Goal: Task Accomplishment & Management: Use online tool/utility

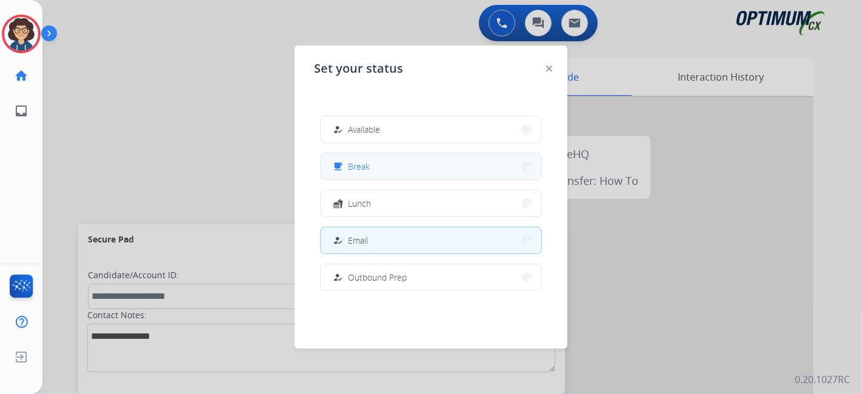
click at [410, 165] on button "free_breakfast Break" at bounding box center [431, 166] width 221 height 26
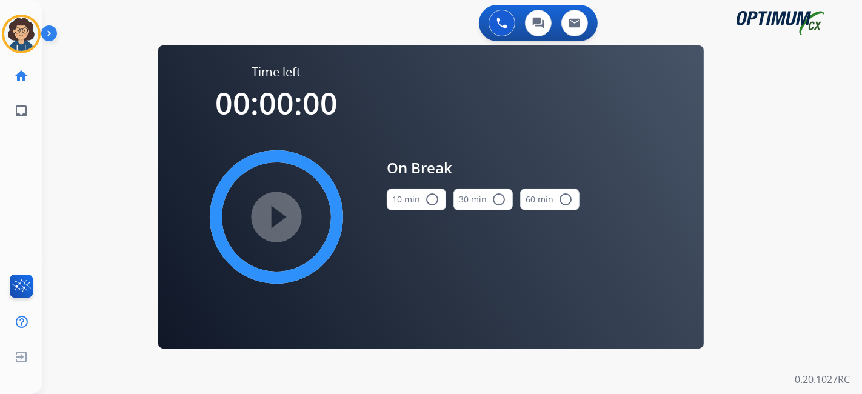
drag, startPoint x: 417, startPoint y: 191, endPoint x: 308, endPoint y: 193, distance: 109.1
click at [413, 193] on button "10 min radio_button_unchecked" at bounding box center [416, 199] width 59 height 22
click at [277, 210] on mat-icon "play_circle_filled" at bounding box center [276, 217] width 15 height 15
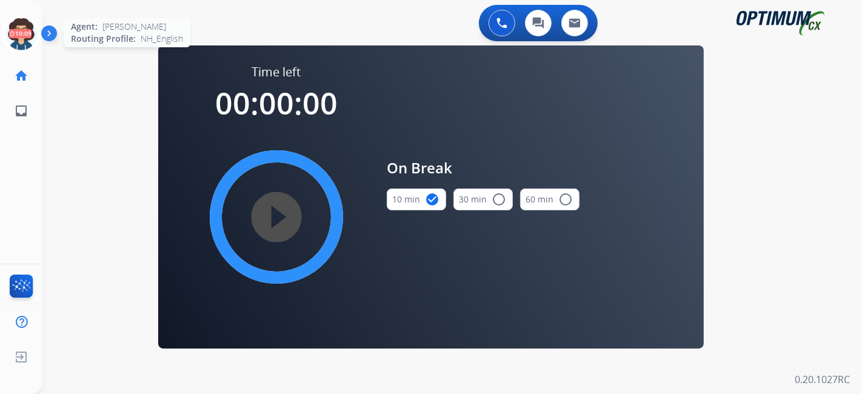
click at [28, 35] on icon at bounding box center [21, 34] width 39 height 39
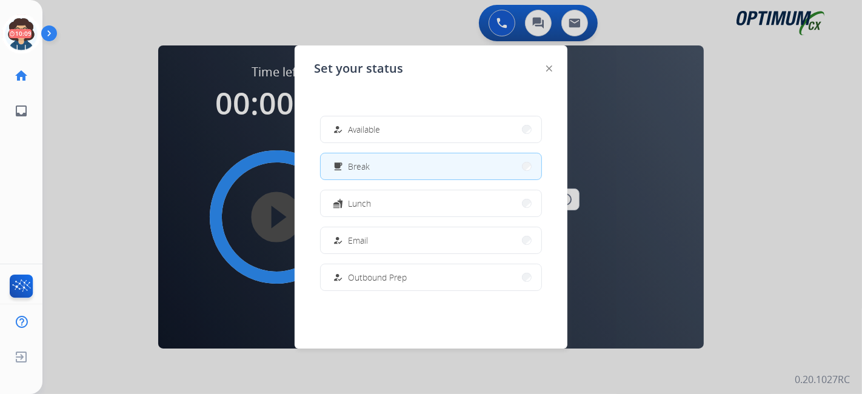
click at [377, 121] on button "how_to_reg Available" at bounding box center [431, 129] width 221 height 26
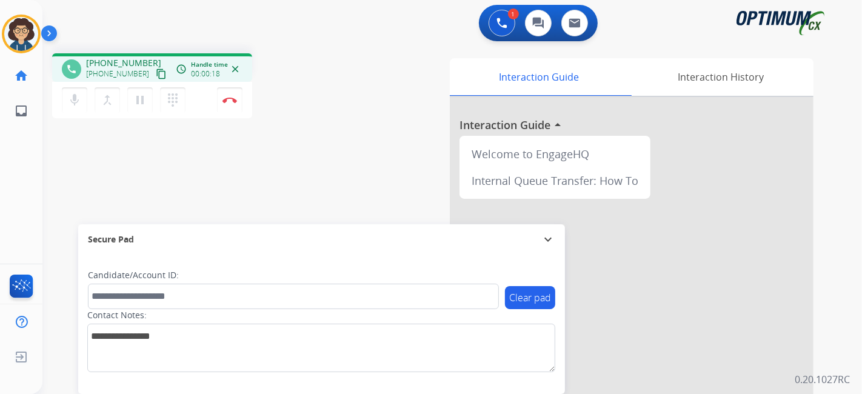
click at [156, 75] on mat-icon "content_copy" at bounding box center [161, 73] width 11 height 11
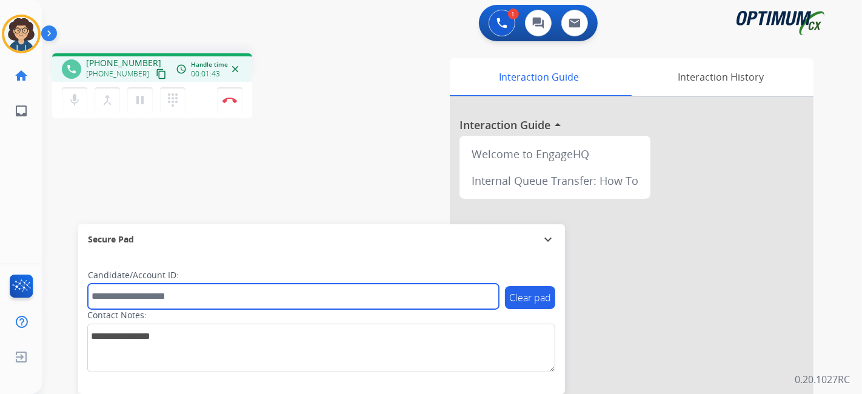
click at [213, 298] on input "text" at bounding box center [293, 296] width 411 height 25
paste input "*******"
type input "*******"
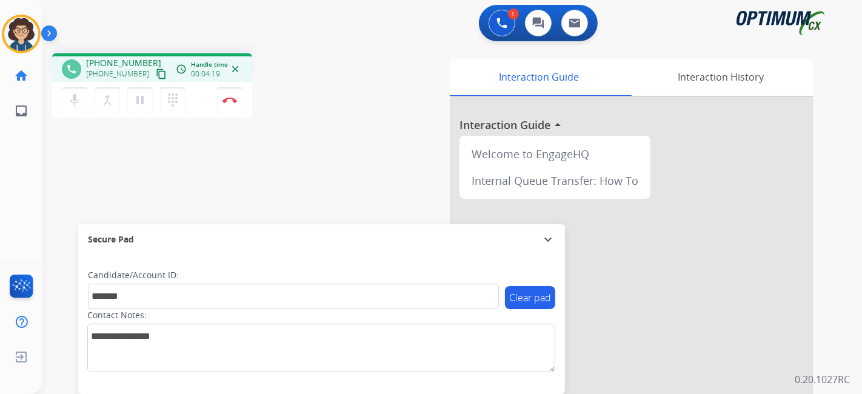
click at [341, 179] on div "phone [PHONE_NUMBER] [PHONE_NUMBER] content_copy access_time Call metrics Queue…" at bounding box center [437, 296] width 790 height 505
click at [236, 99] on img at bounding box center [229, 100] width 15 height 6
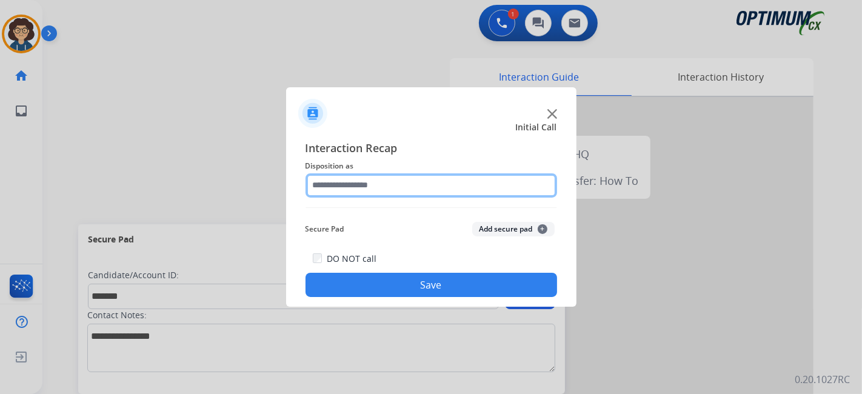
click at [439, 184] on input "text" at bounding box center [431, 185] width 252 height 24
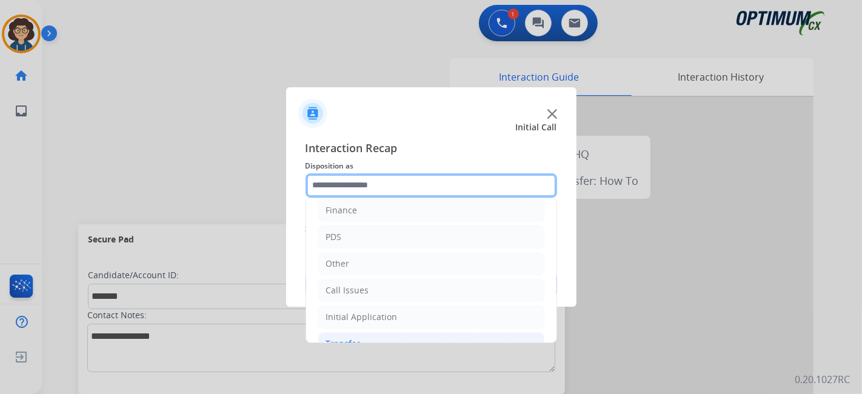
scroll to position [79, 0]
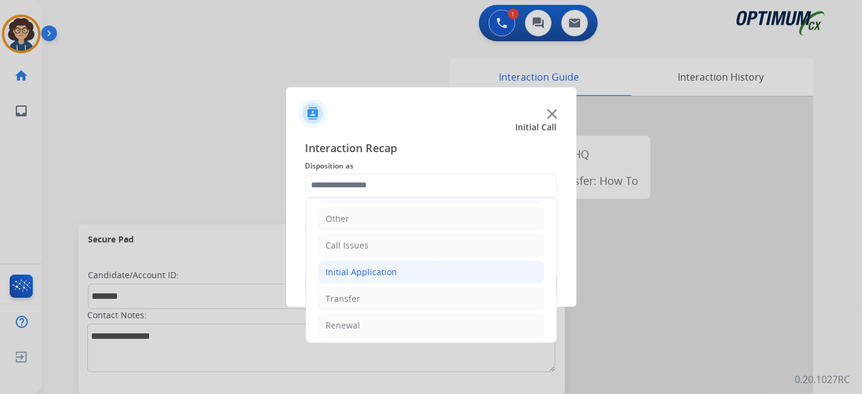
drag, startPoint x: 413, startPoint y: 276, endPoint x: 478, endPoint y: 253, distance: 68.6
click at [415, 274] on li "Initial Application" at bounding box center [431, 272] width 226 height 23
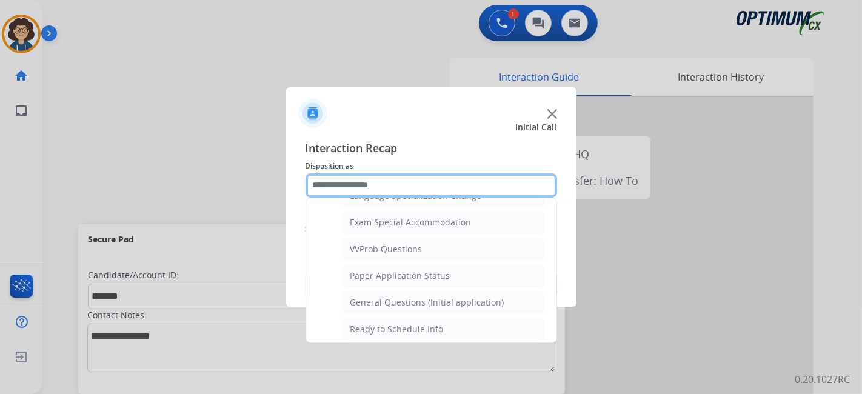
scroll to position [631, 0]
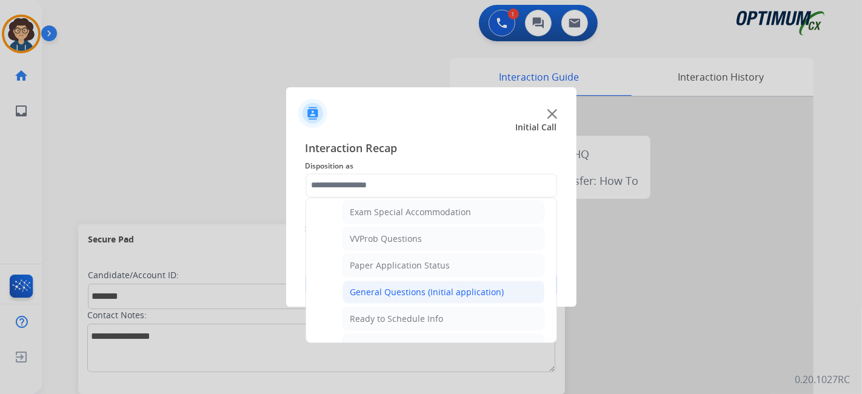
click at [507, 281] on li "General Questions (Initial application)" at bounding box center [443, 292] width 202 height 23
type input "**********"
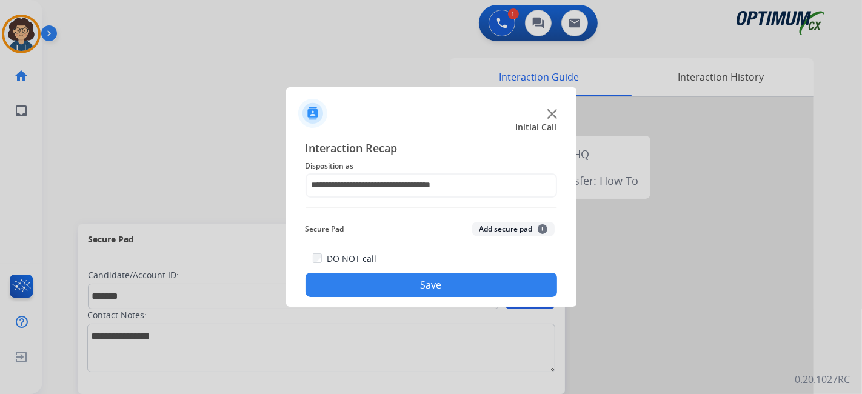
click at [515, 225] on button "Add secure pad +" at bounding box center [513, 229] width 82 height 15
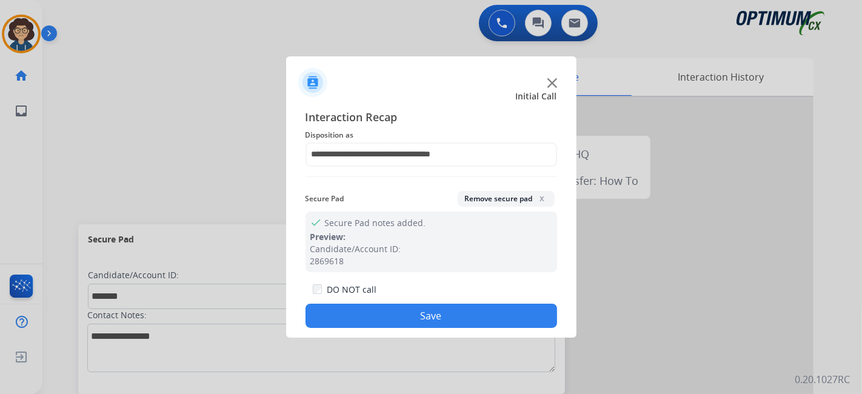
drag, startPoint x: 466, startPoint y: 322, endPoint x: 330, endPoint y: 56, distance: 298.1
click at [462, 314] on button "Save" at bounding box center [431, 316] width 252 height 24
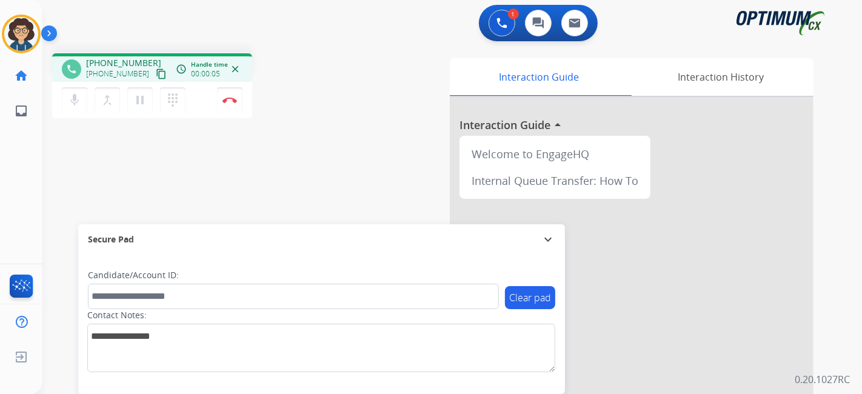
click at [156, 72] on mat-icon "content_copy" at bounding box center [161, 73] width 11 height 11
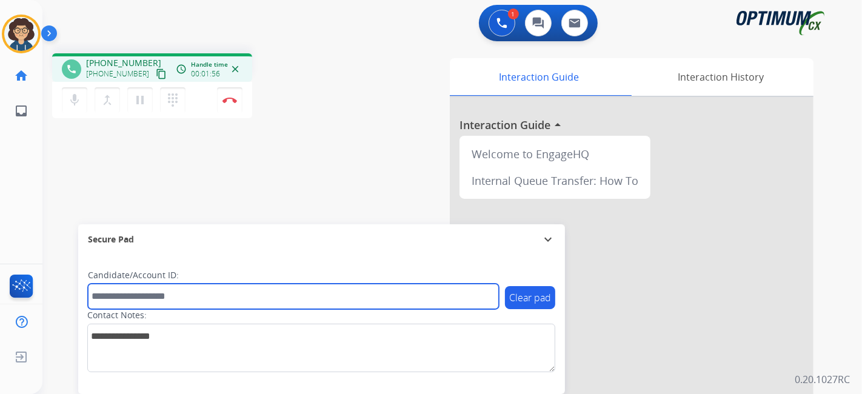
click at [187, 293] on input "text" at bounding box center [293, 296] width 411 height 25
paste input "*********"
type input "*********"
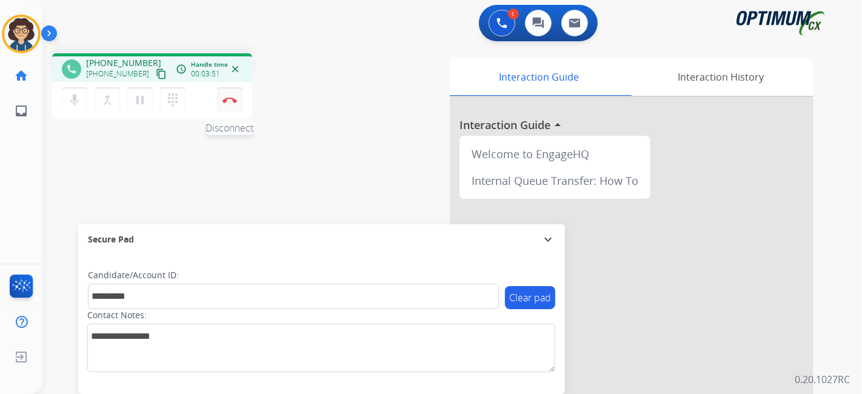
click at [236, 106] on button "Disconnect" at bounding box center [229, 99] width 25 height 25
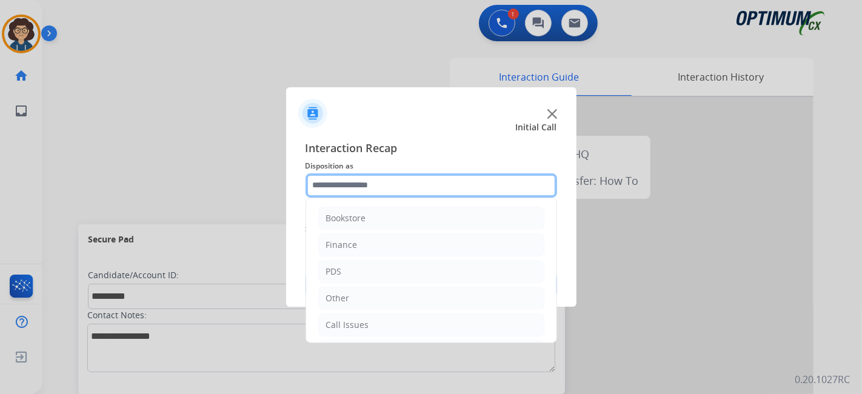
click at [413, 176] on input "text" at bounding box center [431, 185] width 252 height 24
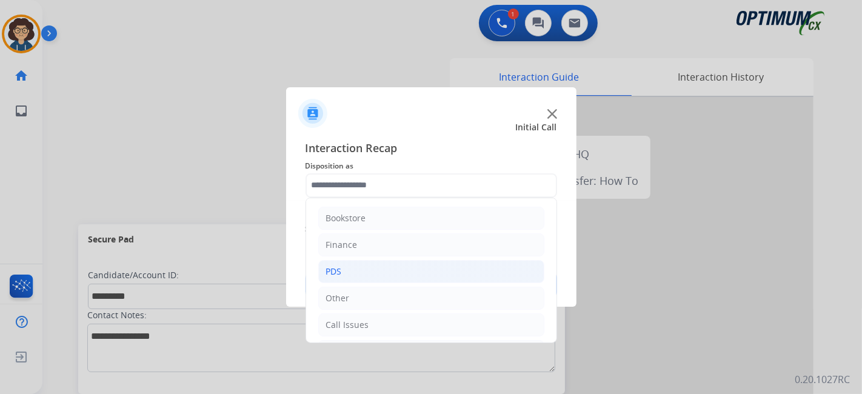
click at [398, 269] on li "PDS" at bounding box center [431, 271] width 226 height 23
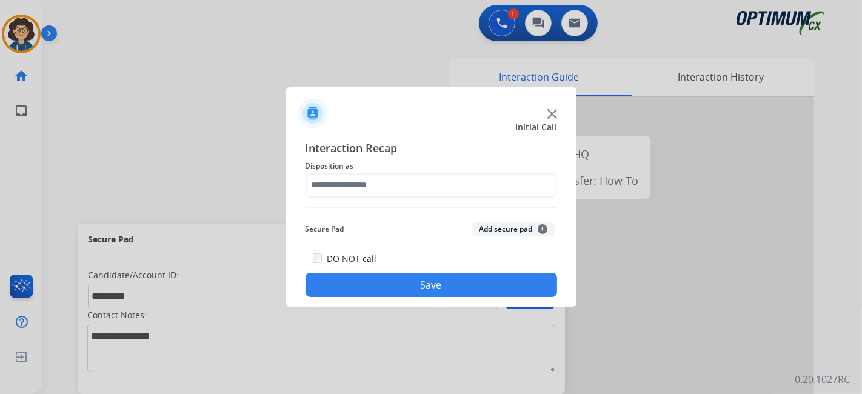
drag, startPoint x: 550, startPoint y: 219, endPoint x: 548, endPoint y: 272, distance: 52.7
drag, startPoint x: 545, startPoint y: 231, endPoint x: 519, endPoint y: 211, distance: 32.4
click at [544, 231] on span "+" at bounding box center [543, 229] width 10 height 10
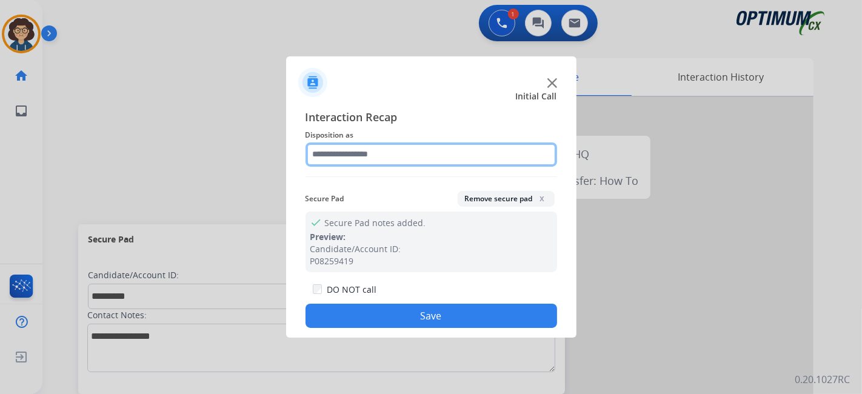
drag, startPoint x: 519, startPoint y: 153, endPoint x: 528, endPoint y: 156, distance: 9.8
click at [519, 153] on input "text" at bounding box center [431, 154] width 252 height 24
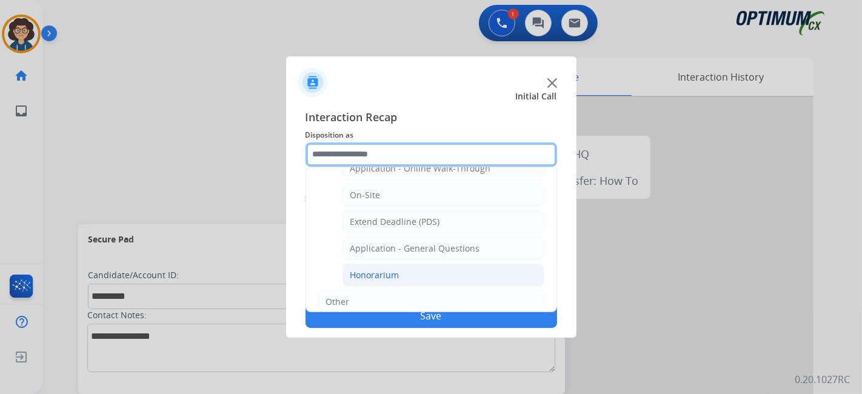
scroll to position [311, 0]
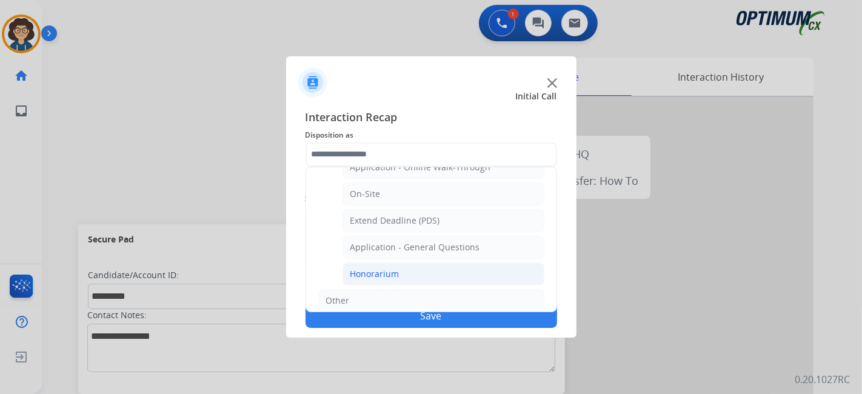
click at [487, 271] on li "Honorarium" at bounding box center [443, 273] width 202 height 23
type input "**********"
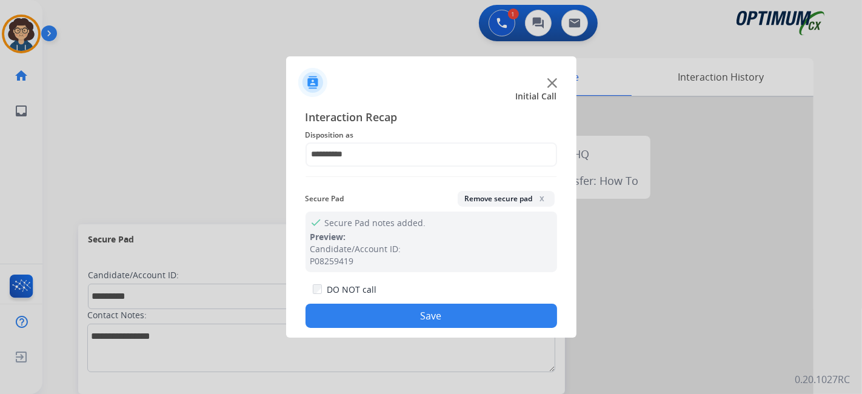
click at [445, 311] on button "Save" at bounding box center [431, 316] width 252 height 24
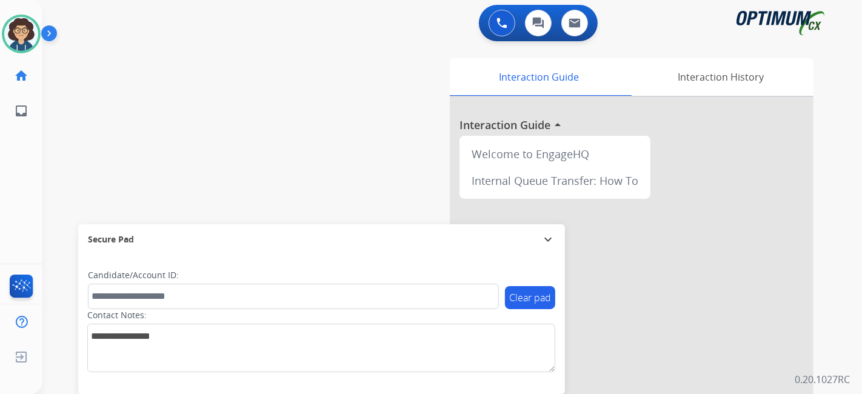
drag, startPoint x: 124, startPoint y: 165, endPoint x: 113, endPoint y: 138, distance: 29.4
click at [118, 144] on div "swap_horiz Break voice bridge close_fullscreen Connect 3-Way Call merge_type Se…" at bounding box center [437, 296] width 790 height 505
click at [25, 25] on img at bounding box center [21, 34] width 34 height 34
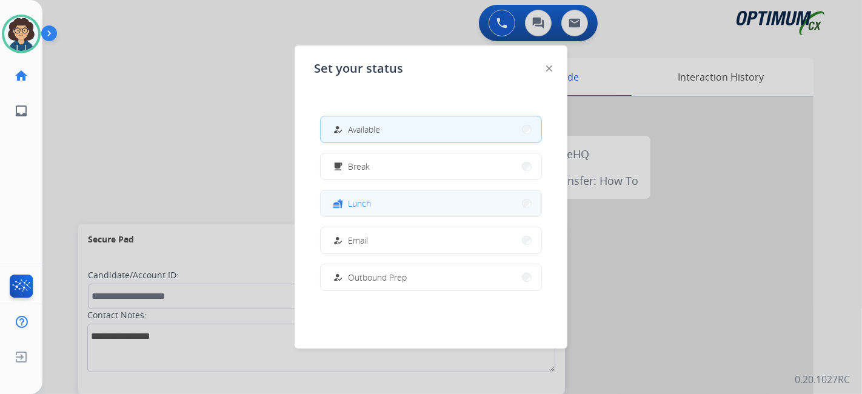
click at [419, 192] on button "fastfood Lunch" at bounding box center [431, 203] width 221 height 26
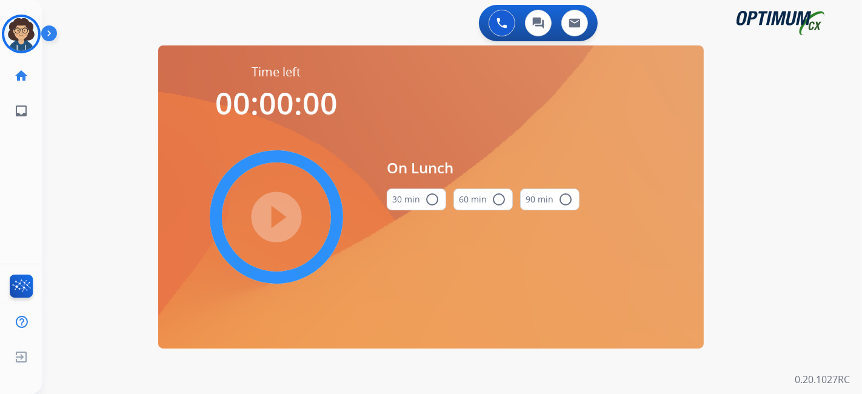
click at [412, 200] on button "30 min radio_button_unchecked" at bounding box center [416, 199] width 59 height 22
click at [279, 224] on mat-icon "play_circle_filled" at bounding box center [276, 217] width 15 height 15
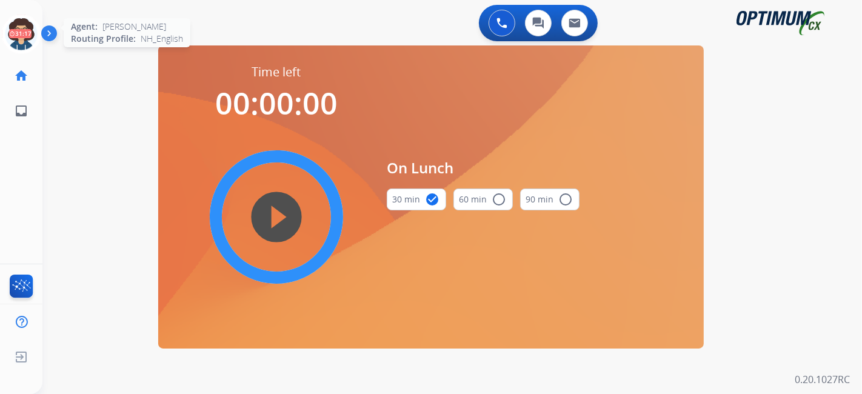
click at [27, 16] on circle at bounding box center [21, 34] width 36 height 36
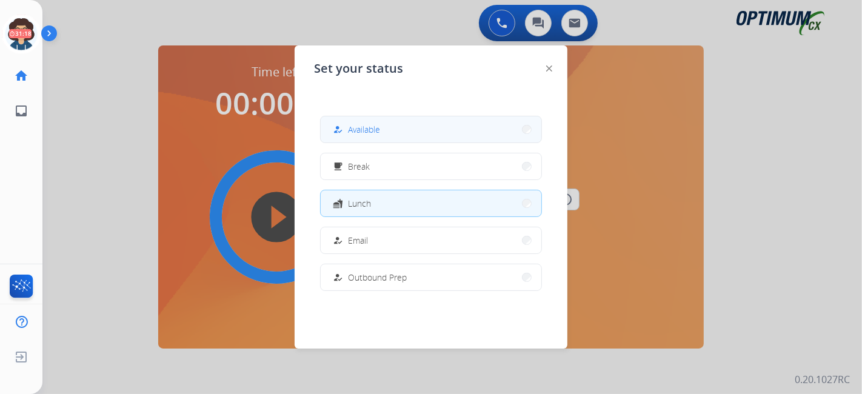
click at [479, 122] on button "how_to_reg Available" at bounding box center [431, 129] width 221 height 26
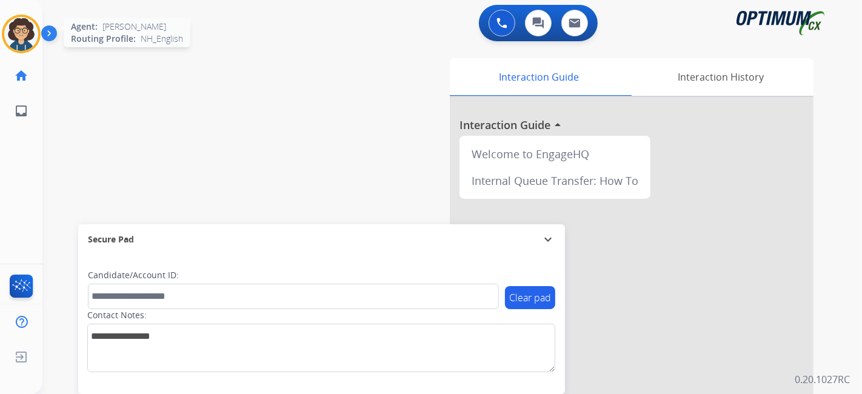
click at [7, 32] on img at bounding box center [21, 34] width 34 height 34
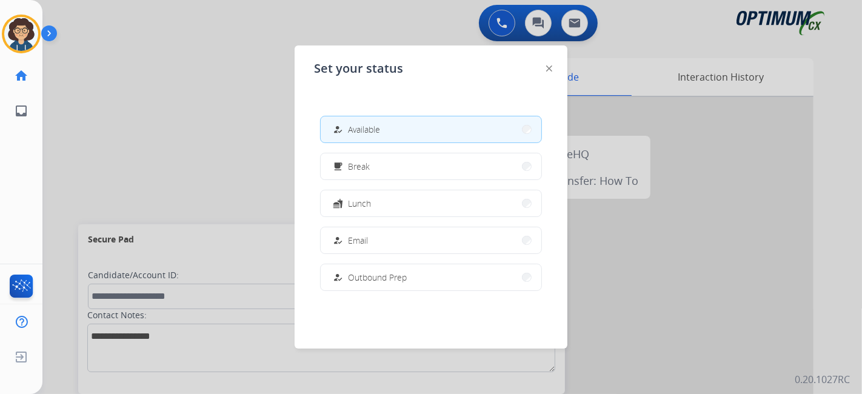
click at [230, 153] on div at bounding box center [431, 197] width 862 height 394
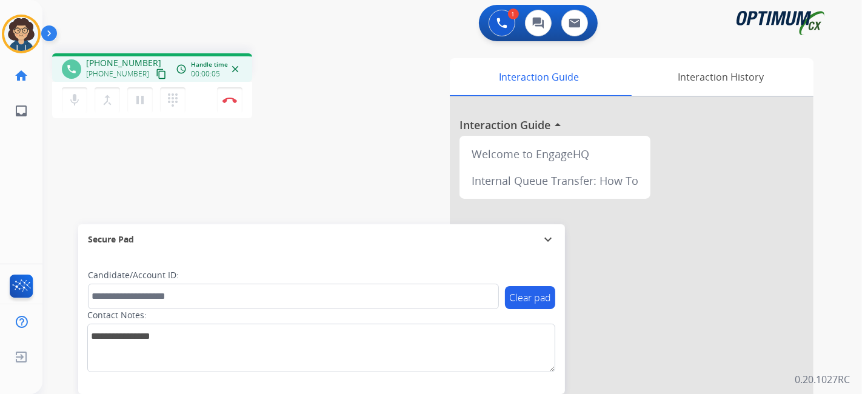
click at [156, 75] on mat-icon "content_copy" at bounding box center [161, 73] width 11 height 11
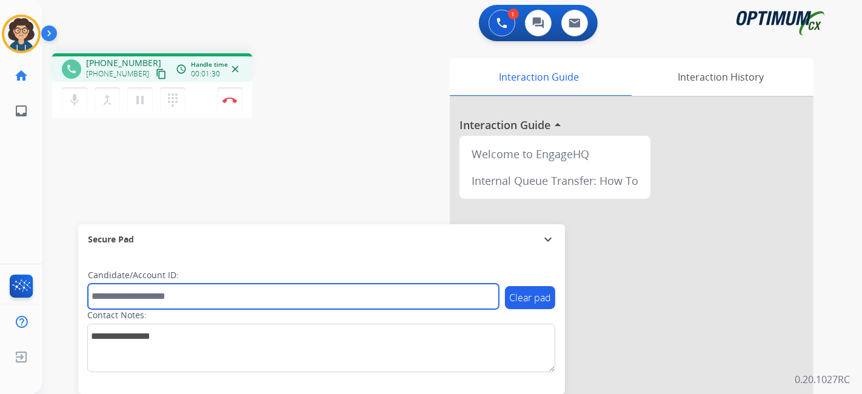
click at [193, 299] on input "text" at bounding box center [293, 296] width 411 height 25
paste input "*******"
type input "*******"
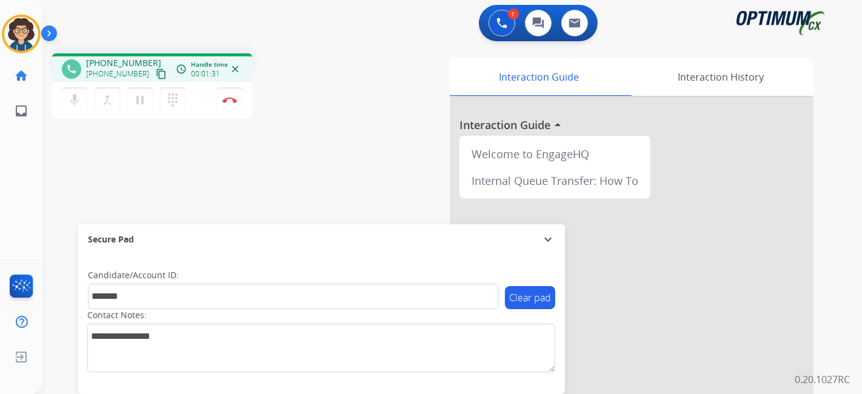
click at [273, 179] on div "phone [PHONE_NUMBER] [PHONE_NUMBER] content_copy access_time Call metrics Queue…" at bounding box center [437, 296] width 790 height 505
click at [237, 104] on button "Disconnect" at bounding box center [229, 99] width 25 height 25
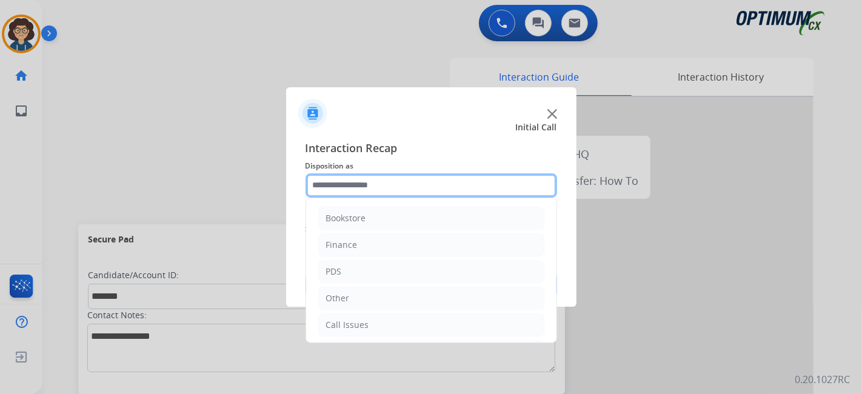
click at [351, 182] on input "text" at bounding box center [431, 185] width 252 height 24
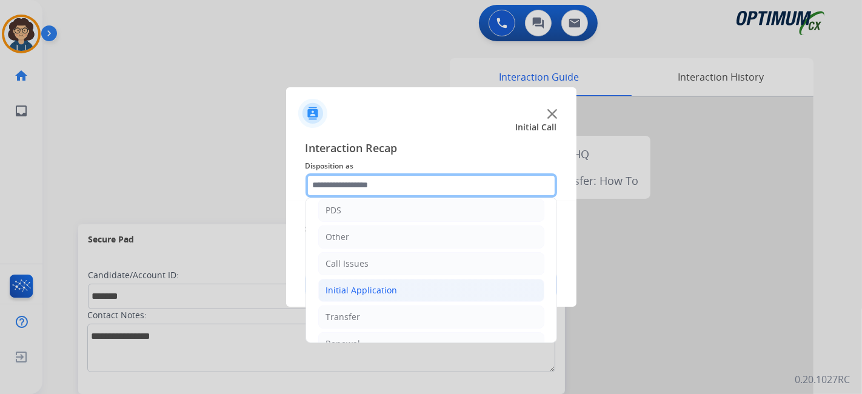
scroll to position [79, 0]
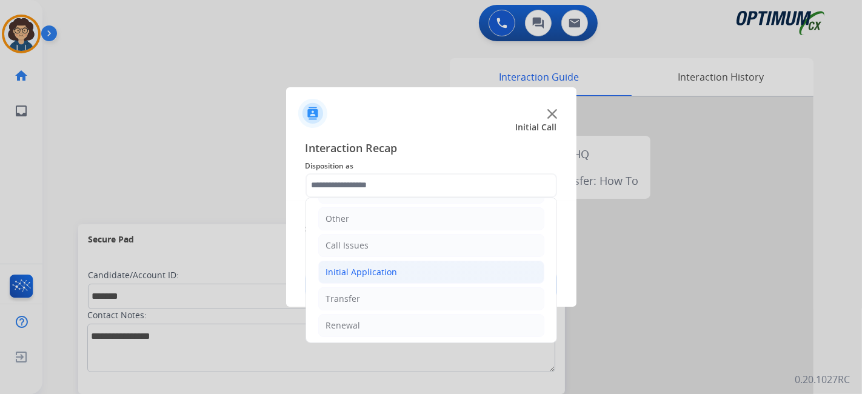
click at [405, 276] on li "Initial Application" at bounding box center [431, 272] width 226 height 23
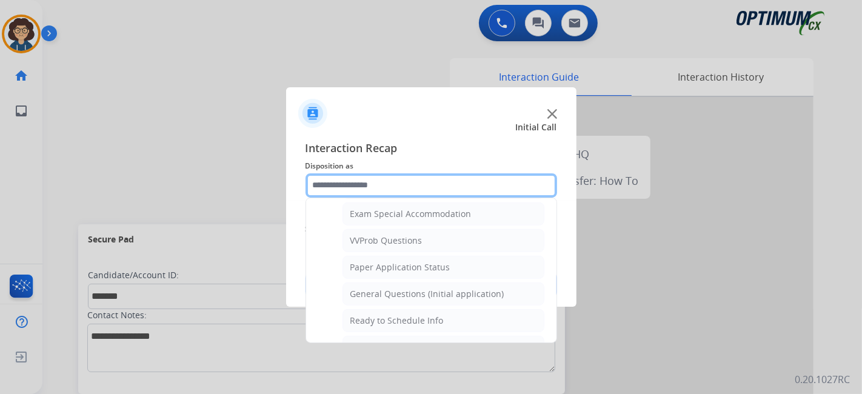
scroll to position [645, 0]
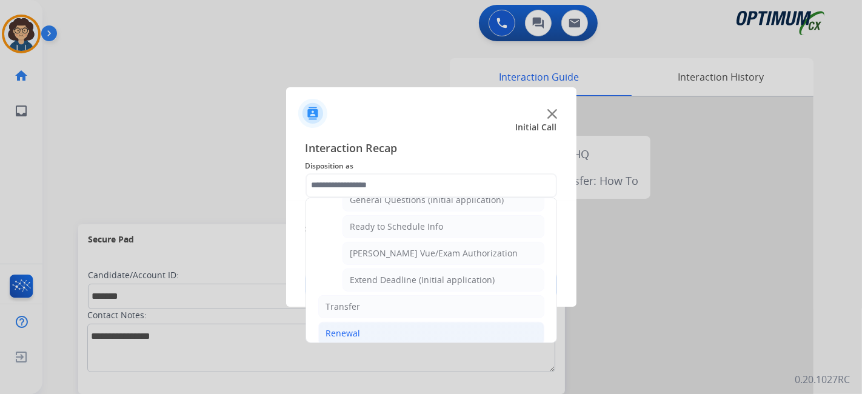
click at [459, 326] on li "Renewal" at bounding box center [431, 333] width 226 height 23
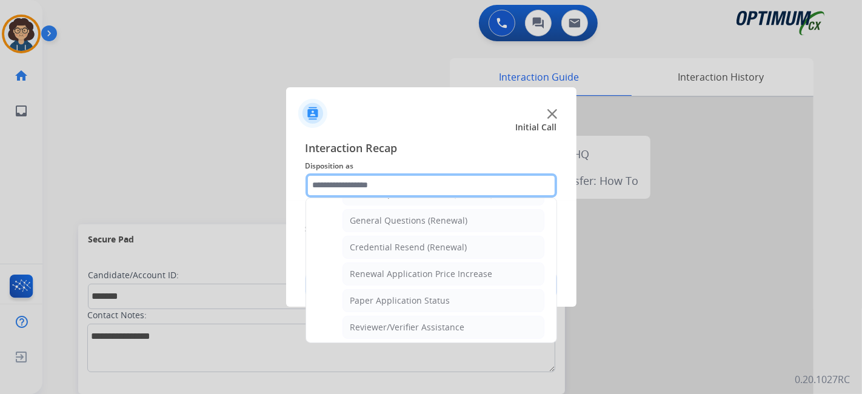
scroll to position [318, 0]
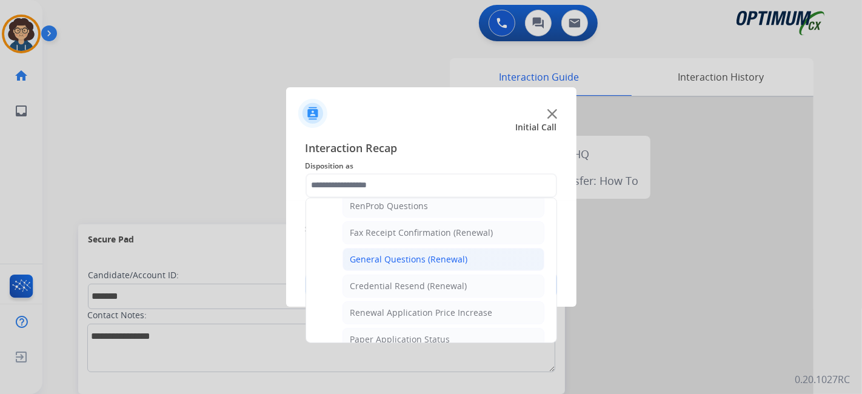
click at [479, 262] on li "General Questions (Renewal)" at bounding box center [443, 259] width 202 height 23
type input "**********"
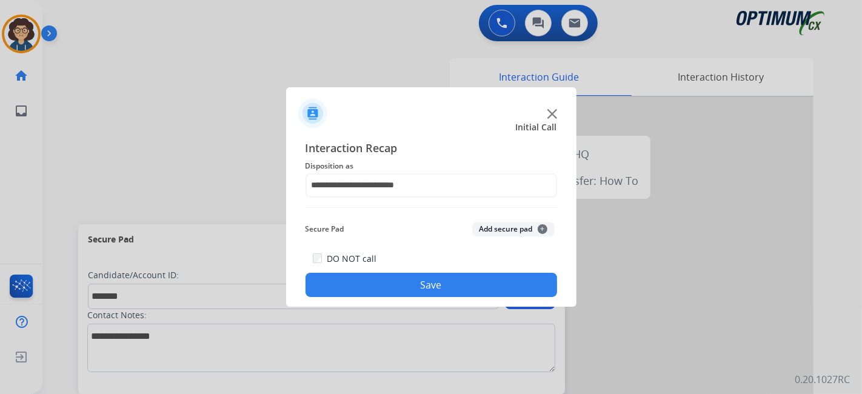
drag, startPoint x: 445, startPoint y: 295, endPoint x: 436, endPoint y: 295, distance: 8.5
click at [444, 295] on button "Save" at bounding box center [431, 285] width 252 height 24
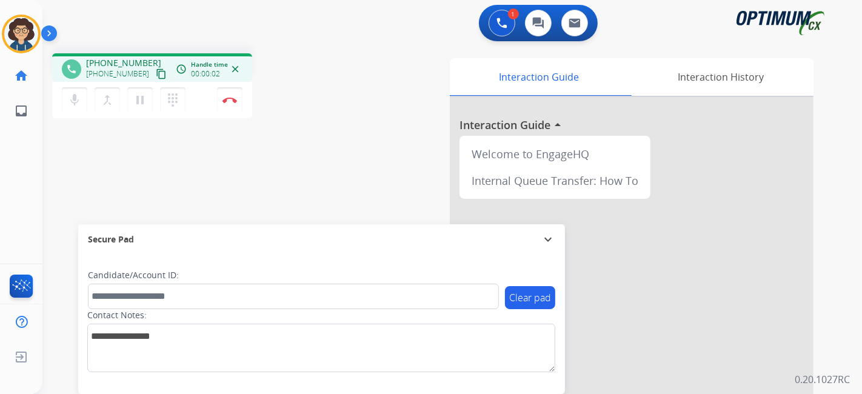
click at [156, 77] on mat-icon "content_copy" at bounding box center [161, 73] width 11 height 11
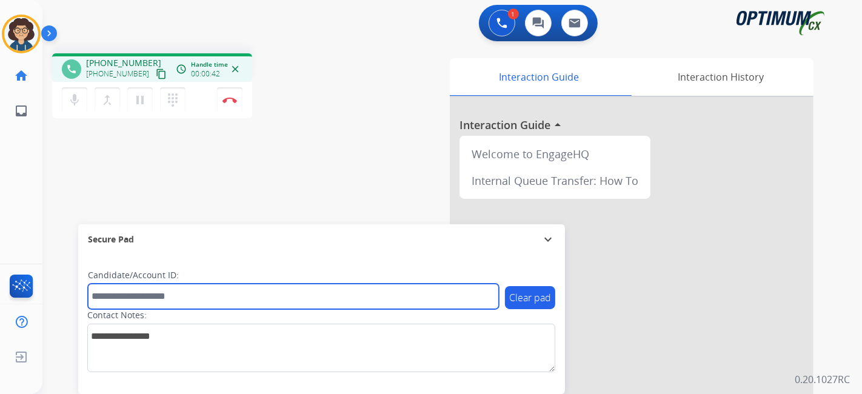
click at [229, 293] on input "text" at bounding box center [293, 296] width 411 height 25
paste input "*******"
type input "*******"
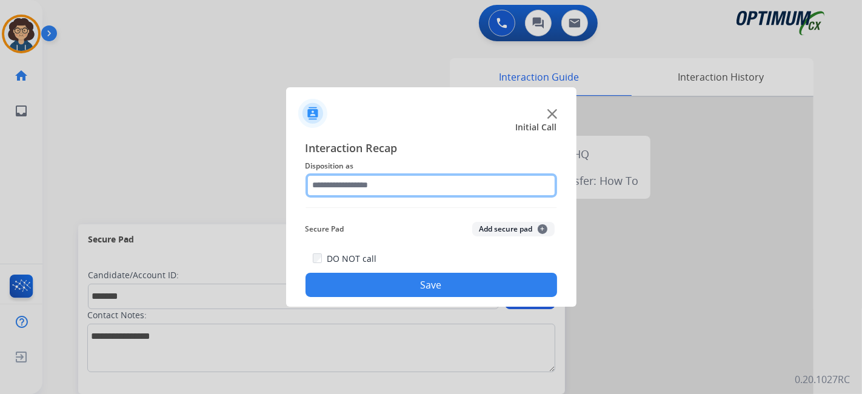
click at [403, 179] on input "text" at bounding box center [431, 185] width 252 height 24
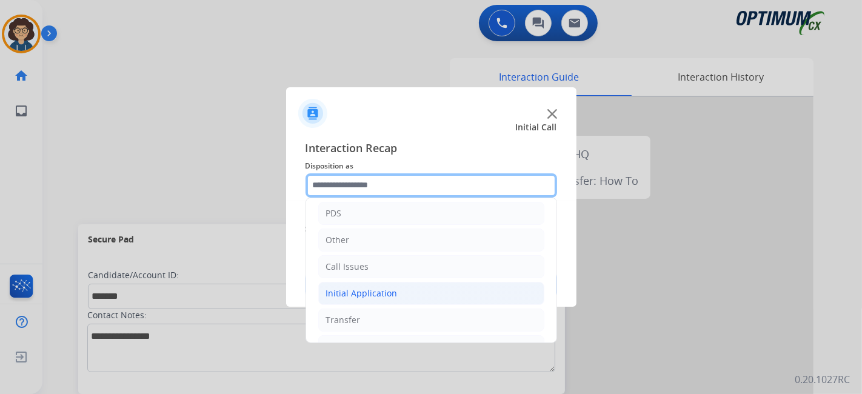
scroll to position [79, 0]
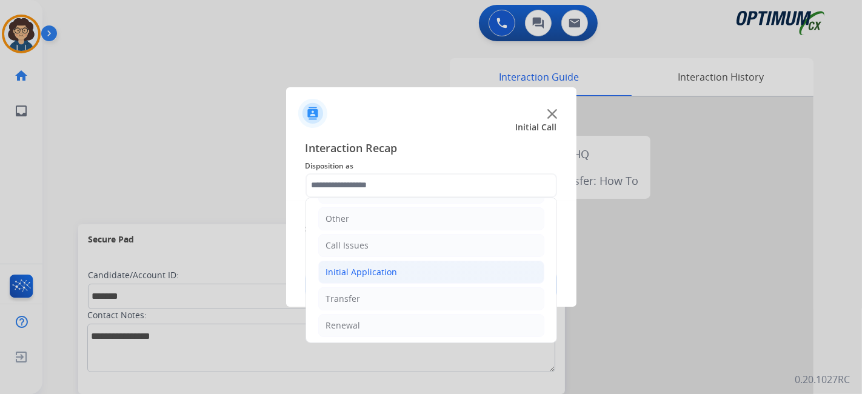
click at [425, 274] on li "Initial Application" at bounding box center [431, 272] width 226 height 23
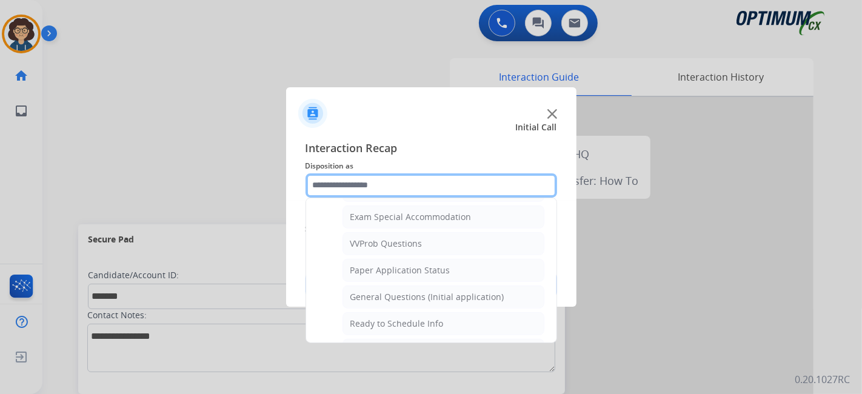
scroll to position [632, 0]
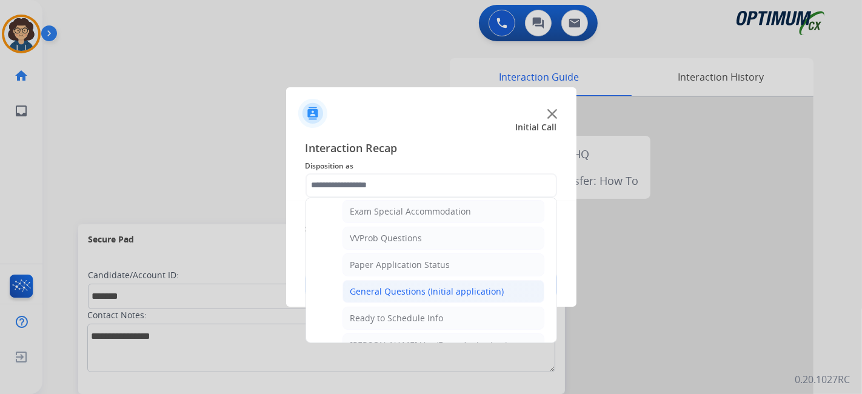
click at [495, 285] on div "General Questions (Initial application)" at bounding box center [427, 291] width 154 height 12
type input "**********"
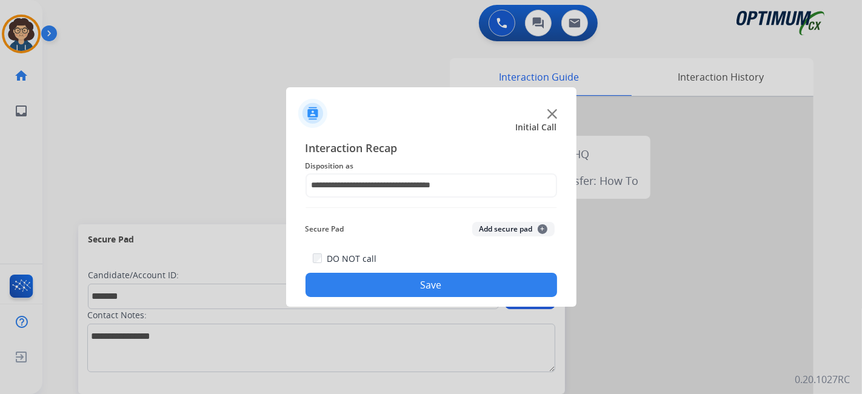
click at [516, 227] on button "Add secure pad +" at bounding box center [513, 229] width 82 height 15
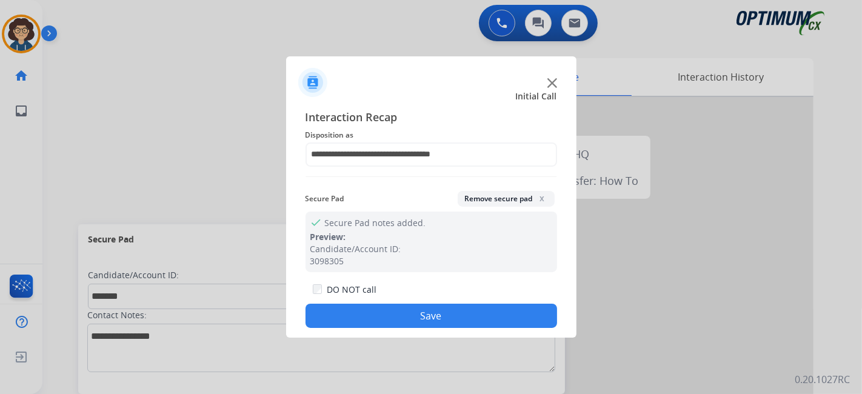
drag, startPoint x: 471, startPoint y: 316, endPoint x: 463, endPoint y: 307, distance: 12.4
click at [467, 312] on button "Save" at bounding box center [431, 316] width 252 height 24
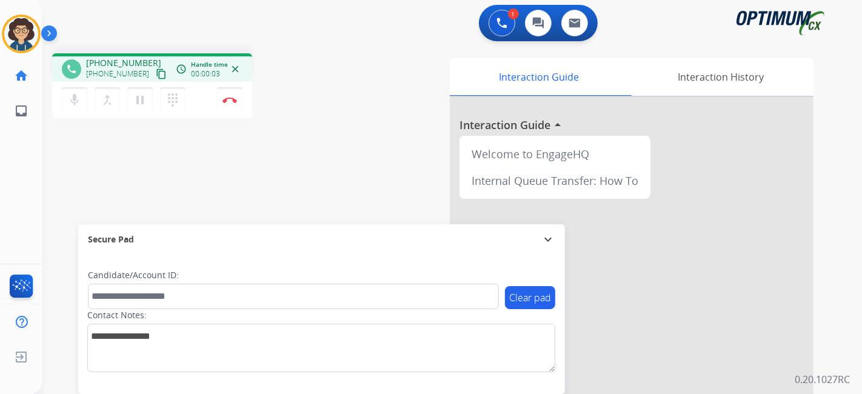
click at [156, 76] on mat-icon "content_copy" at bounding box center [161, 73] width 11 height 11
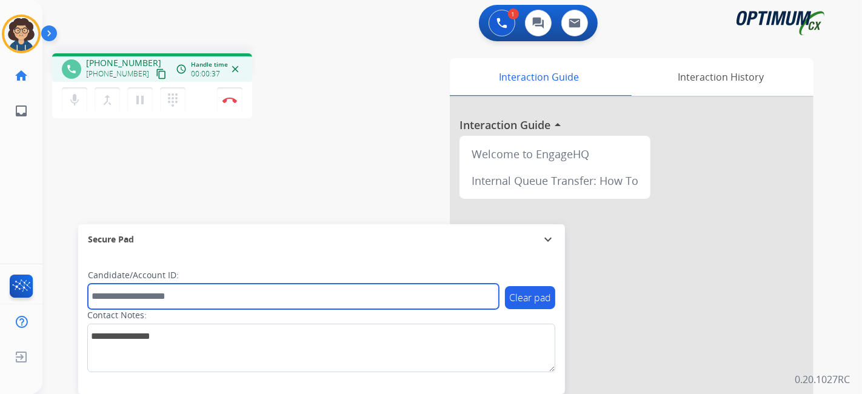
click at [170, 293] on input "text" at bounding box center [293, 296] width 411 height 25
paste input "*******"
type input "*******"
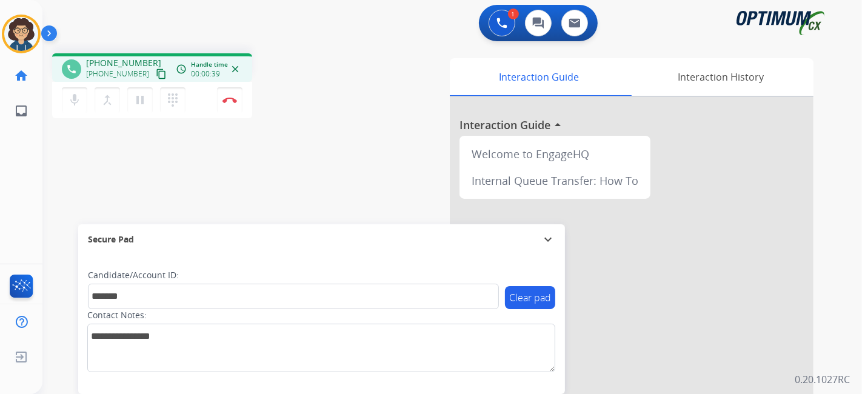
click at [279, 202] on div "phone [PHONE_NUMBER] [PHONE_NUMBER] content_copy access_time Call metrics Queue…" at bounding box center [437, 296] width 790 height 505
click at [386, 167] on div "Interaction Guide Interaction History Interaction Guide arrow_drop_up Welcome t…" at bounding box center [587, 303] width 451 height 491
click at [299, 175] on div "phone [PHONE_NUMBER] [PHONE_NUMBER] content_copy access_time Call metrics Queue…" at bounding box center [437, 296] width 790 height 505
drag, startPoint x: 320, startPoint y: 73, endPoint x: 283, endPoint y: 5, distance: 76.8
click at [317, 72] on div "phone [PHONE_NUMBER] [PHONE_NUMBER] content_copy access_time Call metrics Queue…" at bounding box center [204, 87] width 305 height 68
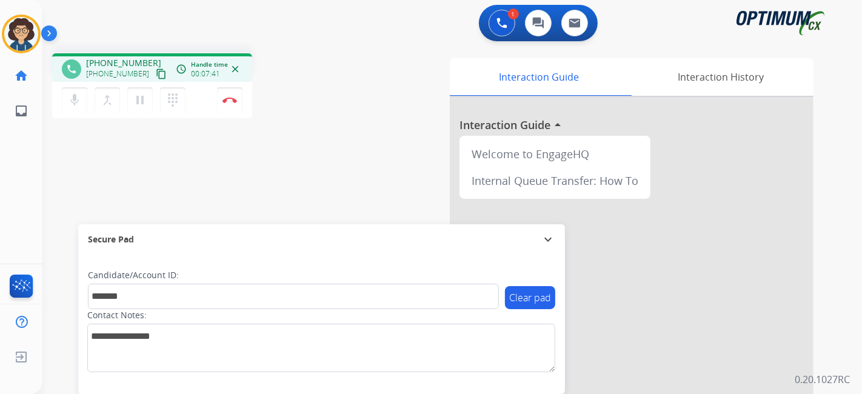
click at [318, 58] on div "phone [PHONE_NUMBER] [PHONE_NUMBER] content_copy access_time Call metrics Queue…" at bounding box center [204, 87] width 305 height 68
click at [232, 103] on button "Disconnect" at bounding box center [229, 99] width 25 height 25
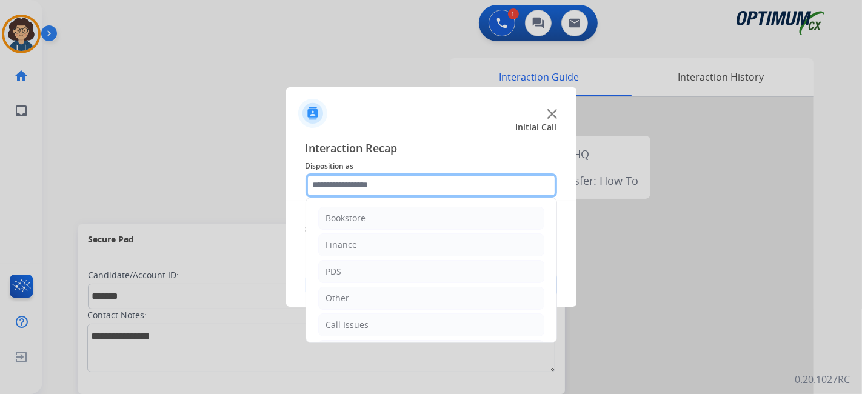
click at [425, 184] on input "text" at bounding box center [431, 185] width 252 height 24
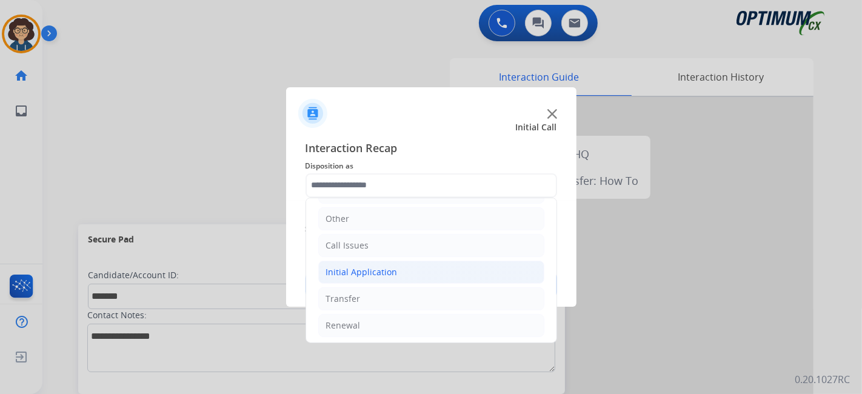
drag, startPoint x: 404, startPoint y: 278, endPoint x: 513, endPoint y: 276, distance: 108.5
click at [405, 277] on li "Initial Application" at bounding box center [431, 272] width 226 height 23
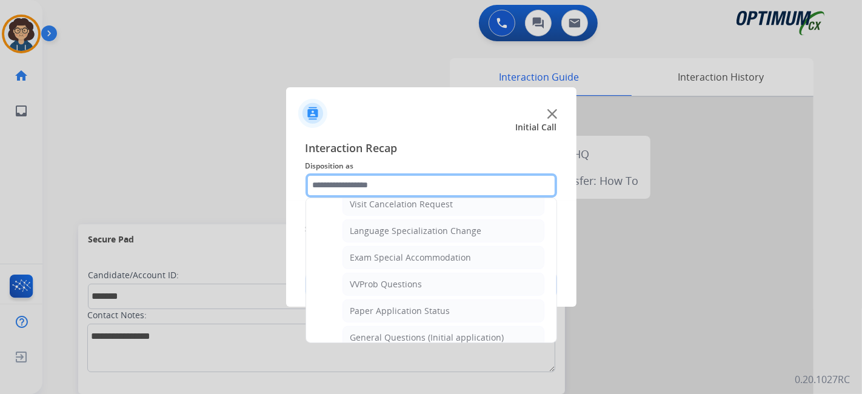
scroll to position [605, 0]
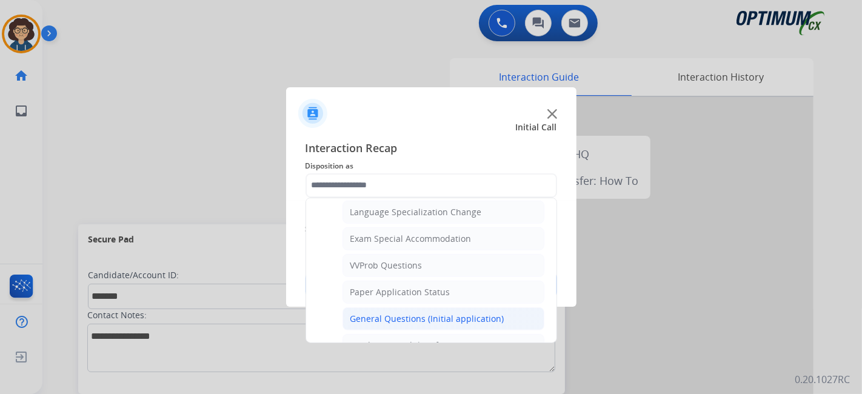
click at [485, 313] on div "General Questions (Initial application)" at bounding box center [427, 319] width 154 height 12
type input "**********"
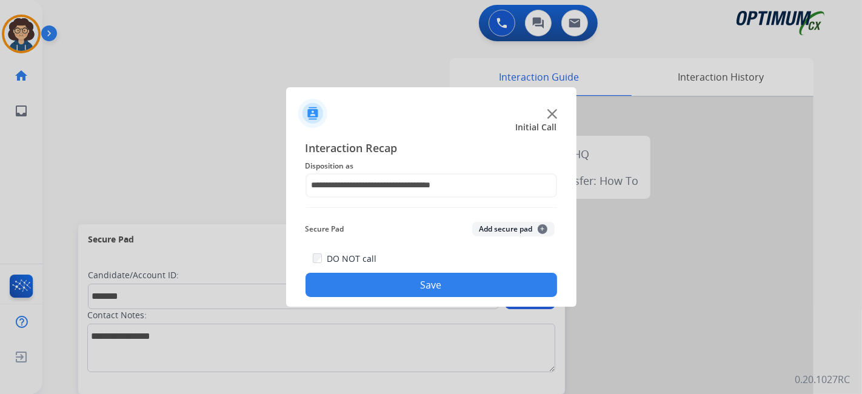
click at [512, 226] on button "Add secure pad +" at bounding box center [513, 229] width 82 height 15
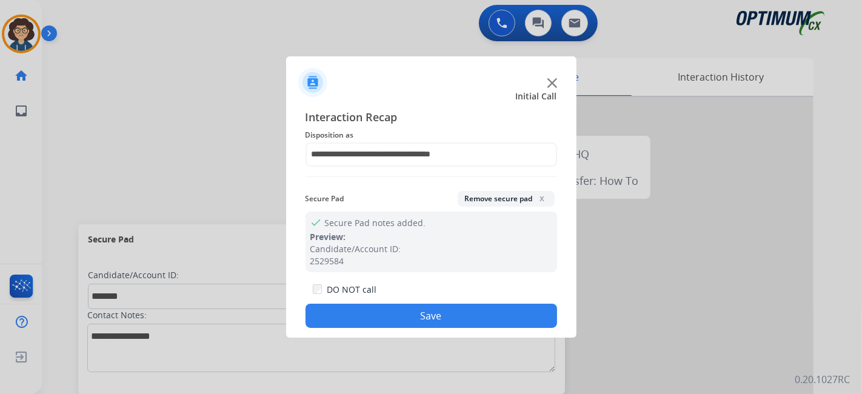
click at [461, 315] on button "Save" at bounding box center [431, 316] width 252 height 24
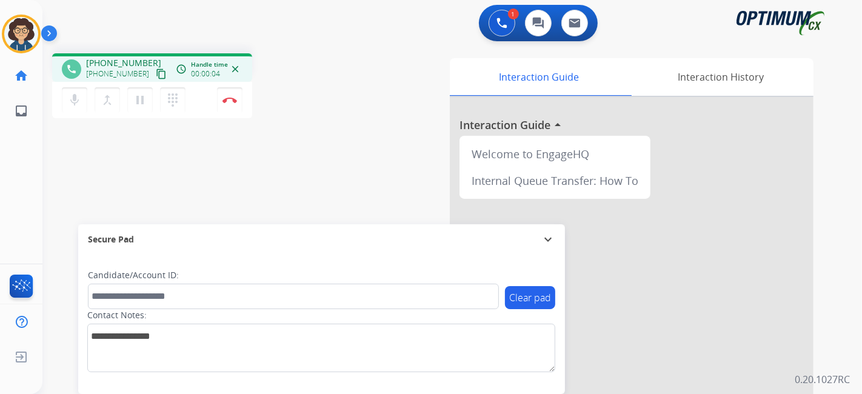
click at [156, 76] on mat-icon "content_copy" at bounding box center [161, 73] width 11 height 11
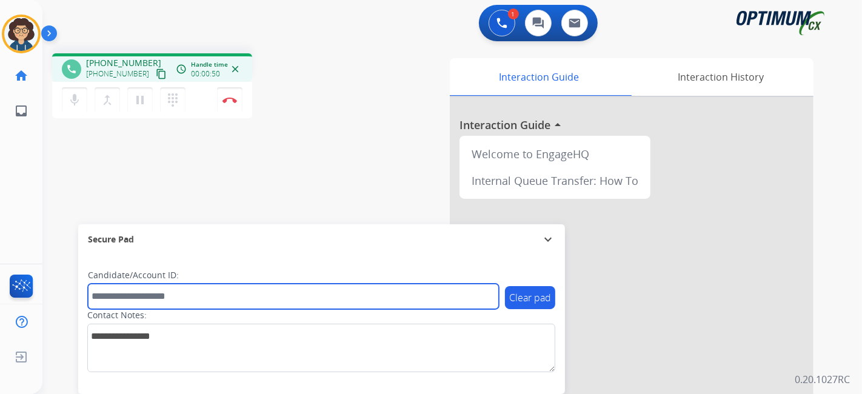
click at [214, 293] on input "text" at bounding box center [293, 296] width 411 height 25
paste input "*******"
type input "*******"
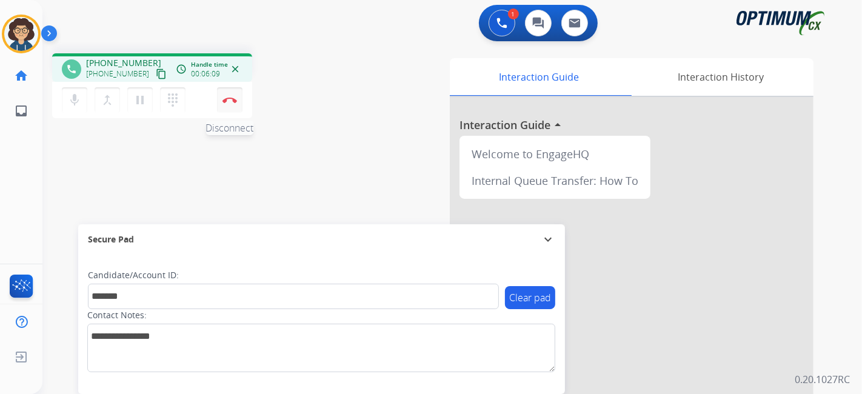
click at [236, 101] on button "Disconnect" at bounding box center [229, 99] width 25 height 25
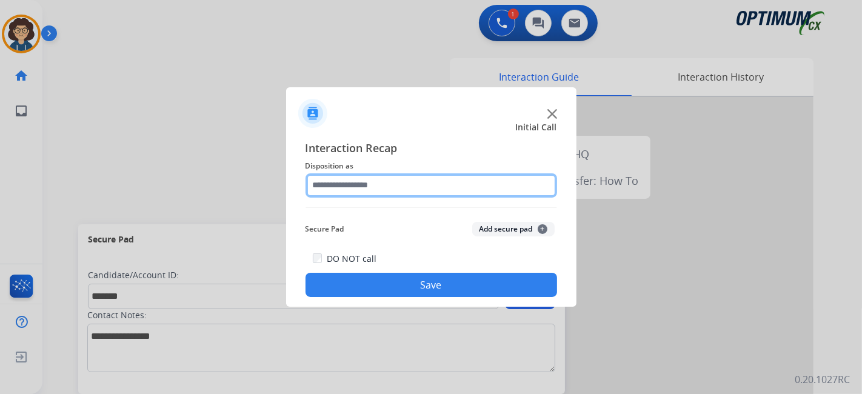
click at [435, 189] on input "text" at bounding box center [431, 185] width 252 height 24
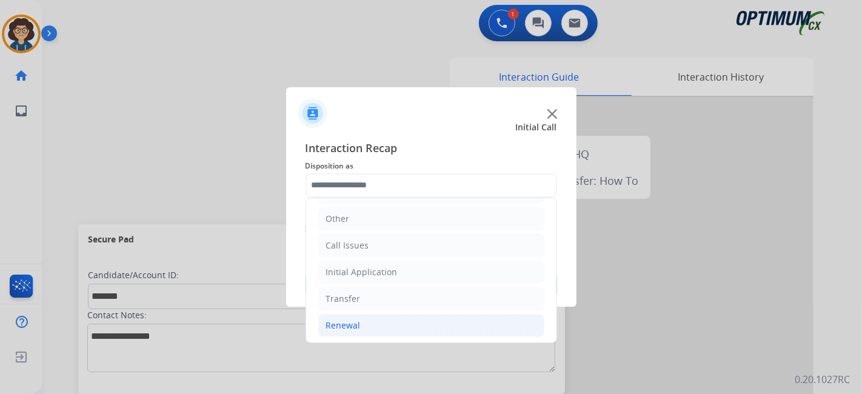
click at [406, 320] on li "Renewal" at bounding box center [431, 325] width 226 height 23
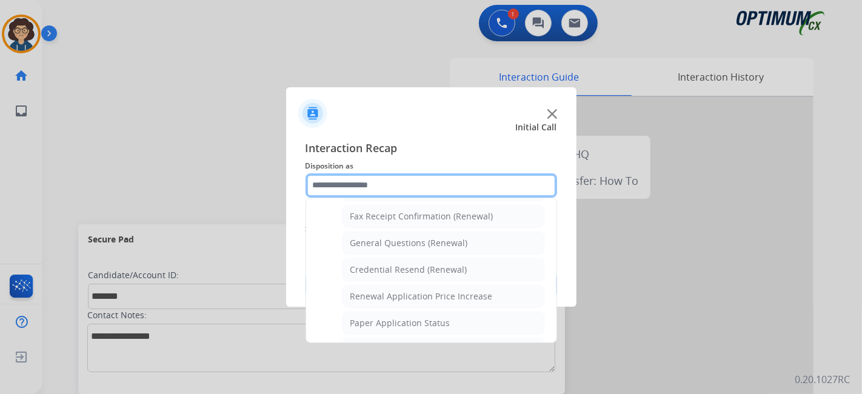
scroll to position [299, 0]
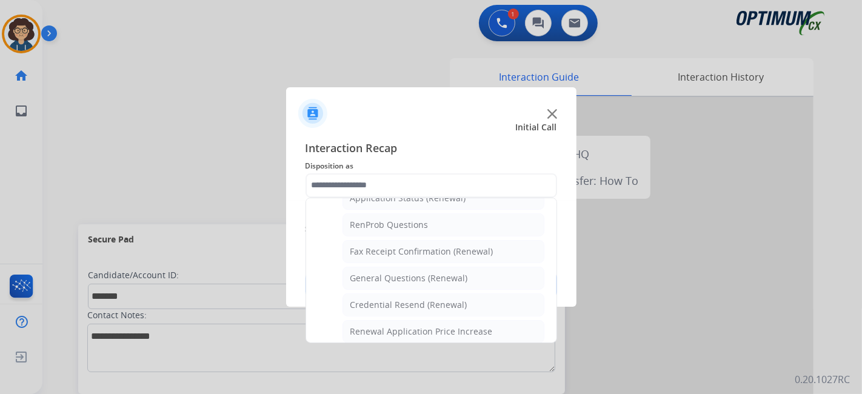
drag, startPoint x: 457, startPoint y: 276, endPoint x: 491, endPoint y: 254, distance: 40.9
click at [456, 275] on div "General Questions (Renewal)" at bounding box center [409, 278] width 118 height 12
type input "**********"
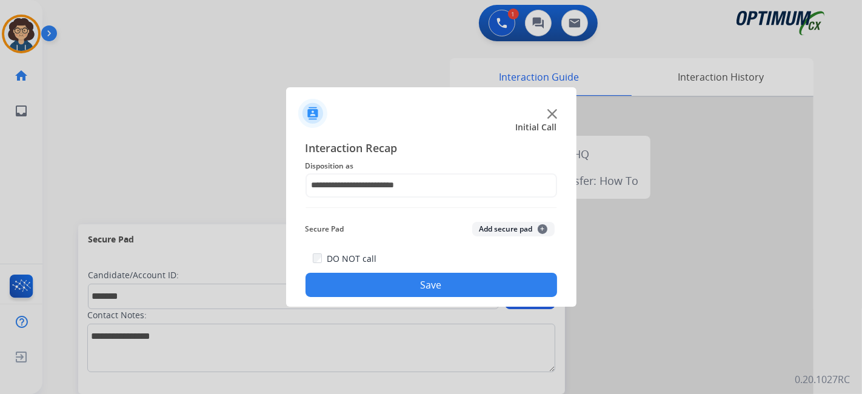
drag, startPoint x: 500, startPoint y: 231, endPoint x: 464, endPoint y: 294, distance: 72.5
click at [499, 233] on button "Add secure pad +" at bounding box center [513, 229] width 82 height 15
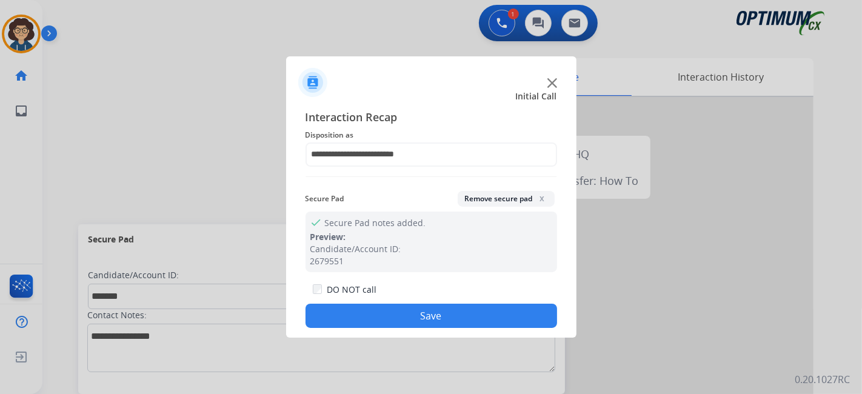
drag, startPoint x: 453, startPoint y: 314, endPoint x: 265, endPoint y: 13, distance: 355.3
click at [445, 304] on div "DO NOT call Save" at bounding box center [431, 305] width 252 height 46
click at [392, 302] on div "DO NOT call Save" at bounding box center [431, 305] width 252 height 46
click at [393, 309] on button "Save" at bounding box center [431, 316] width 252 height 24
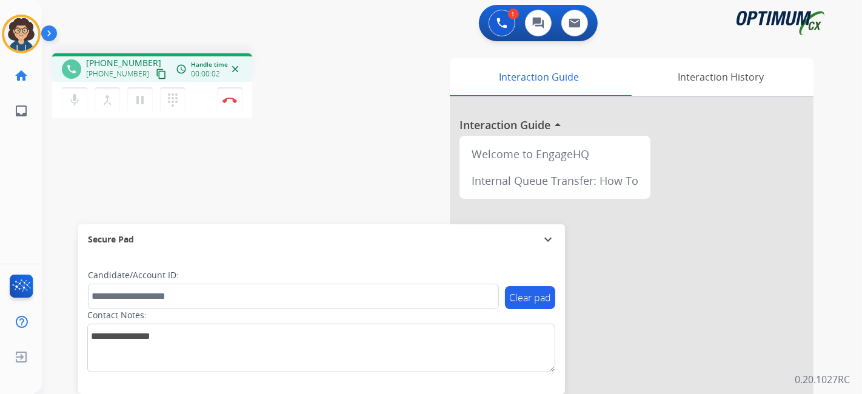
click at [156, 77] on mat-icon "content_copy" at bounding box center [161, 73] width 11 height 11
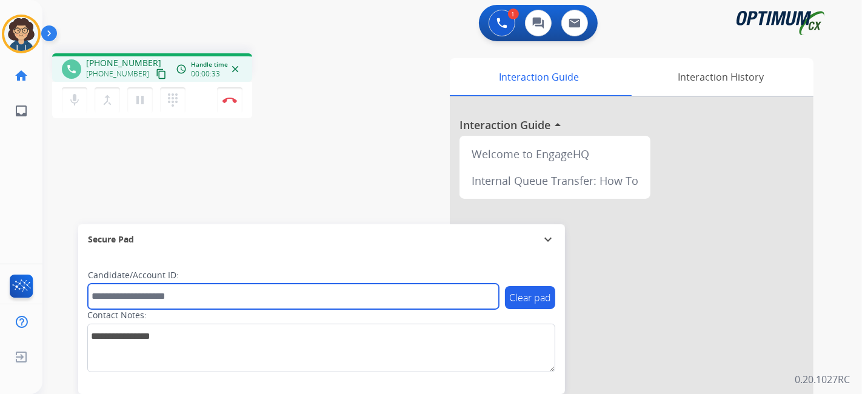
click at [236, 287] on input "text" at bounding box center [293, 296] width 411 height 25
paste input "*******"
type input "*******"
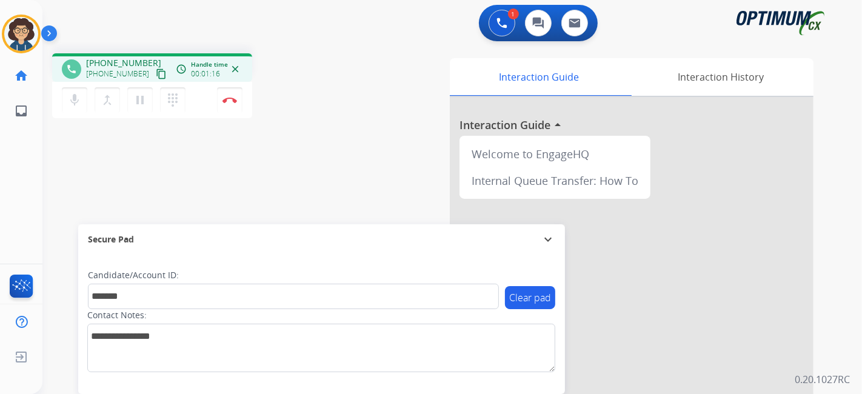
click at [303, 151] on div "phone [PHONE_NUMBER] [PHONE_NUMBER] content_copy access_time Call metrics Queue…" at bounding box center [437, 296] width 790 height 505
click at [344, 118] on div "phone [PHONE_NUMBER] [PHONE_NUMBER] content_copy access_time Call metrics Queue…" at bounding box center [204, 87] width 305 height 68
click at [236, 107] on button "Disconnect" at bounding box center [229, 99] width 25 height 25
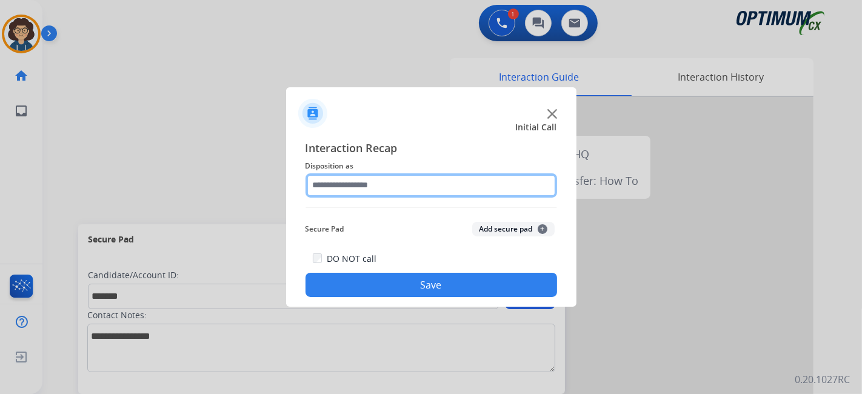
click at [442, 188] on input "text" at bounding box center [431, 185] width 252 height 24
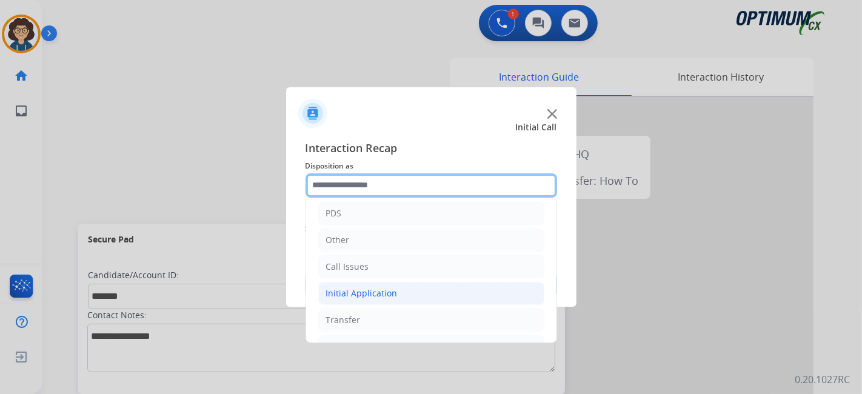
scroll to position [79, 0]
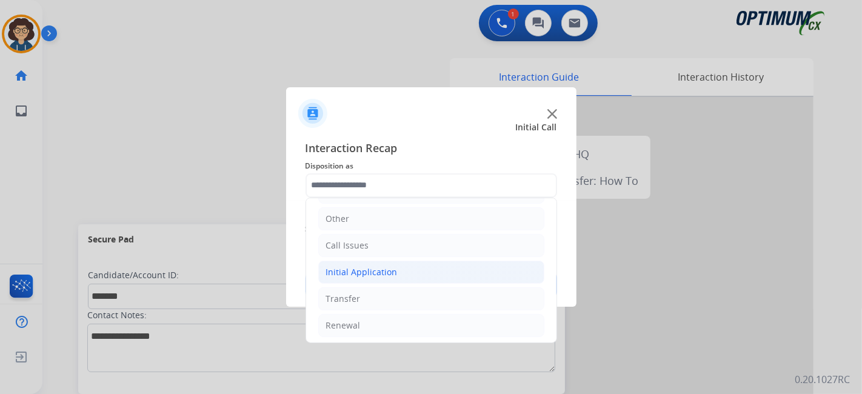
click at [443, 268] on li "Initial Application" at bounding box center [431, 272] width 226 height 23
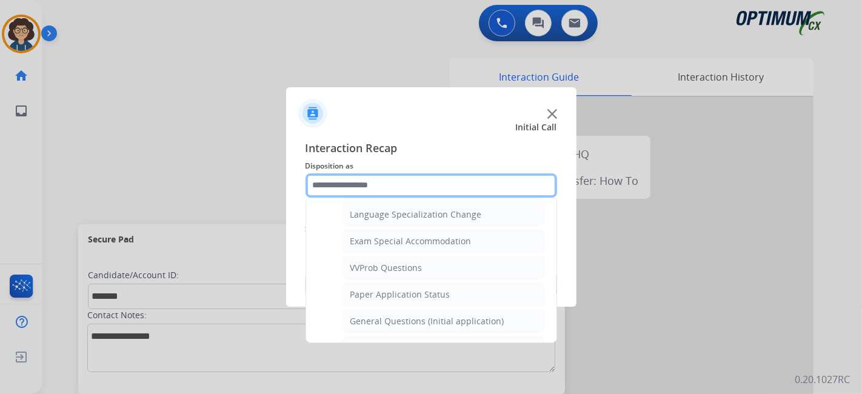
scroll to position [616, 0]
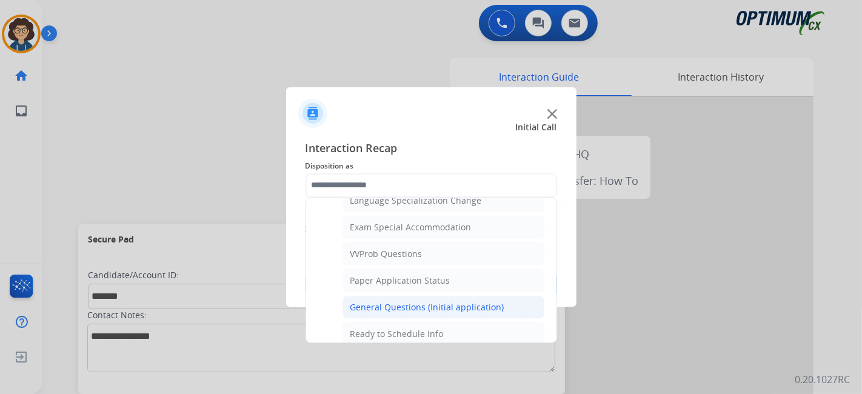
click at [488, 296] on li "General Questions (Initial application)" at bounding box center [443, 307] width 202 height 23
type input "**********"
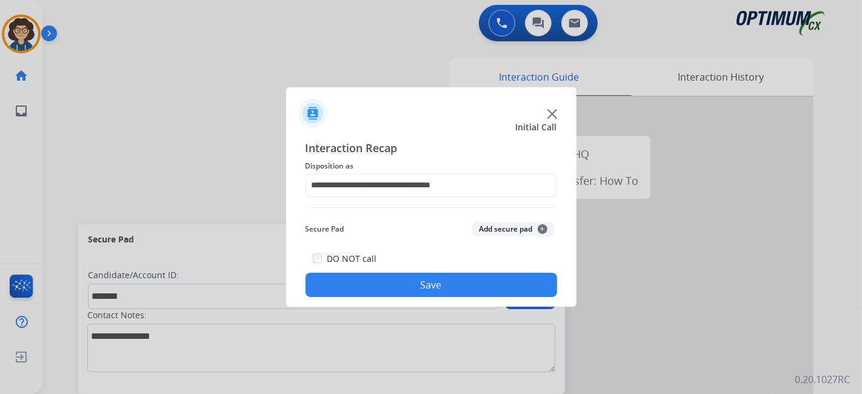
drag, startPoint x: 521, startPoint y: 223, endPoint x: 459, endPoint y: 316, distance: 111.8
click at [521, 227] on button "Add secure pad +" at bounding box center [513, 229] width 82 height 15
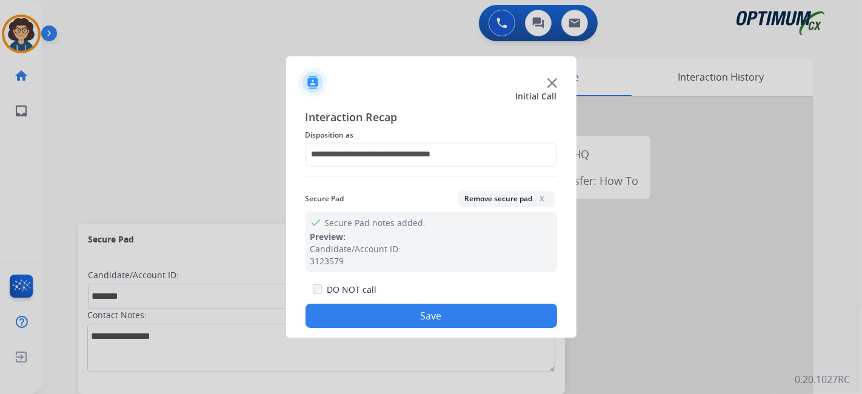
drag, startPoint x: 451, startPoint y: 319, endPoint x: 334, endPoint y: 158, distance: 199.5
click at [435, 311] on button "Save" at bounding box center [431, 316] width 252 height 24
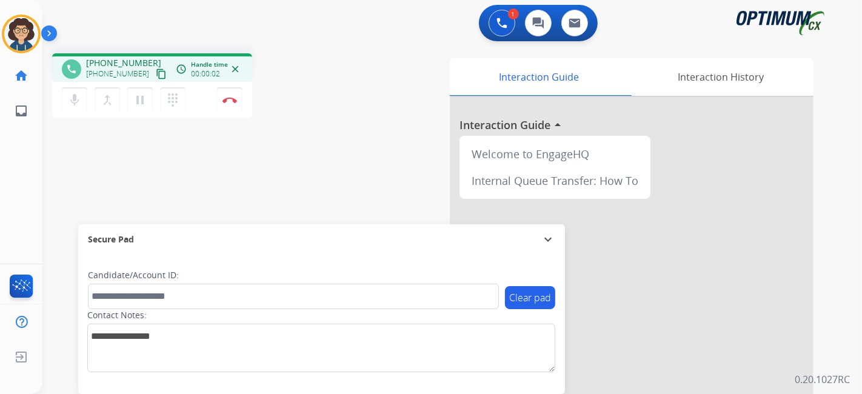
click at [156, 70] on mat-icon "content_copy" at bounding box center [161, 73] width 11 height 11
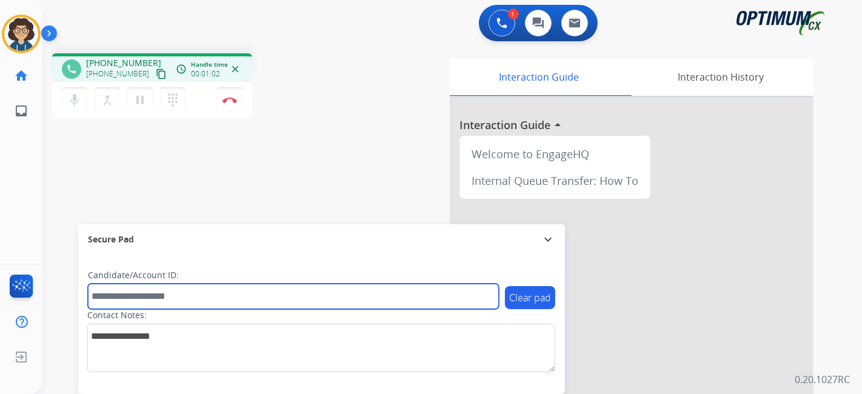
click at [241, 291] on input "text" at bounding box center [293, 296] width 411 height 25
paste input "*******"
type input "*******"
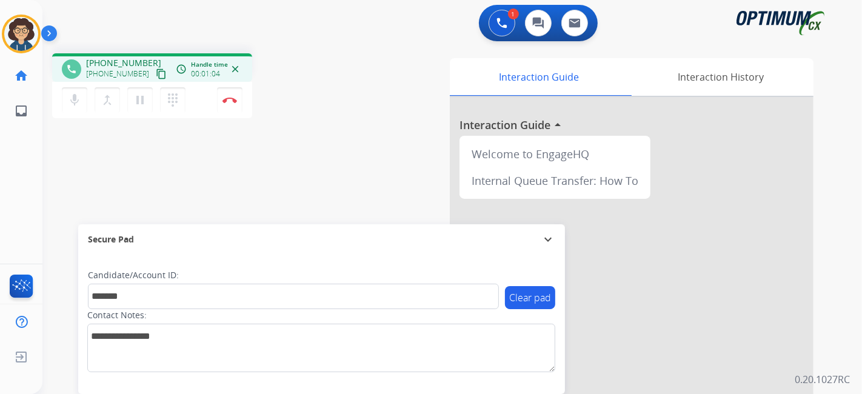
drag, startPoint x: 298, startPoint y: 156, endPoint x: 296, endPoint y: 27, distance: 128.5
click at [298, 156] on div "phone [PHONE_NUMBER] [PHONE_NUMBER] content_copy access_time Call metrics Queue…" at bounding box center [437, 296] width 790 height 505
drag, startPoint x: 295, startPoint y: 65, endPoint x: 292, endPoint y: 1, distance: 63.7
click at [296, 52] on div "phone [PHONE_NUMBER] [PHONE_NUMBER] content_copy access_time Call metrics Queue…" at bounding box center [437, 296] width 790 height 505
click at [373, 179] on div "Interaction Guide Interaction History Interaction Guide arrow_drop_up Welcome t…" at bounding box center [587, 303] width 451 height 491
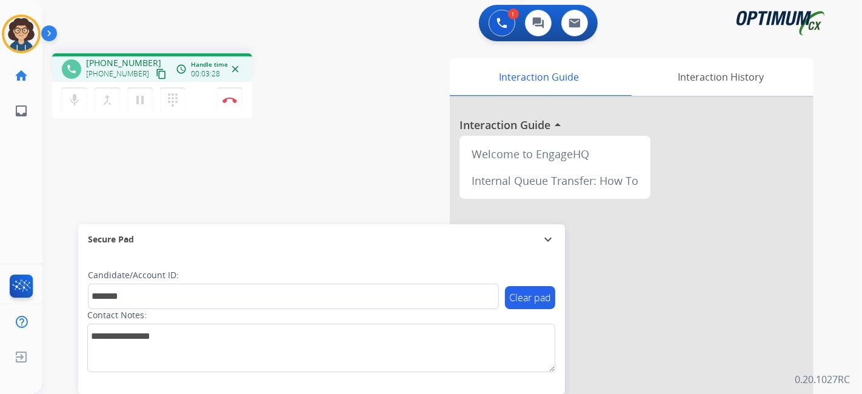
click at [359, 148] on div "phone [PHONE_NUMBER] [PHONE_NUMBER] content_copy access_time Call metrics Queue…" at bounding box center [437, 296] width 790 height 505
click at [236, 104] on button "Disconnect" at bounding box center [229, 99] width 25 height 25
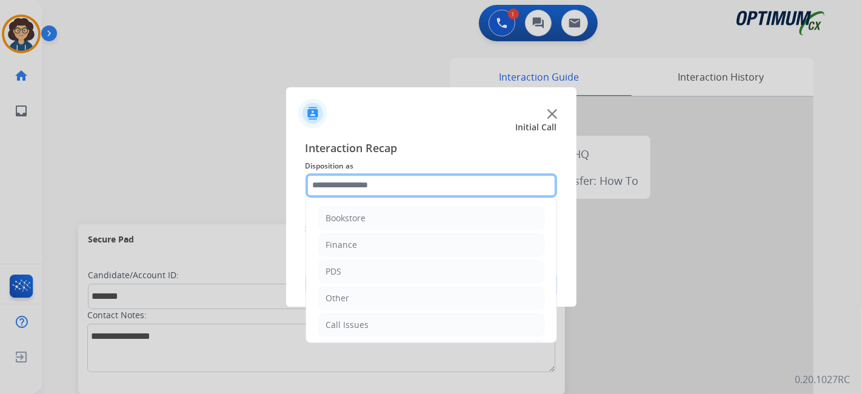
click at [451, 192] on input "text" at bounding box center [431, 185] width 252 height 24
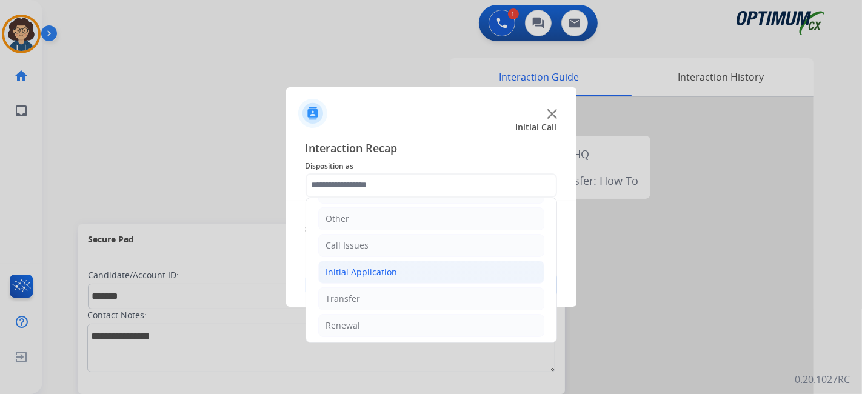
click at [409, 281] on li "Initial Application" at bounding box center [431, 272] width 226 height 23
drag, startPoint x: 394, startPoint y: 319, endPoint x: 425, endPoint y: 292, distance: 41.2
click at [395, 319] on li "Appeals" at bounding box center [443, 325] width 202 height 23
type input "*******"
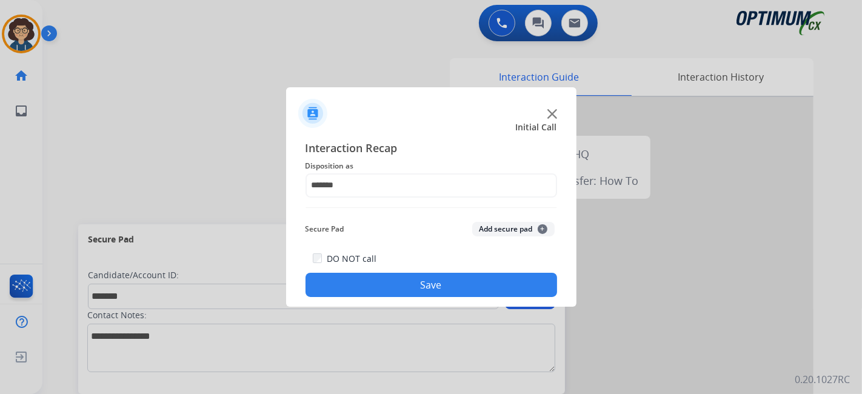
drag, startPoint x: 499, startPoint y: 233, endPoint x: 473, endPoint y: 281, distance: 54.8
click at [499, 233] on button "Add secure pad +" at bounding box center [513, 229] width 82 height 15
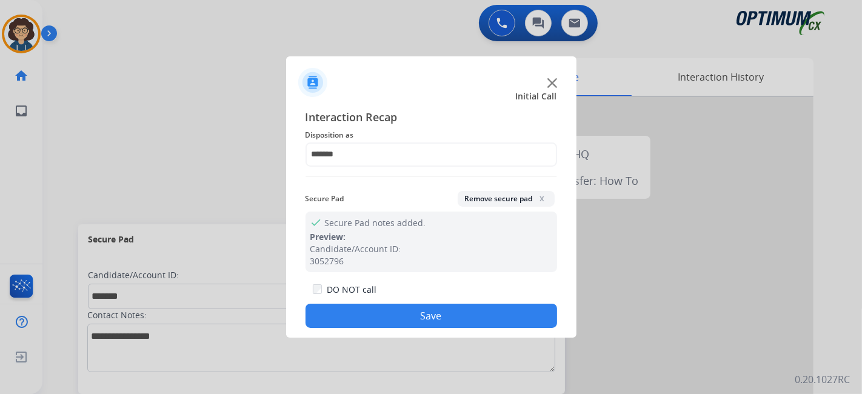
drag, startPoint x: 450, startPoint y: 321, endPoint x: 322, endPoint y: 62, distance: 288.9
click at [448, 321] on button "Save" at bounding box center [431, 316] width 252 height 24
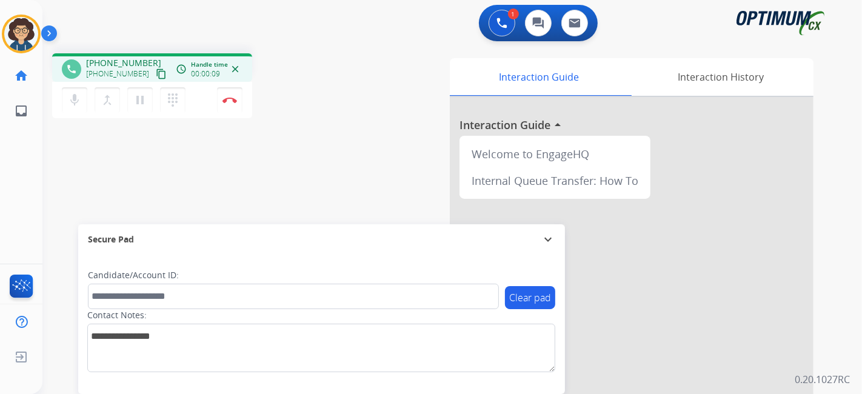
drag, startPoint x: 151, startPoint y: 75, endPoint x: 255, endPoint y: 4, distance: 126.1
click at [154, 74] on button "content_copy" at bounding box center [161, 74] width 15 height 15
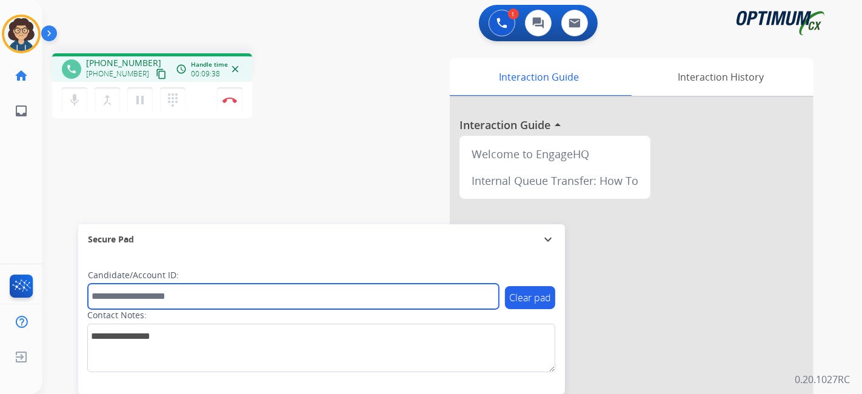
click at [204, 302] on input "text" at bounding box center [293, 296] width 411 height 25
paste input "*********"
type input "*********"
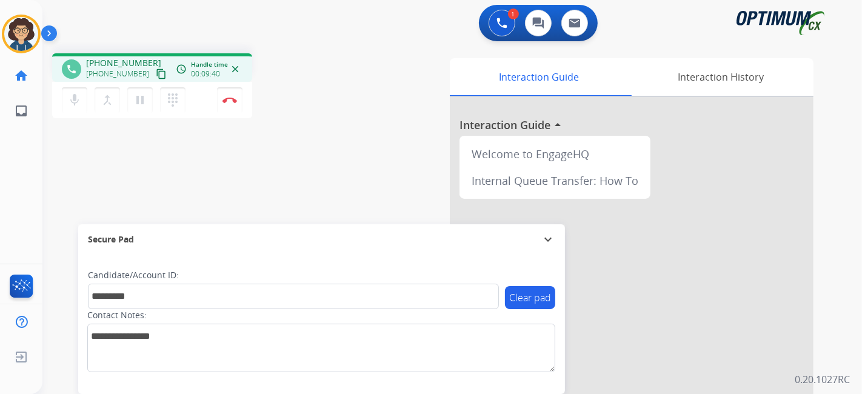
click at [259, 184] on div "phone [PHONE_NUMBER] [PHONE_NUMBER] content_copy access_time Call metrics Queue…" at bounding box center [437, 296] width 790 height 505
click at [333, 116] on div "phone [PHONE_NUMBER] [PHONE_NUMBER] content_copy access_time Call metrics Queue…" at bounding box center [204, 87] width 305 height 68
click at [237, 103] on button "Disconnect" at bounding box center [229, 99] width 25 height 25
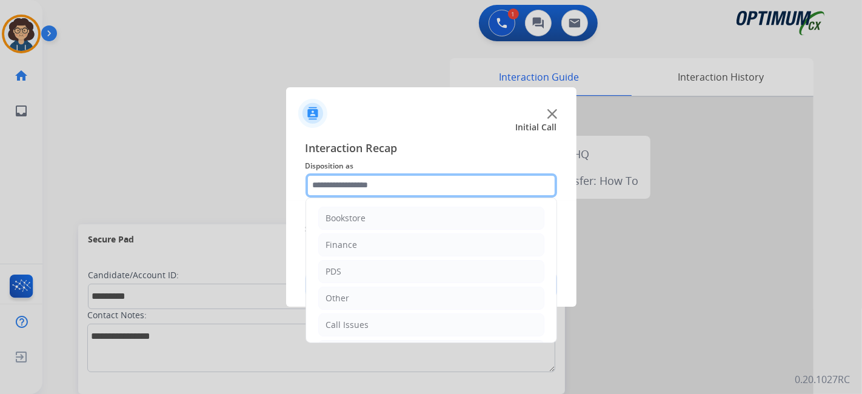
click at [419, 182] on input "text" at bounding box center [431, 185] width 252 height 24
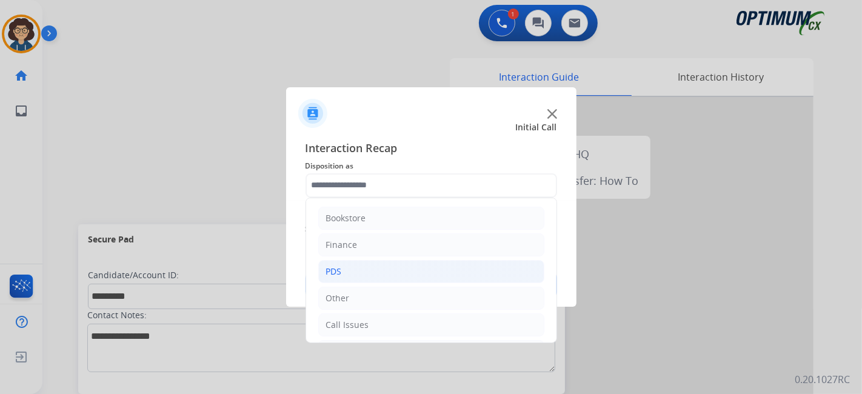
click at [410, 274] on li "PDS" at bounding box center [431, 271] width 226 height 23
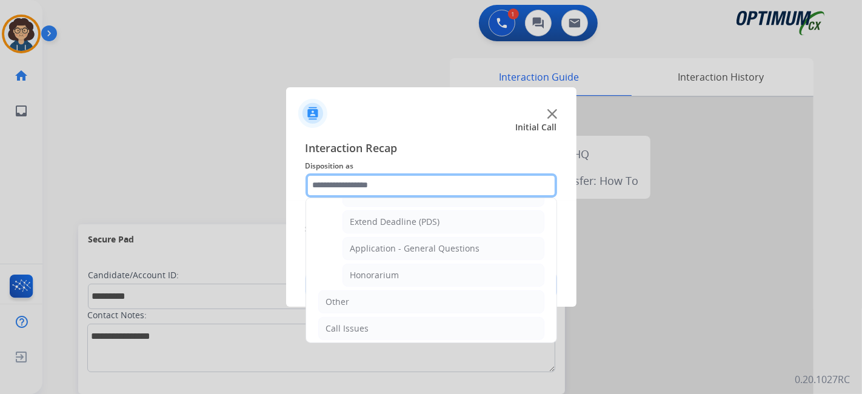
scroll to position [348, 0]
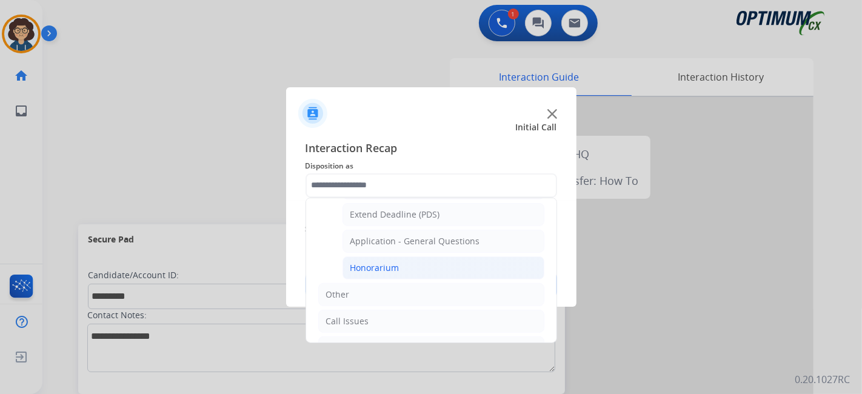
click at [480, 262] on li "Honorarium" at bounding box center [443, 267] width 202 height 23
type input "**********"
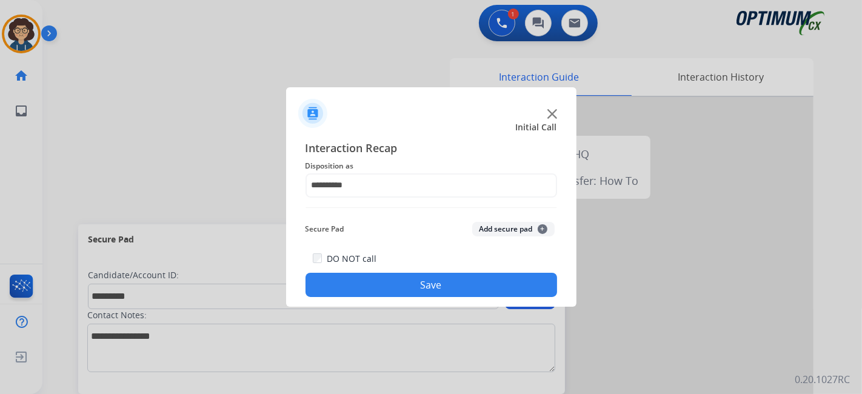
click at [495, 233] on button "Add secure pad +" at bounding box center [513, 229] width 82 height 15
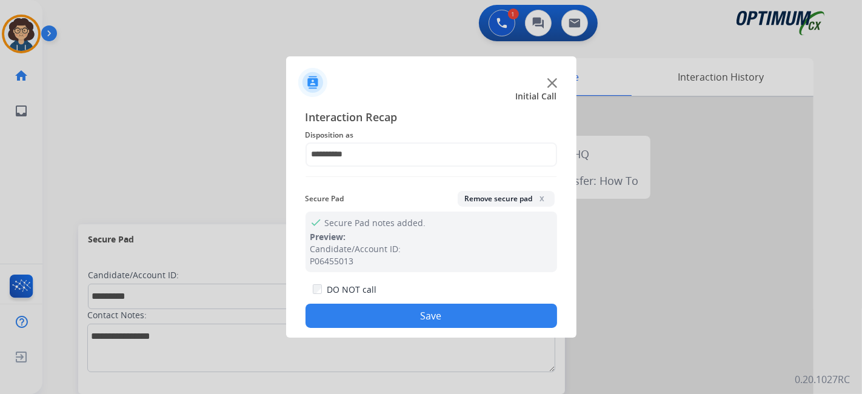
click at [453, 307] on button "Save" at bounding box center [431, 316] width 252 height 24
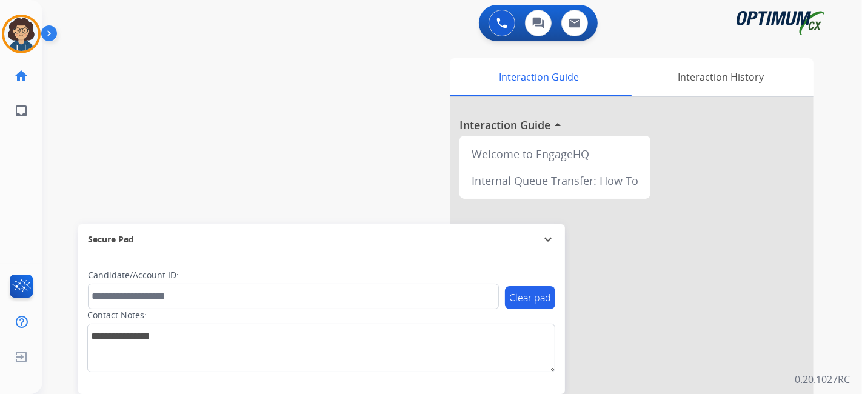
drag, startPoint x: 848, startPoint y: 287, endPoint x: 475, endPoint y: 2, distance: 470.4
click at [849, 278] on div "0 Voice Interactions 0 Chat Interactions 0 Email Interactions swap_horiz Break …" at bounding box center [451, 197] width 819 height 394
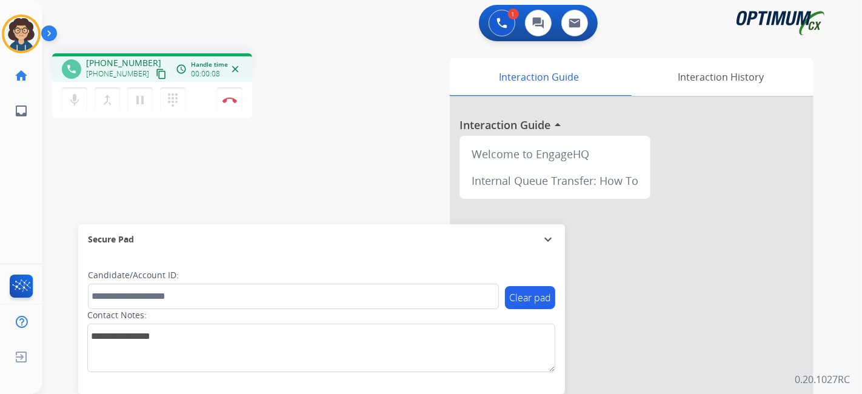
click at [156, 71] on mat-icon "content_copy" at bounding box center [161, 73] width 11 height 11
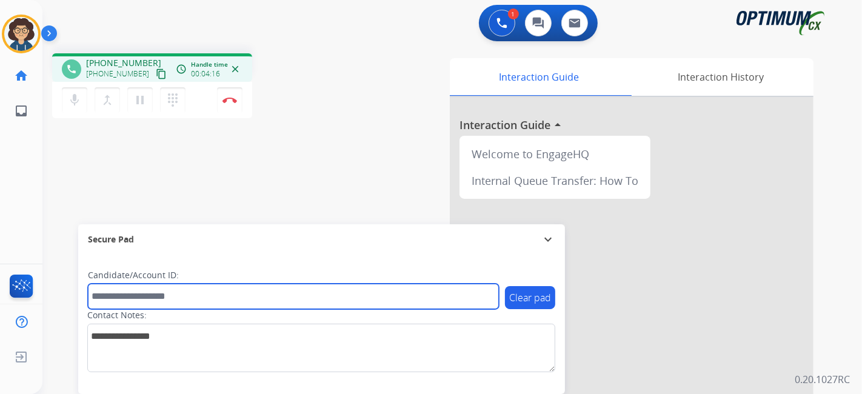
click at [224, 304] on input "text" at bounding box center [293, 296] width 411 height 25
paste input "*******"
type input "*******"
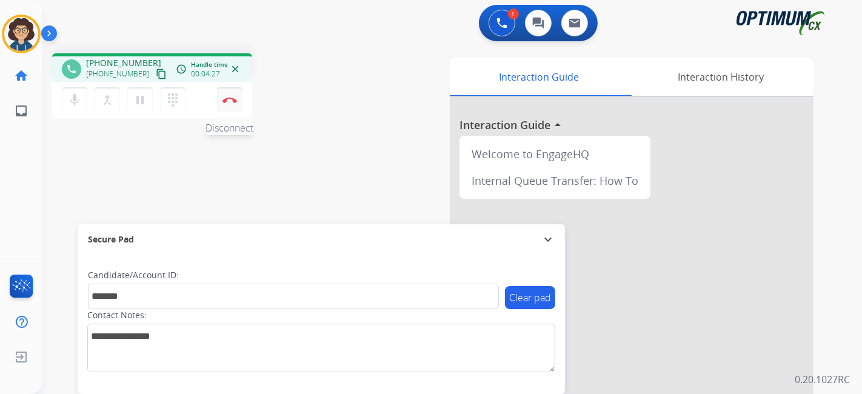
click at [235, 100] on img at bounding box center [229, 100] width 15 height 6
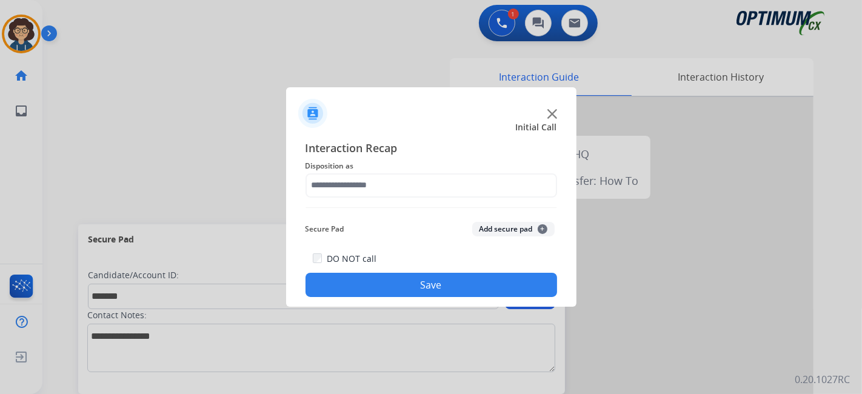
click at [454, 198] on div "Interaction Recap Disposition as Secure Pad Add secure pad + DO NOT call Save" at bounding box center [431, 218] width 252 height 158
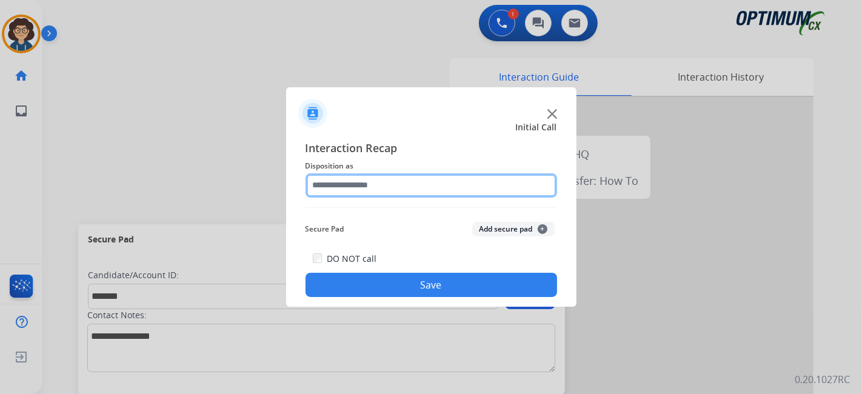
click at [450, 193] on input "text" at bounding box center [431, 185] width 252 height 24
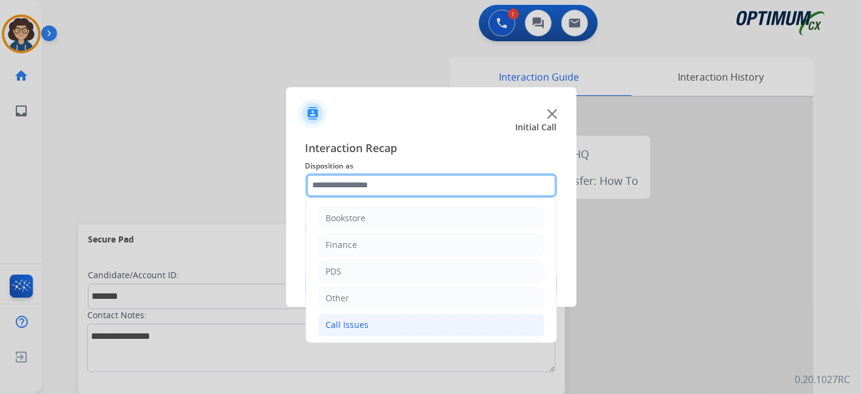
scroll to position [79, 0]
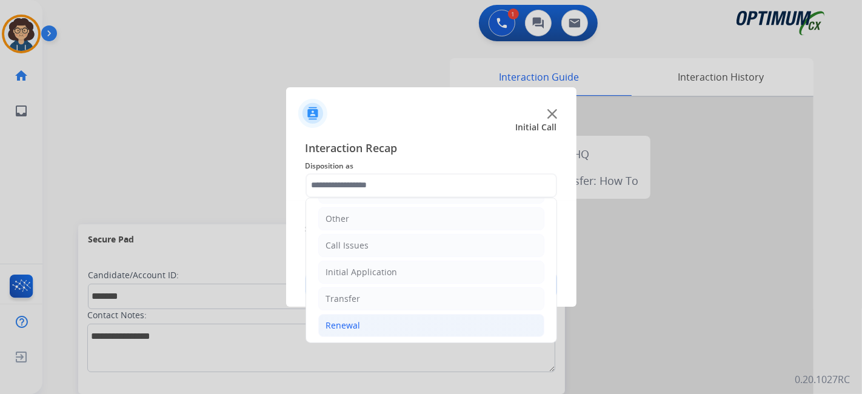
click at [391, 327] on li "Renewal" at bounding box center [431, 325] width 226 height 23
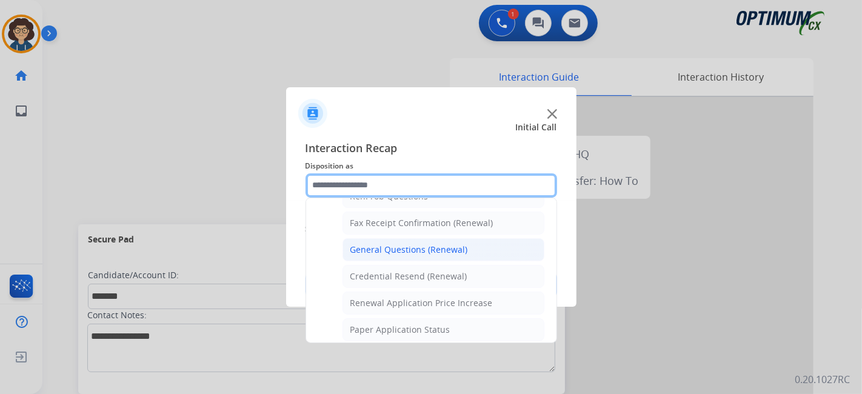
scroll to position [325, 0]
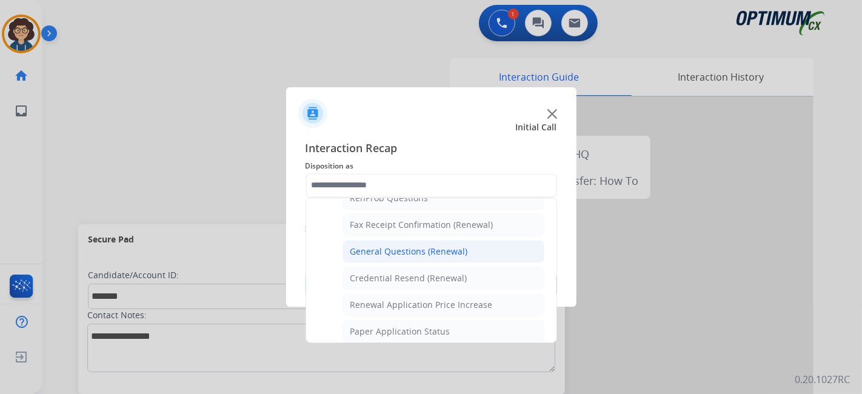
click at [474, 250] on li "General Questions (Renewal)" at bounding box center [443, 251] width 202 height 23
type input "**********"
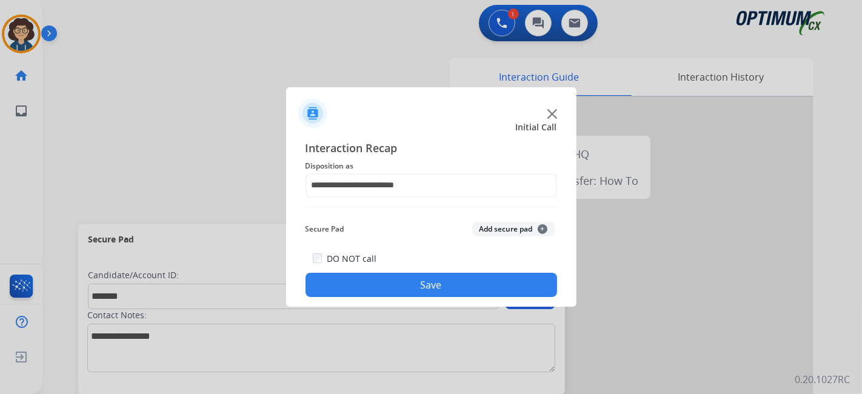
click at [483, 232] on button "Add secure pad +" at bounding box center [513, 229] width 82 height 15
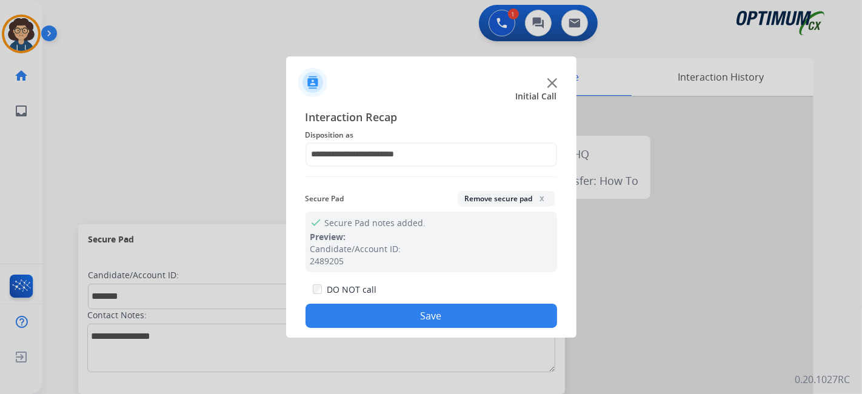
click at [464, 301] on div "DO NOT call Save" at bounding box center [431, 305] width 252 height 46
click at [451, 313] on button "Save" at bounding box center [431, 316] width 252 height 24
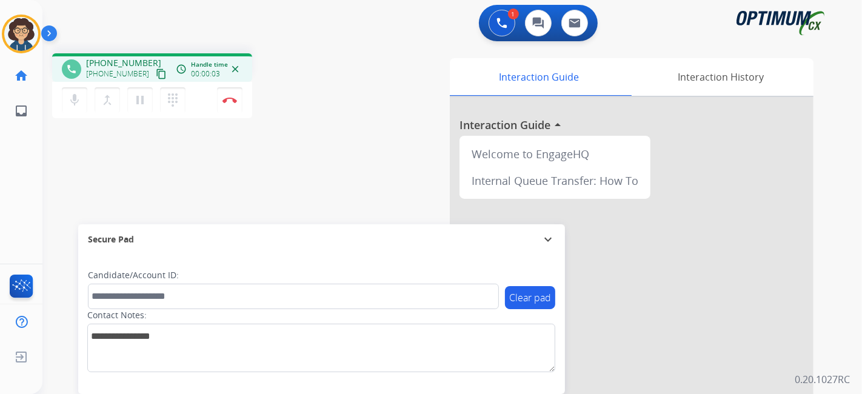
click at [156, 73] on mat-icon "content_copy" at bounding box center [161, 73] width 11 height 11
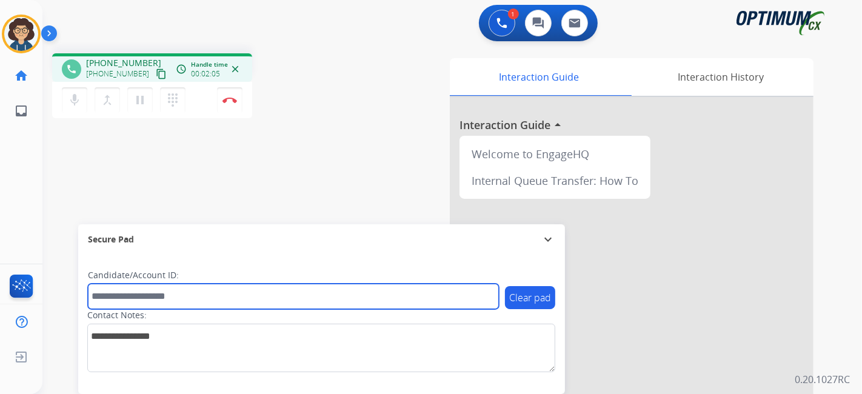
click at [201, 301] on input "text" at bounding box center [293, 296] width 411 height 25
paste input "*******"
type input "*******"
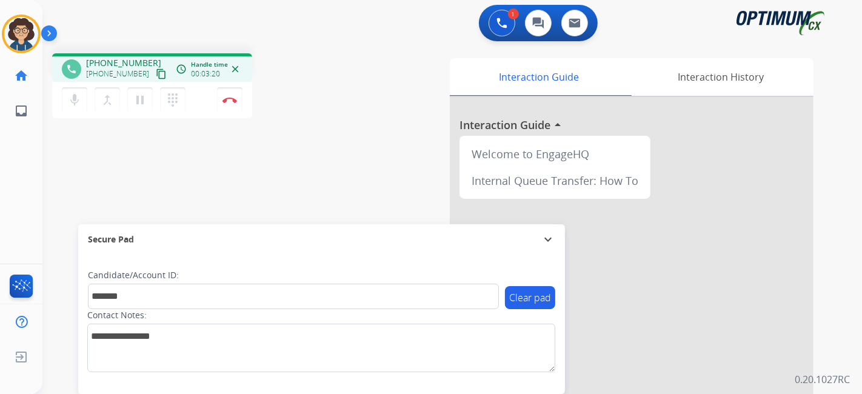
click at [382, 153] on div "Interaction Guide Interaction History Interaction Guide arrow_drop_up Welcome t…" at bounding box center [587, 303] width 451 height 491
click at [231, 104] on button "Disconnect" at bounding box center [229, 99] width 25 height 25
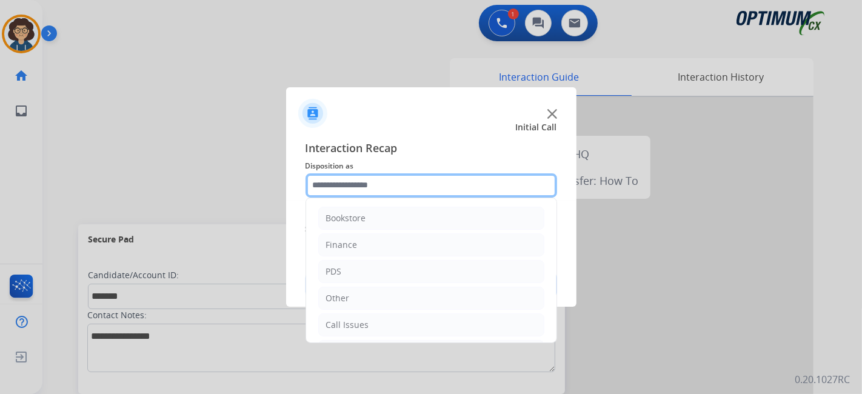
click at [404, 184] on input "text" at bounding box center [431, 185] width 252 height 24
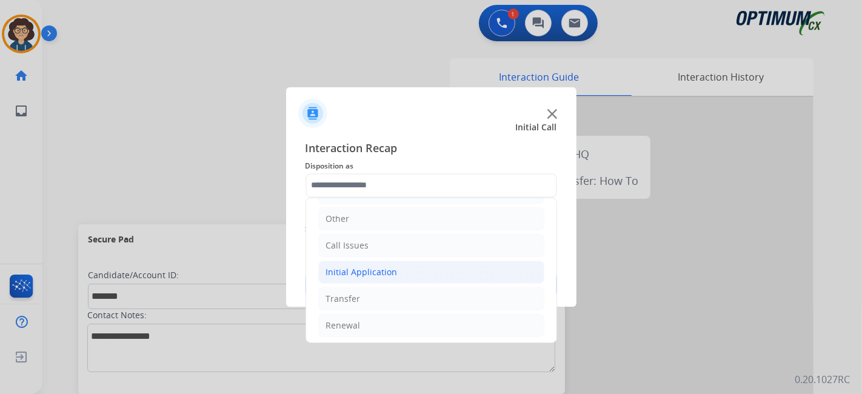
click at [398, 271] on li "Initial Application" at bounding box center [431, 272] width 226 height 23
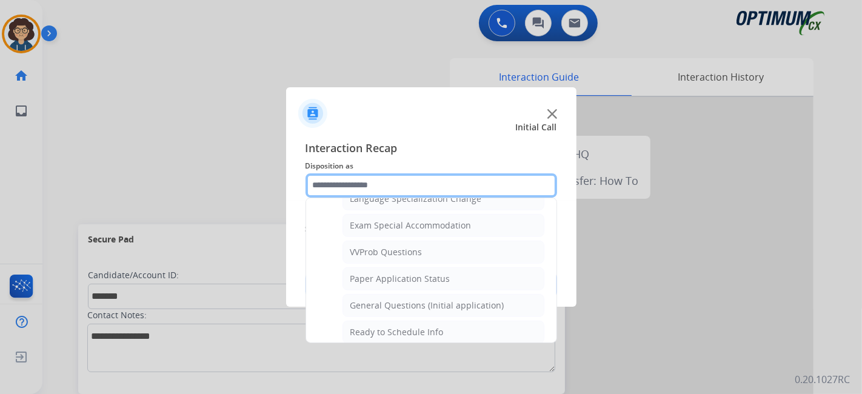
scroll to position [643, 0]
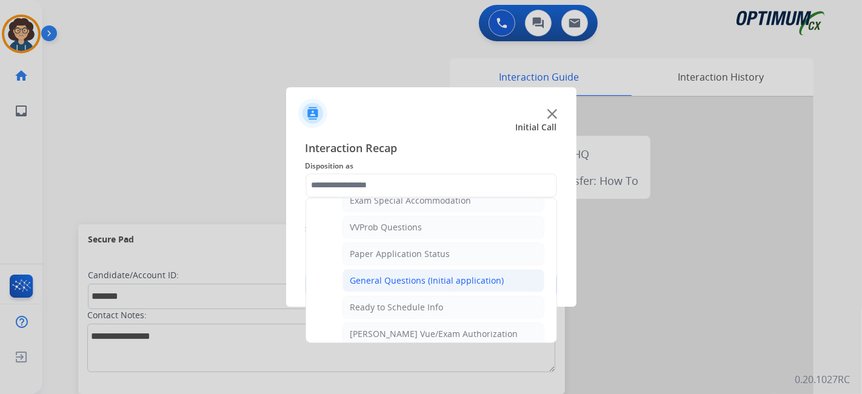
click at [468, 275] on div "General Questions (Initial application)" at bounding box center [427, 281] width 154 height 12
type input "**********"
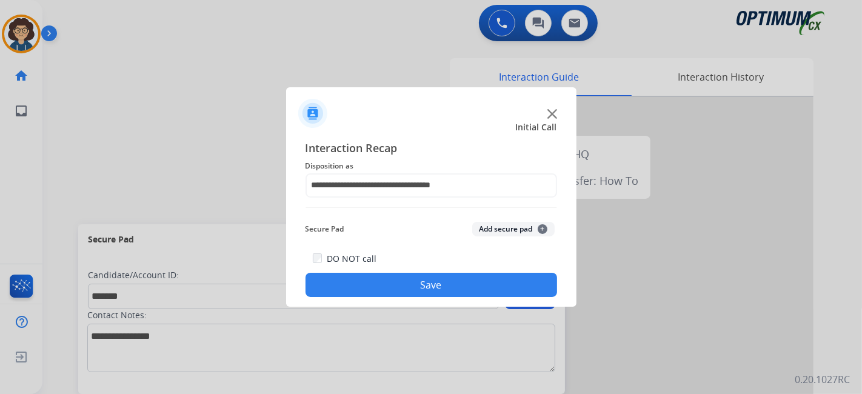
click at [508, 236] on button "Add secure pad +" at bounding box center [513, 229] width 82 height 15
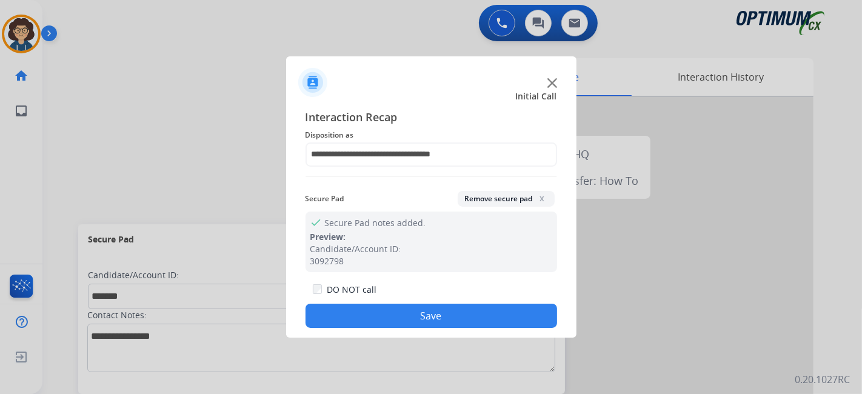
click at [455, 309] on button "Save" at bounding box center [431, 316] width 252 height 24
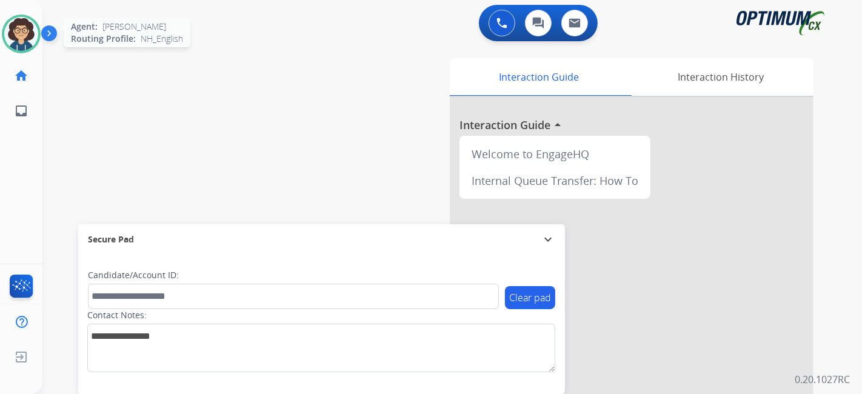
drag, startPoint x: 19, startPoint y: 15, endPoint x: 18, endPoint y: 35, distance: 20.0
click at [18, 35] on div at bounding box center [21, 34] width 39 height 39
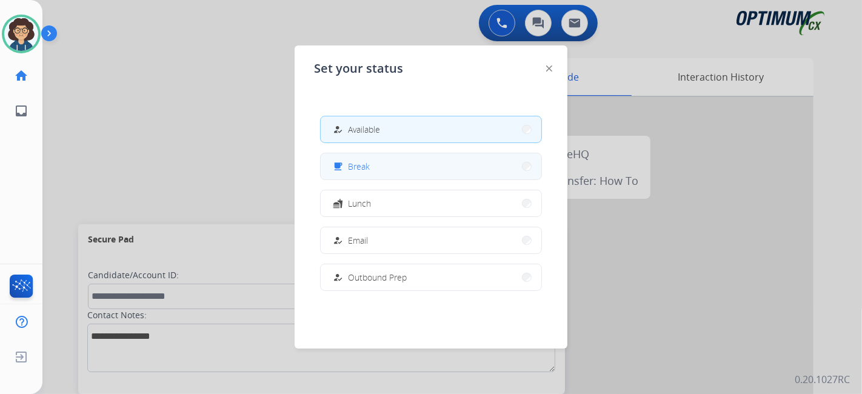
click at [354, 175] on button "free_breakfast Break" at bounding box center [431, 166] width 221 height 26
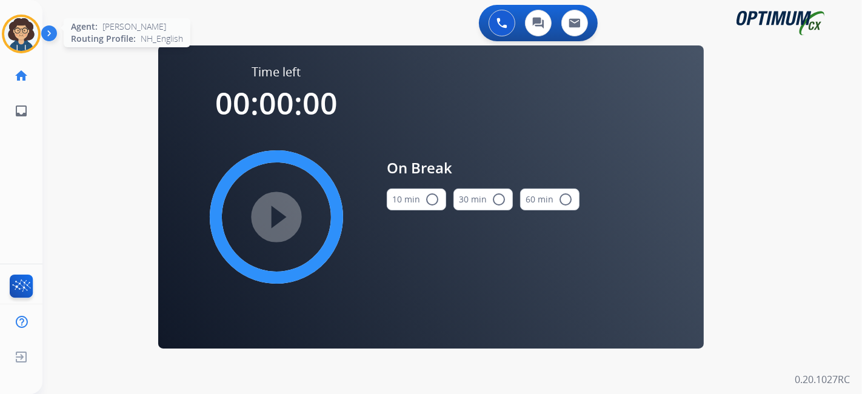
click at [29, 38] on img at bounding box center [21, 34] width 34 height 34
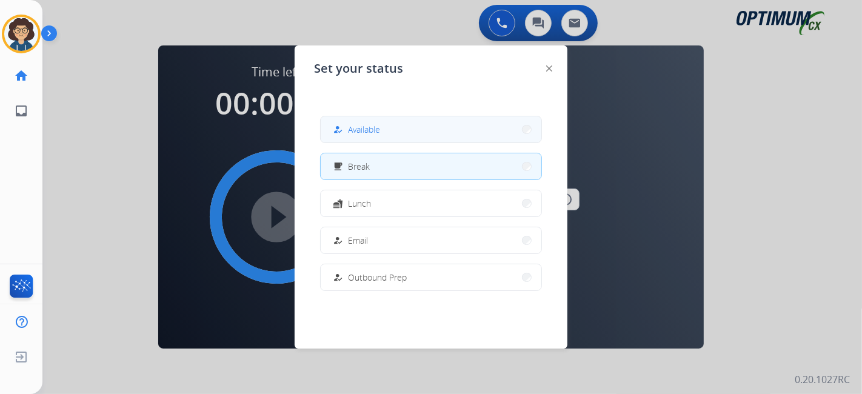
click at [384, 139] on button "how_to_reg Available" at bounding box center [431, 129] width 221 height 26
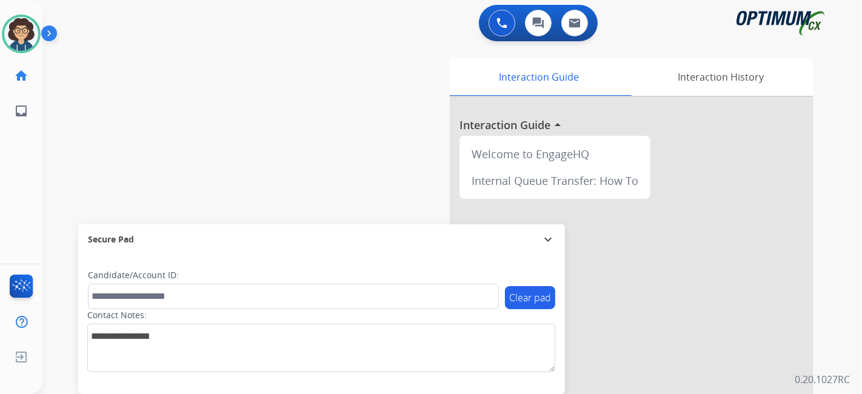
click at [348, 171] on div "swap_horiz Break voice bridge close_fullscreen Connect 3-Way Call merge_type Se…" at bounding box center [437, 296] width 790 height 505
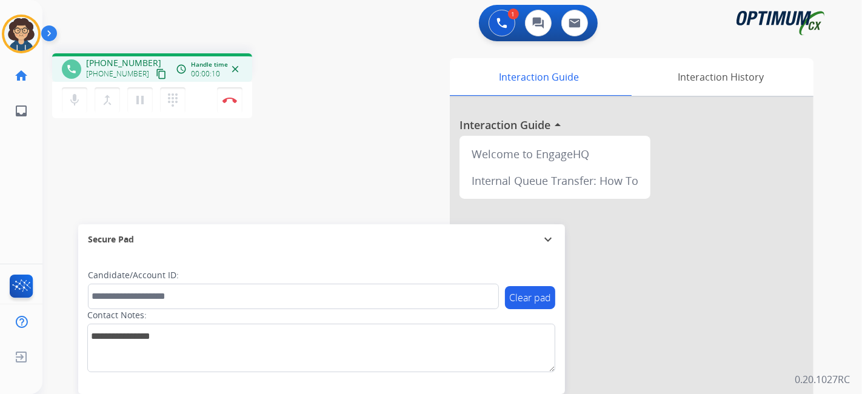
click at [156, 76] on mat-icon "content_copy" at bounding box center [161, 73] width 11 height 11
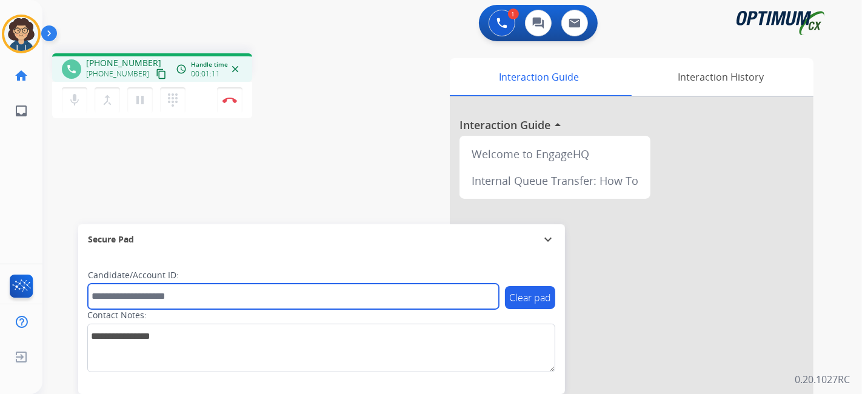
click at [168, 296] on input "text" at bounding box center [293, 296] width 411 height 25
paste input "*******"
type input "*******"
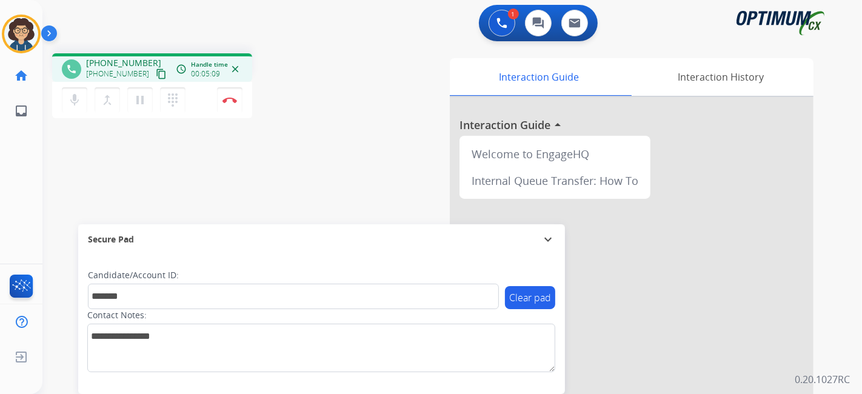
click at [355, 170] on div "phone [PHONE_NUMBER] [PHONE_NUMBER] content_copy access_time Call metrics Queue…" at bounding box center [437, 296] width 790 height 505
click at [238, 102] on button "Disconnect" at bounding box center [229, 99] width 25 height 25
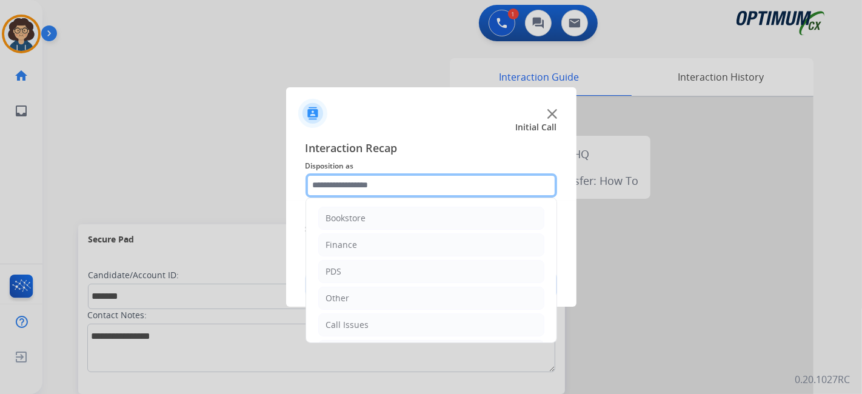
click at [412, 180] on input "text" at bounding box center [431, 185] width 252 height 24
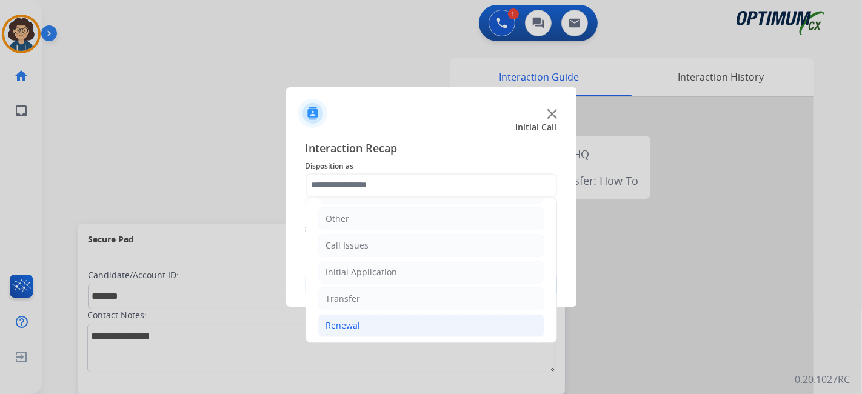
click at [421, 327] on li "Renewal" at bounding box center [431, 325] width 226 height 23
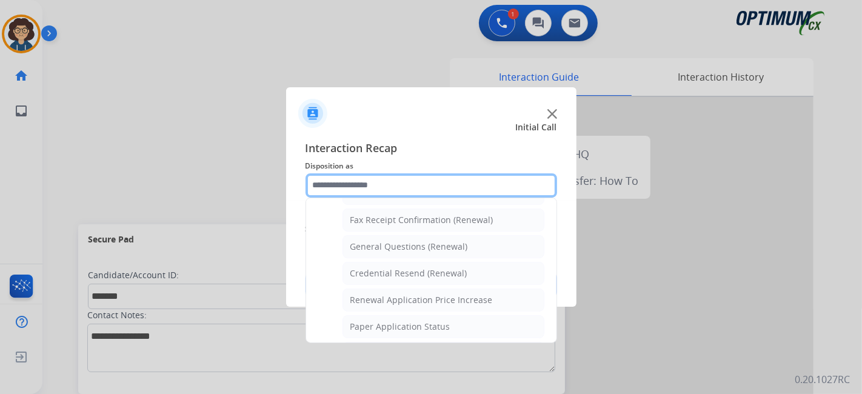
scroll to position [336, 0]
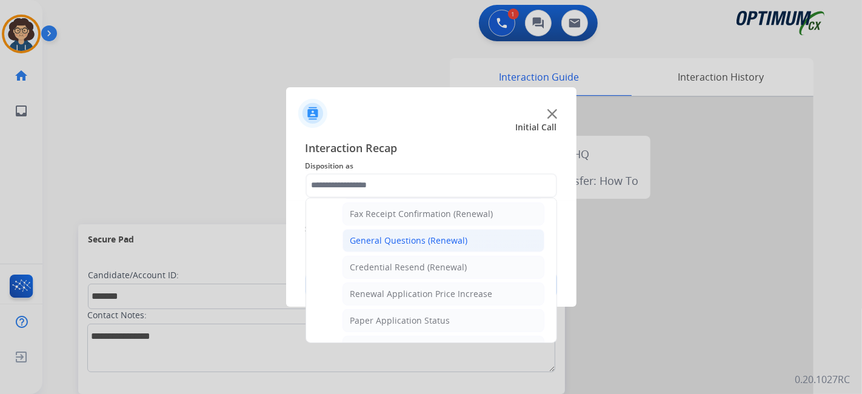
click at [460, 235] on div "General Questions (Renewal)" at bounding box center [409, 241] width 118 height 12
type input "**********"
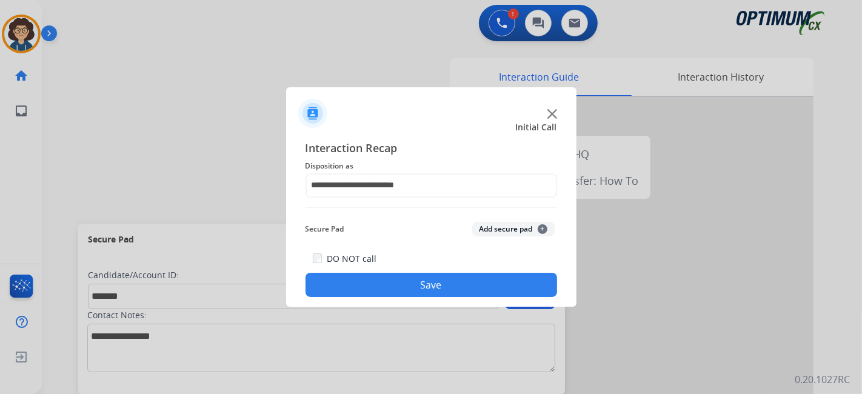
click at [482, 233] on button "Add secure pad +" at bounding box center [513, 229] width 82 height 15
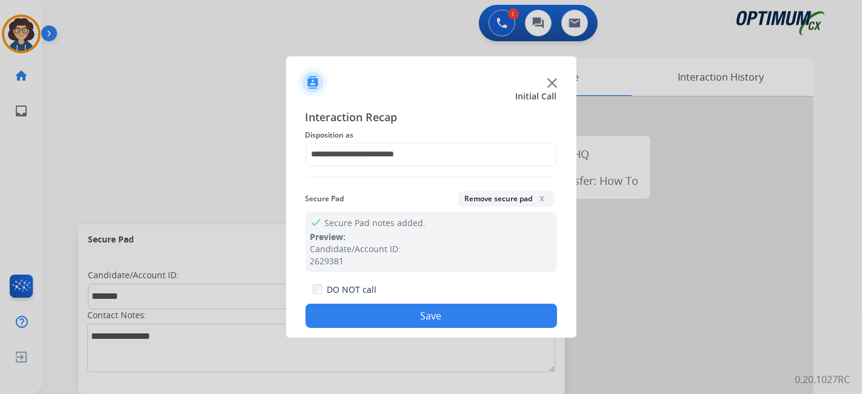
drag, startPoint x: 457, startPoint y: 313, endPoint x: 295, endPoint y: 21, distance: 333.4
click at [456, 314] on button "Save" at bounding box center [431, 316] width 252 height 24
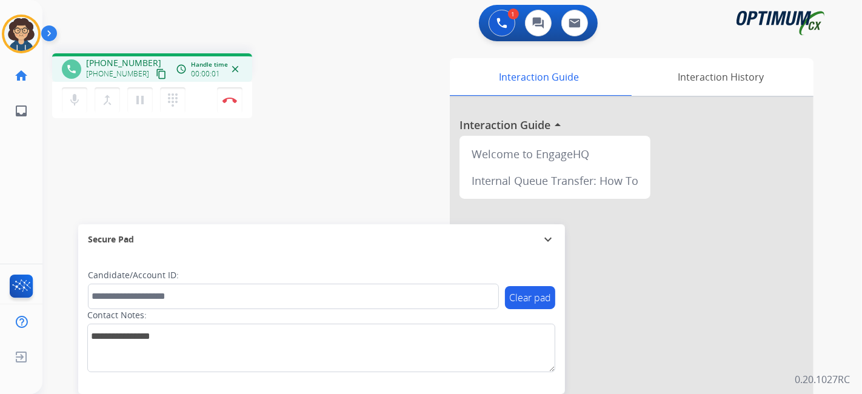
click at [156, 75] on mat-icon "content_copy" at bounding box center [161, 73] width 11 height 11
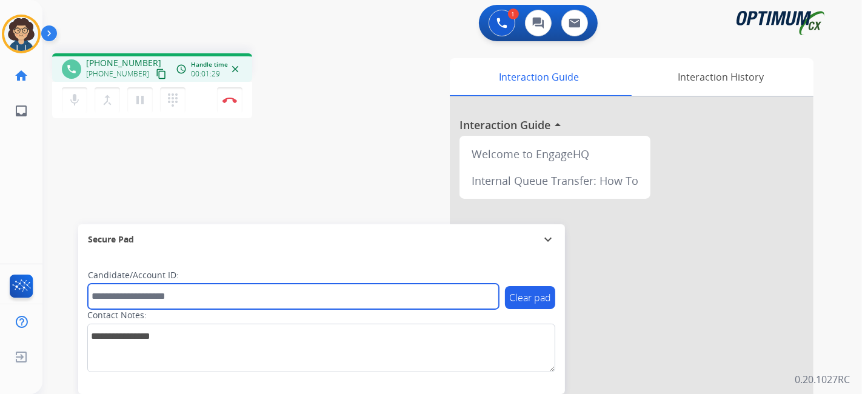
click at [182, 287] on input "text" at bounding box center [293, 296] width 411 height 25
paste input "*******"
type input "*******"
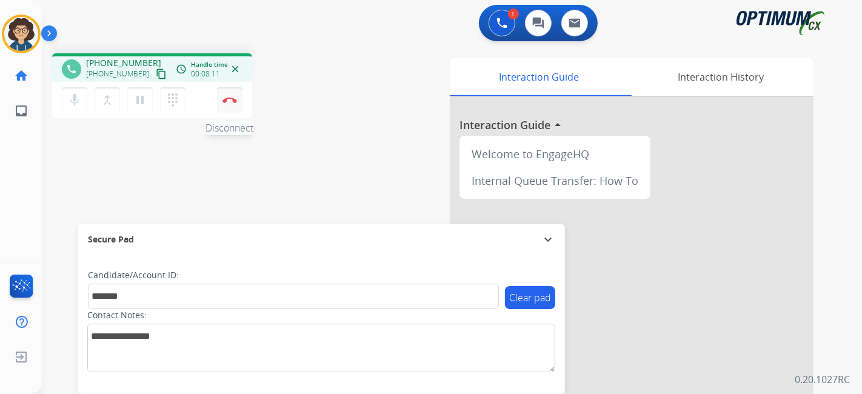
click at [240, 101] on button "Disconnect" at bounding box center [229, 99] width 25 height 25
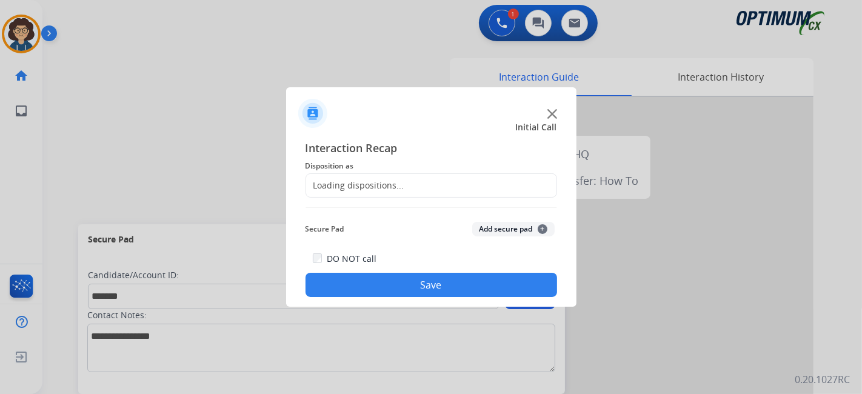
click at [450, 184] on div "Loading dispositions..." at bounding box center [431, 185] width 252 height 24
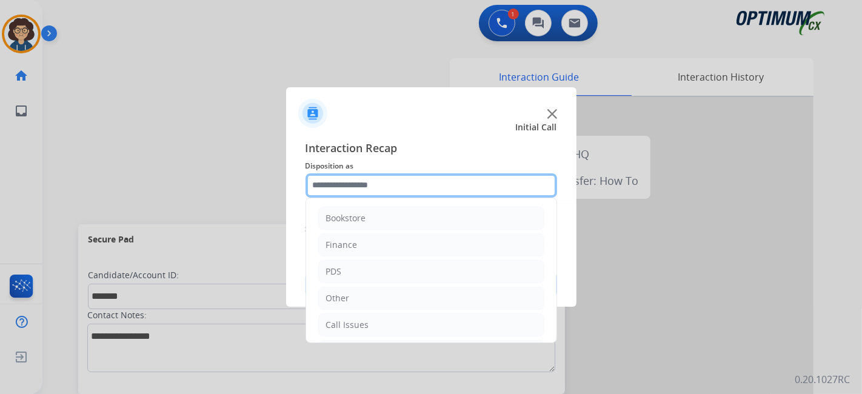
click at [431, 185] on input "text" at bounding box center [431, 185] width 252 height 24
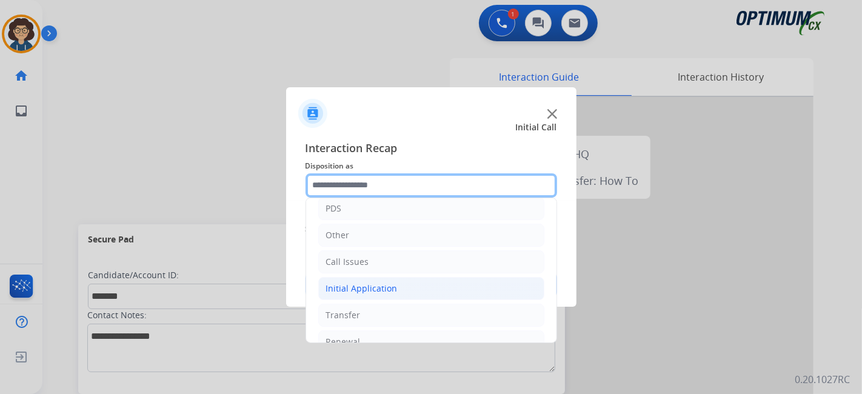
scroll to position [79, 0]
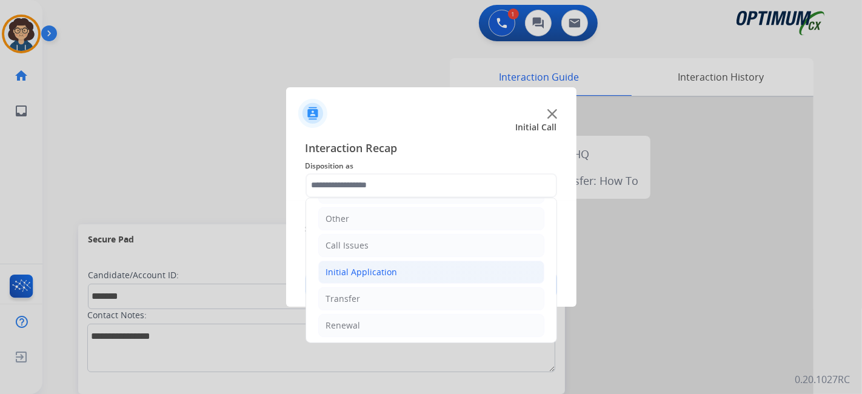
click at [424, 280] on li "Initial Application" at bounding box center [431, 272] width 226 height 23
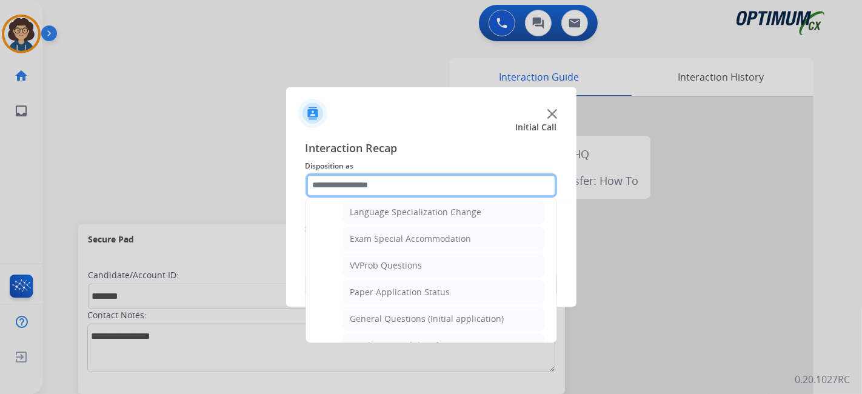
scroll to position [613, 0]
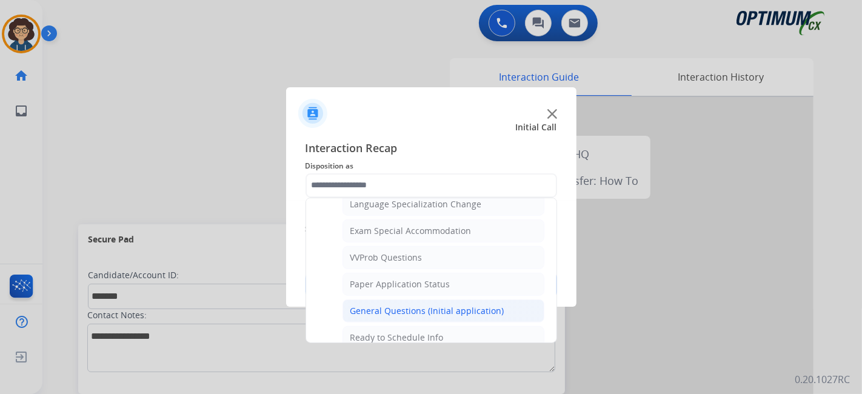
click at [461, 305] on div "General Questions (Initial application)" at bounding box center [427, 311] width 154 height 12
type input "**********"
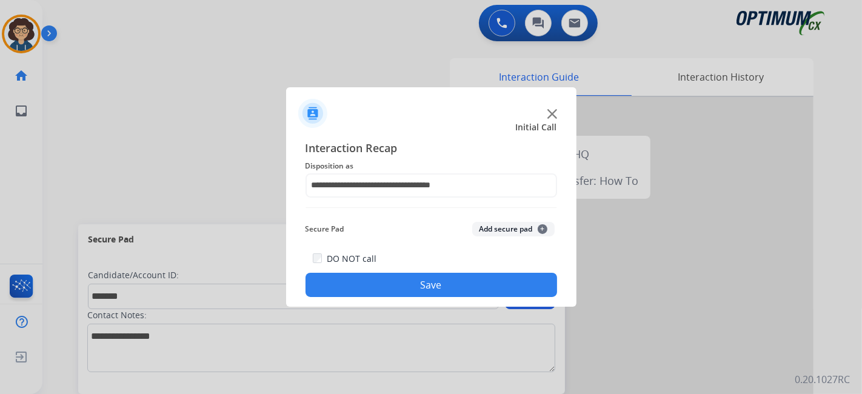
click at [486, 230] on button "Add secure pad +" at bounding box center [513, 229] width 82 height 15
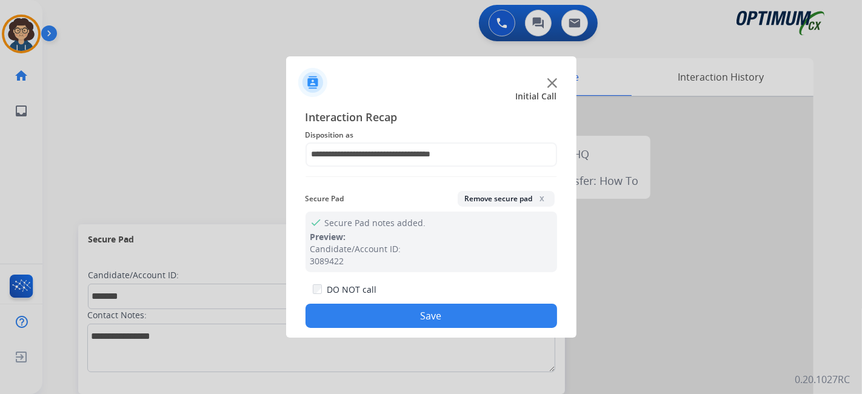
drag, startPoint x: 450, startPoint y: 311, endPoint x: 321, endPoint y: 19, distance: 318.8
click at [450, 309] on button "Save" at bounding box center [431, 316] width 252 height 24
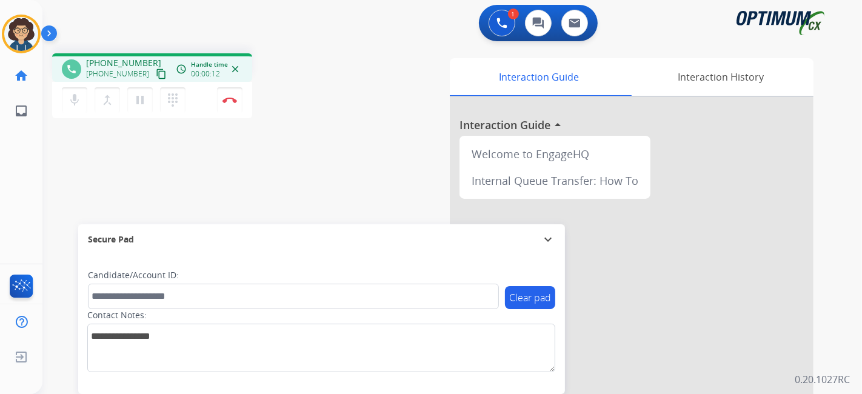
click at [156, 70] on mat-icon "content_copy" at bounding box center [161, 73] width 11 height 11
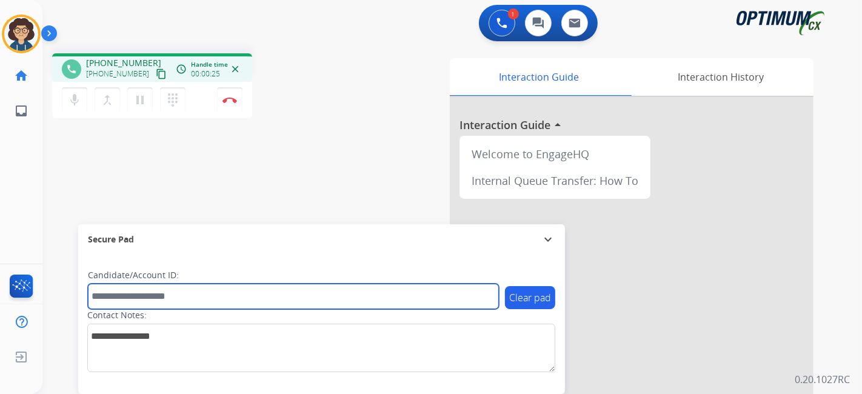
click at [175, 302] on input "text" at bounding box center [293, 296] width 411 height 25
paste input "*******"
type input "*******"
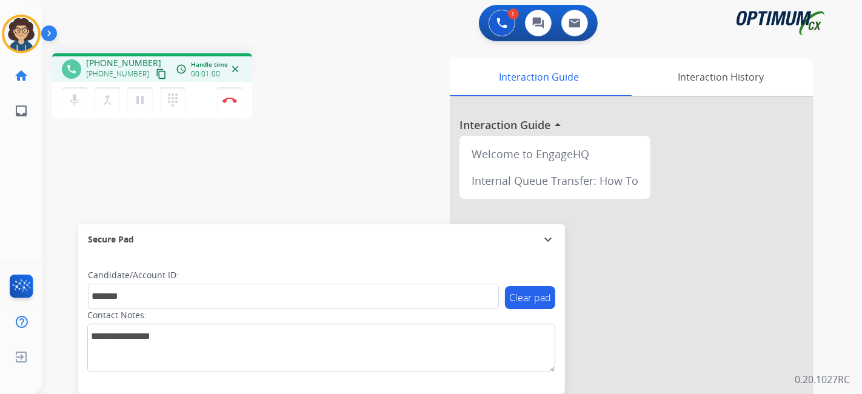
click at [278, 141] on div "phone [PHONE_NUMBER] [PHONE_NUMBER] content_copy access_time Call metrics Queue…" at bounding box center [437, 296] width 790 height 505
drag, startPoint x: 244, startPoint y: 108, endPoint x: 238, endPoint y: 104, distance: 7.8
click at [241, 105] on div "mic Mute merge_type Bridge pause Hold dialpad Dialpad Disconnect" at bounding box center [152, 100] width 200 height 36
click at [237, 104] on button "Disconnect" at bounding box center [229, 99] width 25 height 25
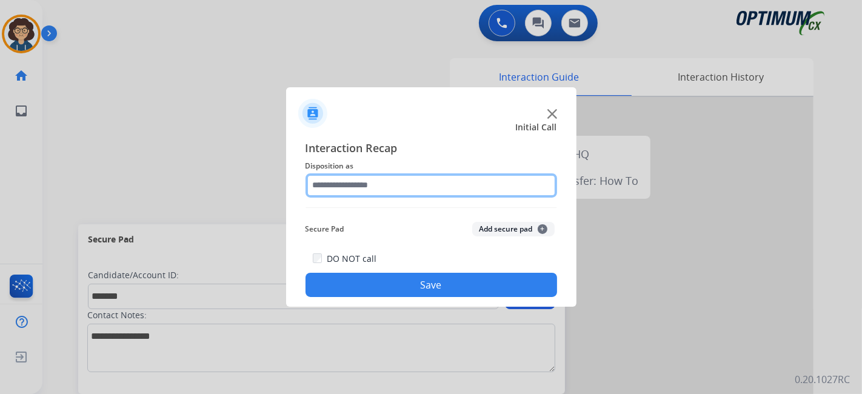
click at [409, 184] on input "text" at bounding box center [431, 185] width 252 height 24
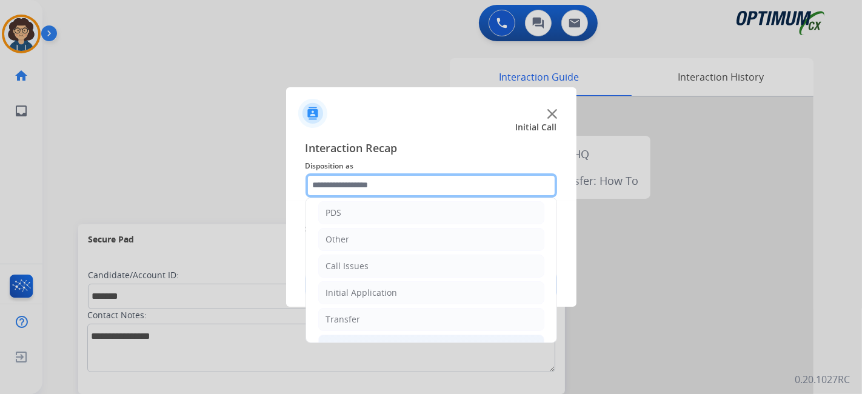
scroll to position [79, 0]
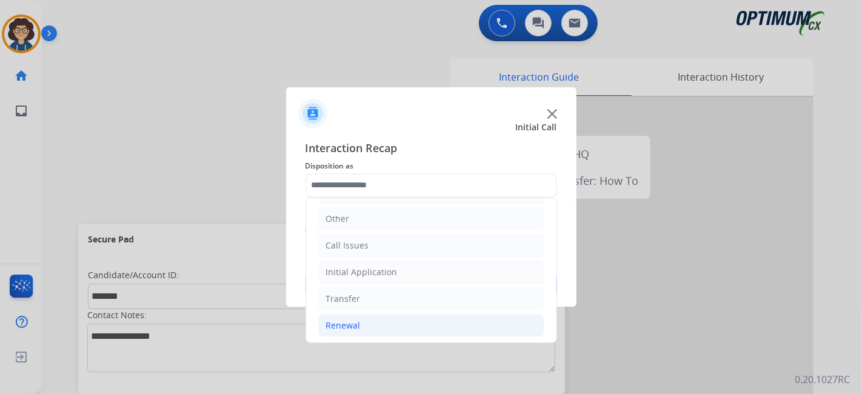
click at [415, 325] on li "Renewal" at bounding box center [431, 325] width 226 height 23
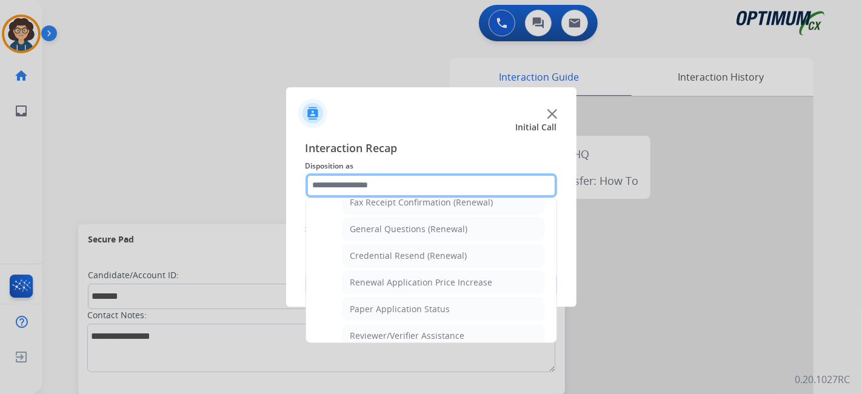
scroll to position [244, 0]
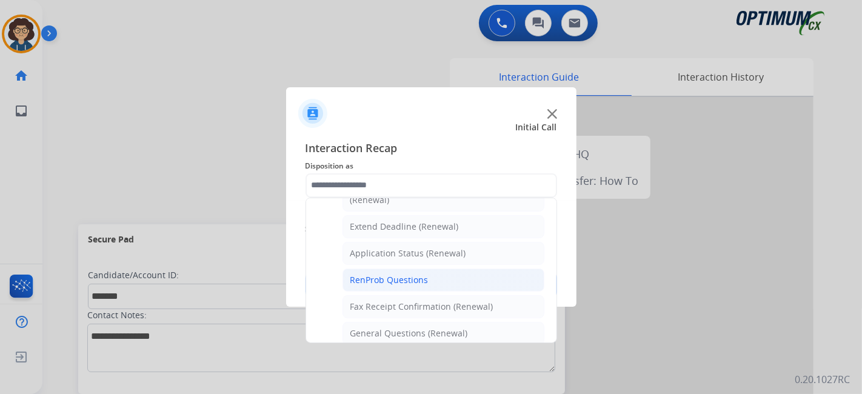
click at [490, 273] on li "RenProb Questions" at bounding box center [443, 279] width 202 height 23
type input "**********"
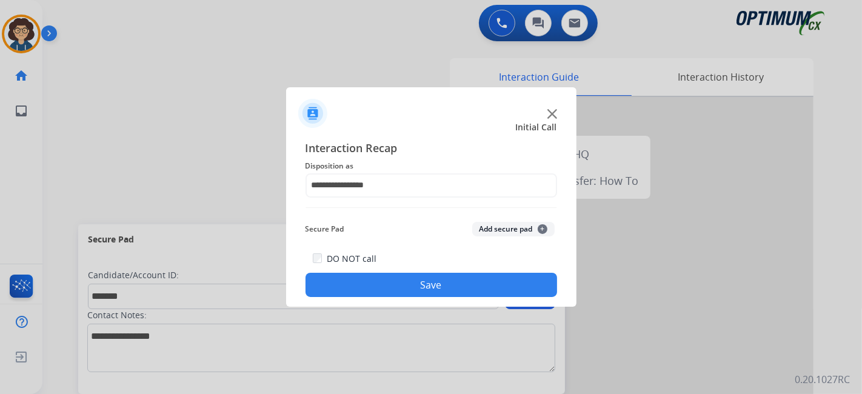
drag, startPoint x: 515, startPoint y: 231, endPoint x: 496, endPoint y: 278, distance: 50.1
click at [515, 232] on button "Add secure pad +" at bounding box center [513, 229] width 82 height 15
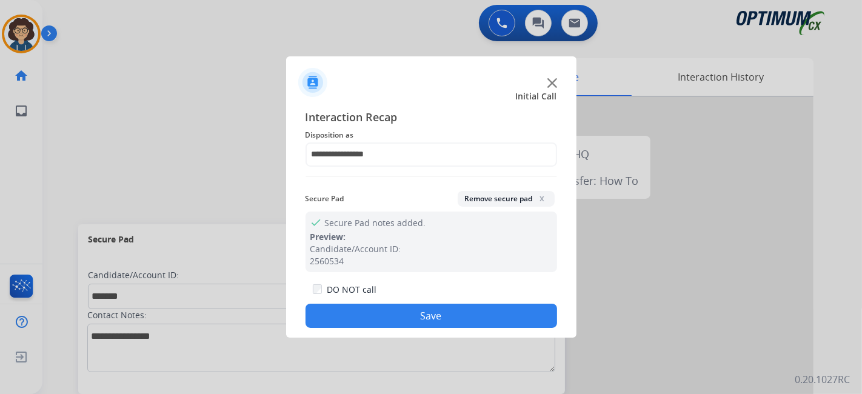
drag, startPoint x: 462, startPoint y: 318, endPoint x: 306, endPoint y: 7, distance: 348.5
click at [462, 317] on button "Save" at bounding box center [431, 316] width 252 height 24
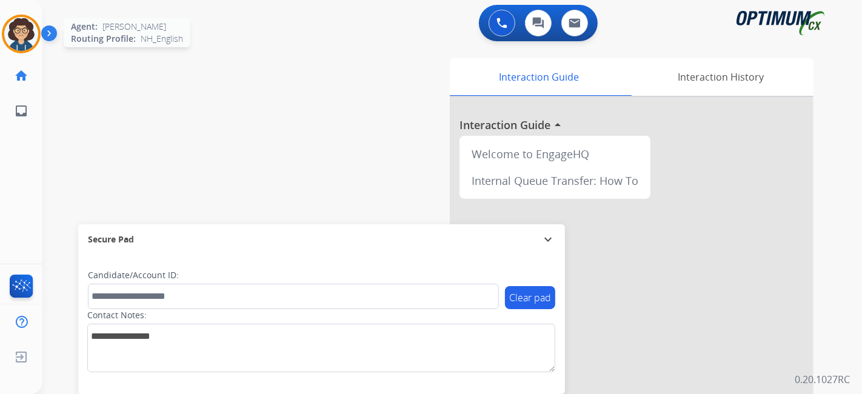
click at [21, 30] on img at bounding box center [21, 34] width 34 height 34
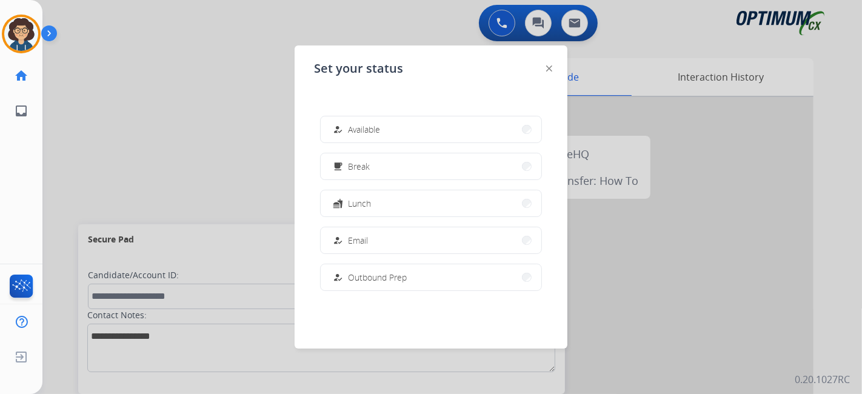
click at [488, 149] on div "how_to_reg Available free_breakfast Break fastfood Lunch how_to_reg Email how_t…" at bounding box center [431, 203] width 234 height 194
click at [486, 158] on button "free_breakfast Break" at bounding box center [431, 166] width 221 height 26
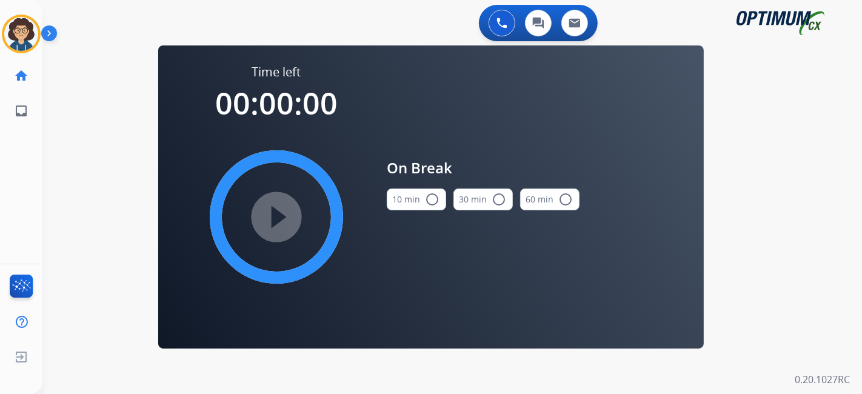
click at [410, 196] on button "10 min radio_button_unchecked" at bounding box center [416, 199] width 59 height 22
click at [284, 218] on mat-icon "play_circle_filled" at bounding box center [276, 217] width 15 height 15
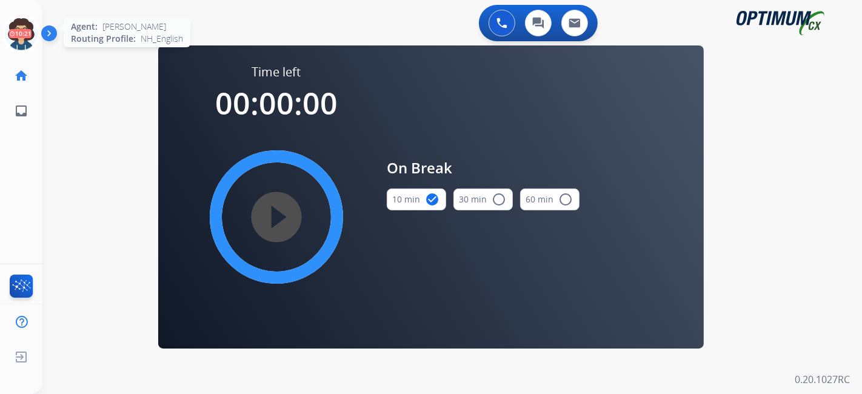
click at [19, 25] on icon at bounding box center [21, 34] width 39 height 39
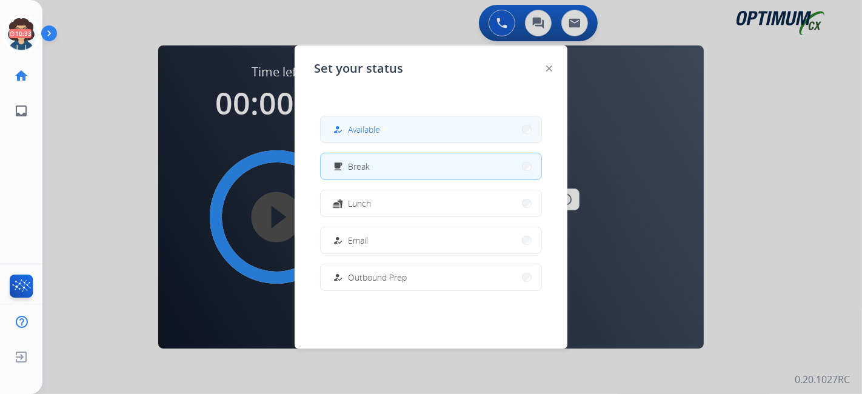
click at [403, 130] on button "how_to_reg Available" at bounding box center [431, 129] width 221 height 26
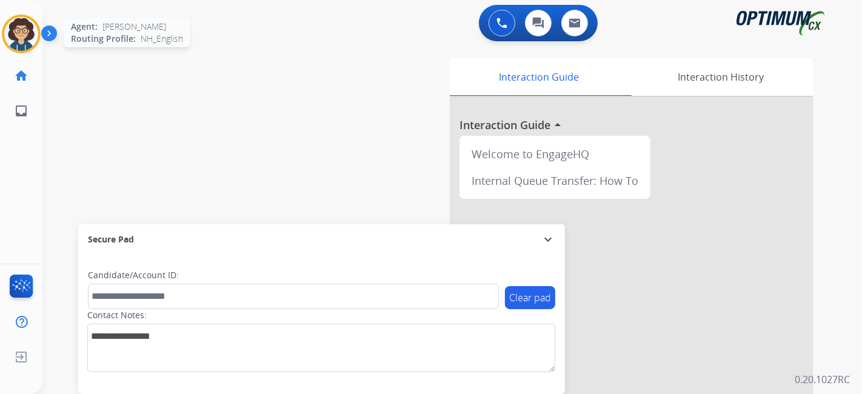
click at [21, 32] on img at bounding box center [21, 34] width 34 height 34
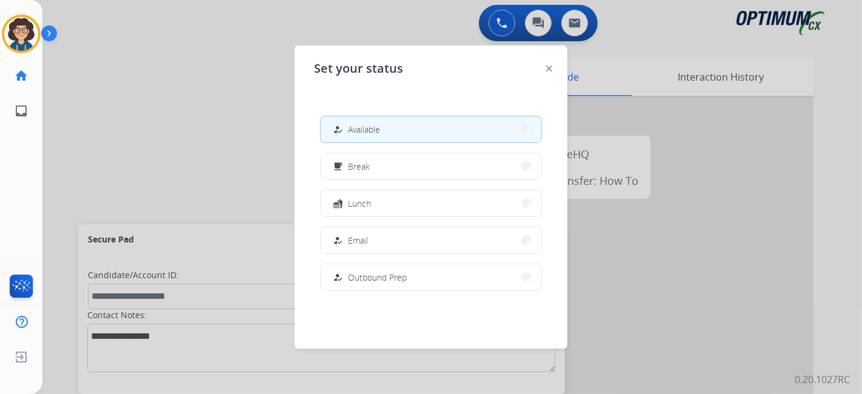
click at [232, 80] on div at bounding box center [431, 197] width 862 height 394
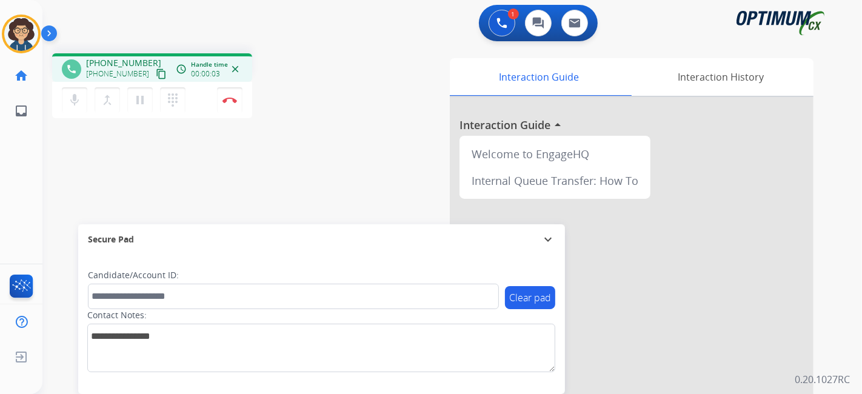
click at [156, 72] on mat-icon "content_copy" at bounding box center [161, 73] width 11 height 11
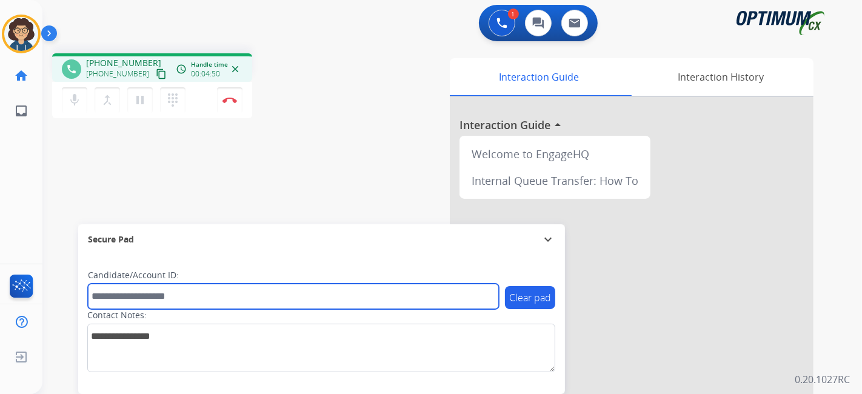
click at [190, 292] on input "text" at bounding box center [293, 296] width 411 height 25
paste input "*******"
type input "*******"
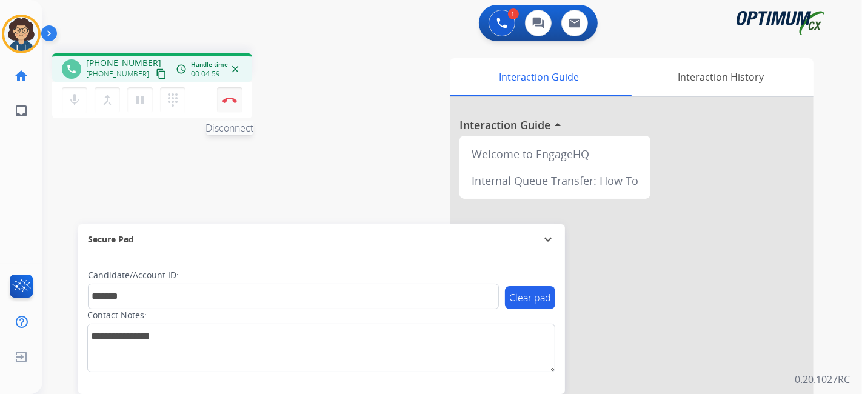
click at [229, 108] on button "Disconnect" at bounding box center [229, 99] width 25 height 25
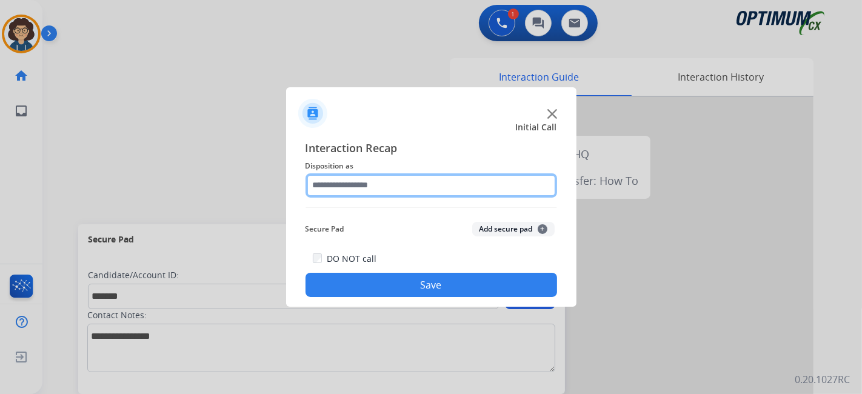
click at [418, 186] on input "text" at bounding box center [431, 185] width 252 height 24
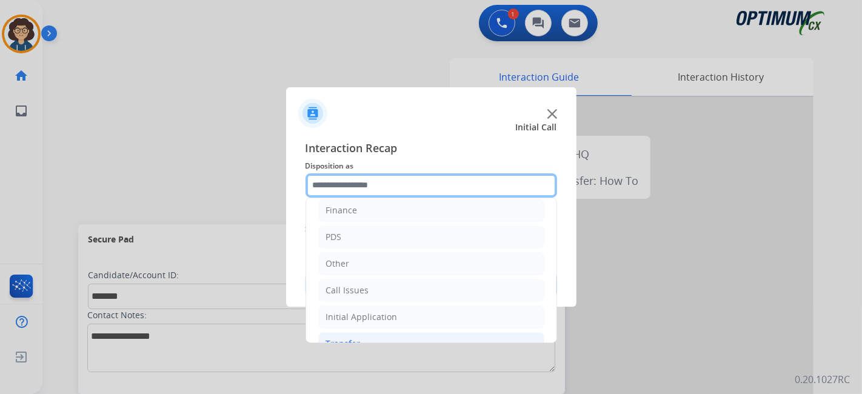
scroll to position [79, 0]
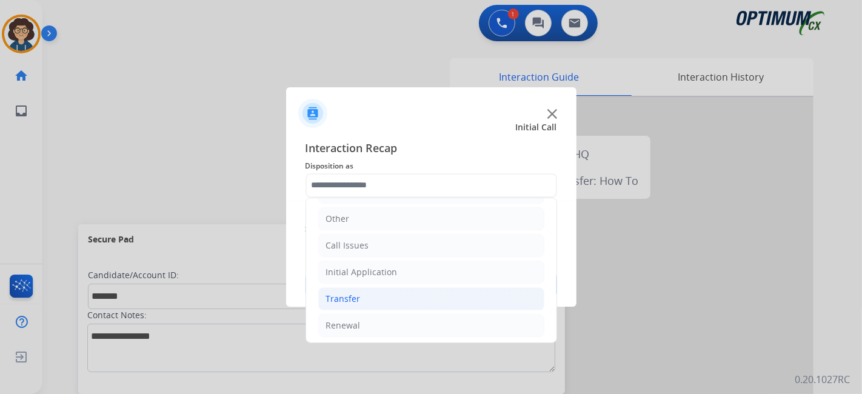
drag, startPoint x: 368, startPoint y: 319, endPoint x: 505, endPoint y: 291, distance: 139.8
click at [368, 319] on li "Renewal" at bounding box center [431, 325] width 226 height 23
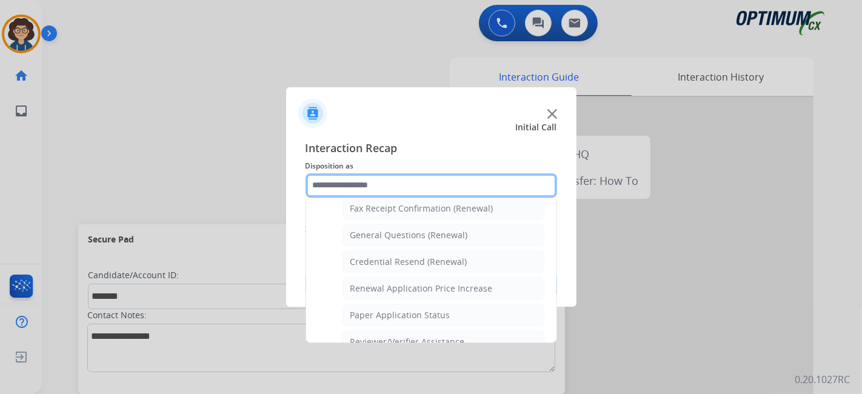
scroll to position [317, 0]
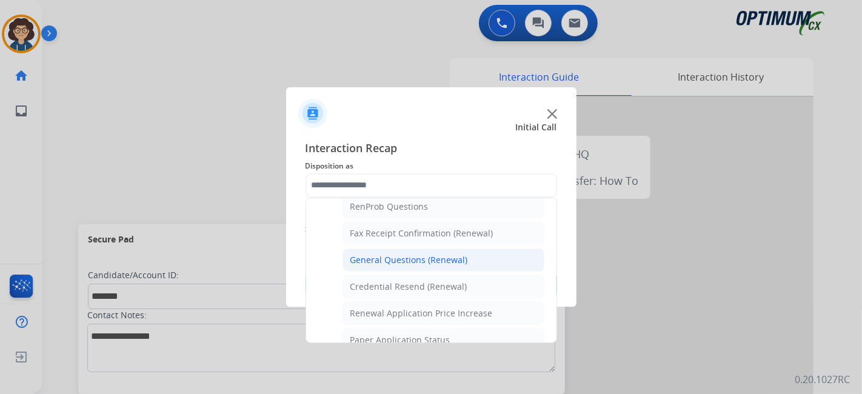
click at [476, 251] on li "General Questions (Renewal)" at bounding box center [443, 259] width 202 height 23
type input "**********"
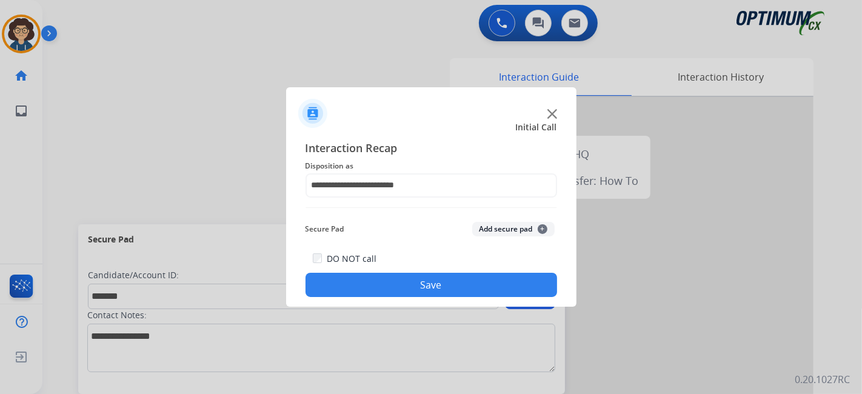
click at [491, 227] on button "Add secure pad +" at bounding box center [513, 229] width 82 height 15
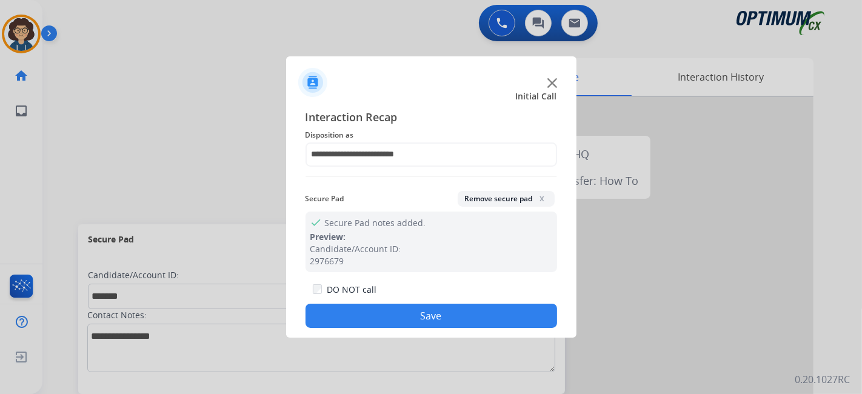
drag, startPoint x: 425, startPoint y: 319, endPoint x: 400, endPoint y: 312, distance: 26.5
click at [419, 321] on button "Save" at bounding box center [431, 316] width 252 height 24
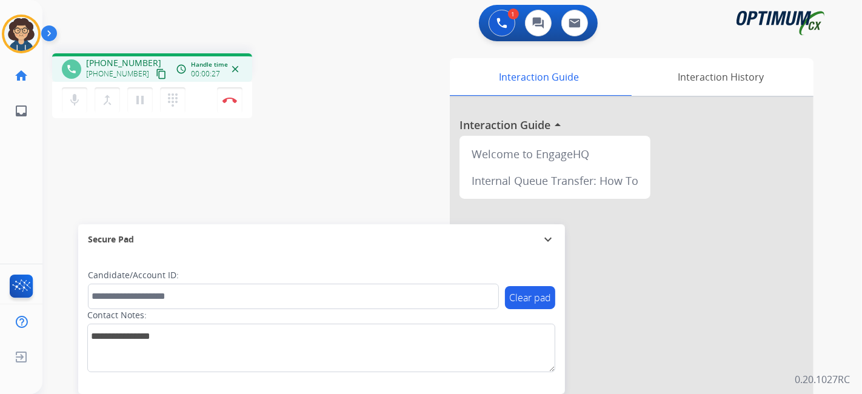
click at [156, 75] on mat-icon "content_copy" at bounding box center [161, 73] width 11 height 11
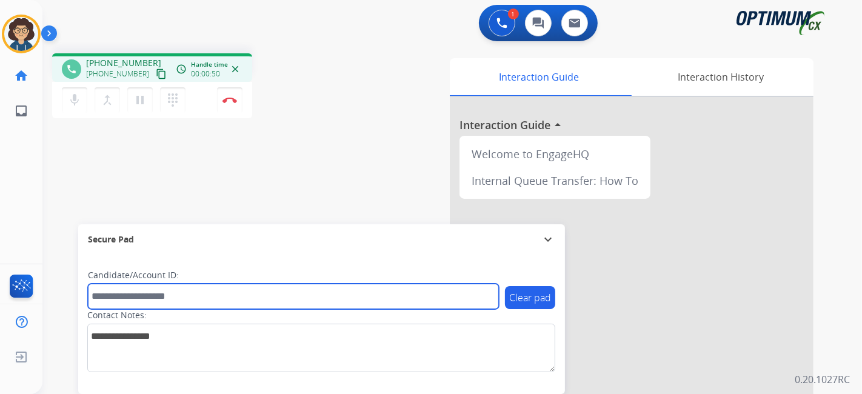
click at [208, 297] on input "text" at bounding box center [293, 296] width 411 height 25
paste input "*******"
type input "*******"
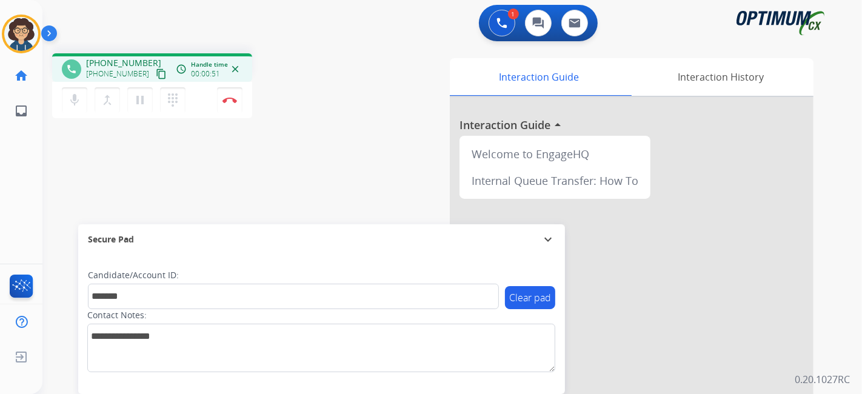
drag, startPoint x: 285, startPoint y: 153, endPoint x: 270, endPoint y: 10, distance: 143.8
click at [289, 132] on div "phone [PHONE_NUMBER] [PHONE_NUMBER] content_copy access_time Call metrics Queue…" at bounding box center [437, 296] width 790 height 505
click at [237, 104] on button "Disconnect" at bounding box center [229, 99] width 25 height 25
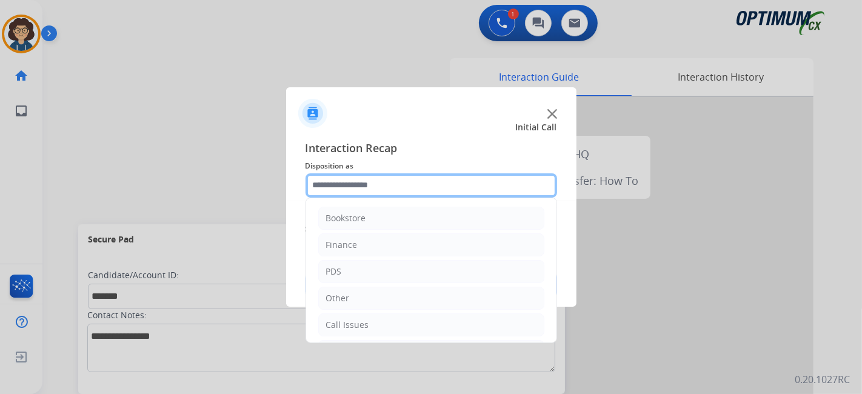
click at [424, 182] on input "text" at bounding box center [431, 185] width 252 height 24
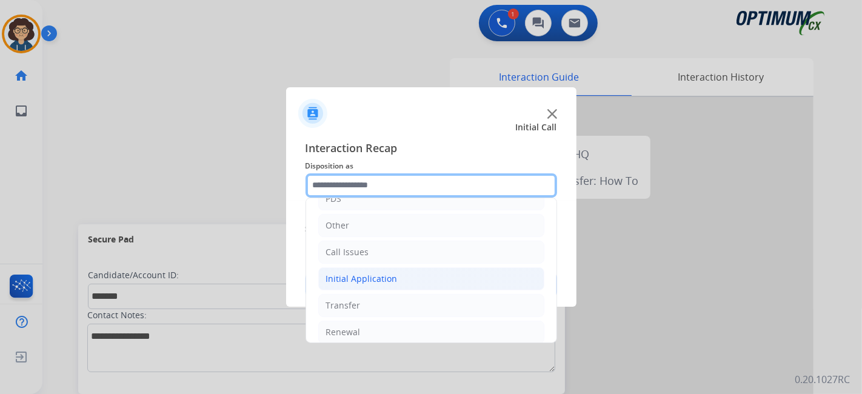
scroll to position [69, 0]
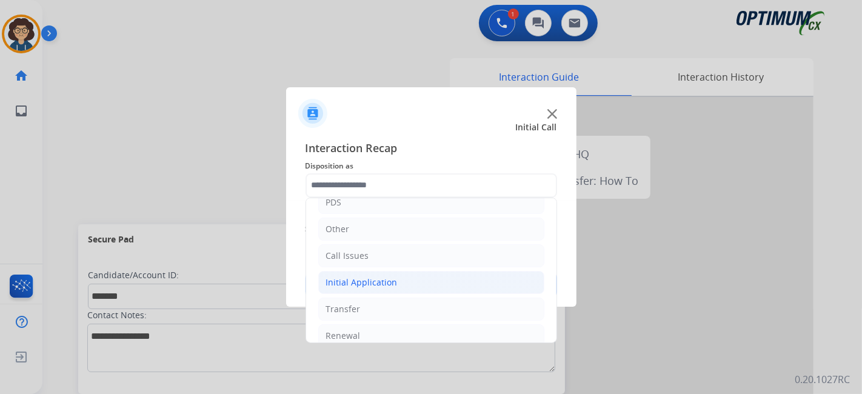
click at [489, 271] on li "Initial Application" at bounding box center [431, 282] width 226 height 23
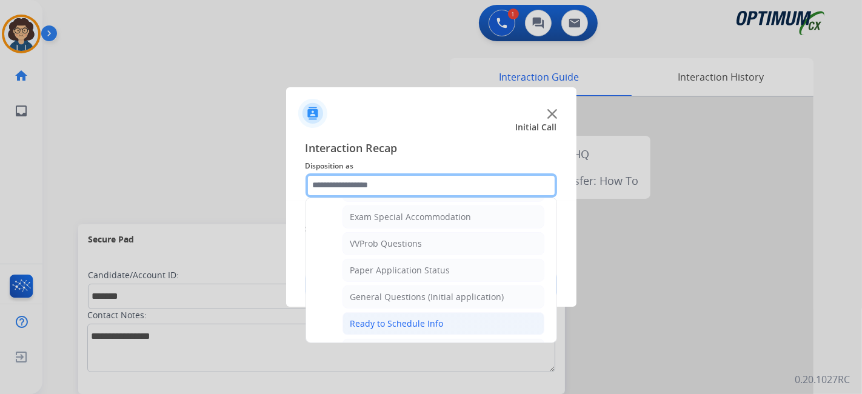
scroll to position [629, 0]
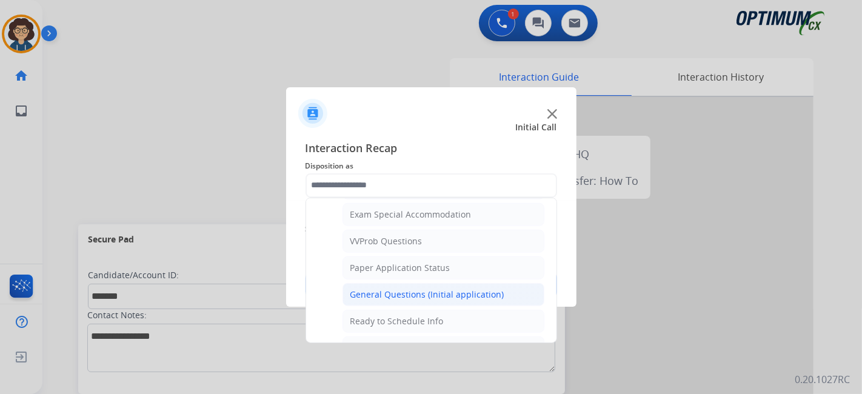
click at [482, 288] on div "General Questions (Initial application)" at bounding box center [427, 294] width 154 height 12
type input "**********"
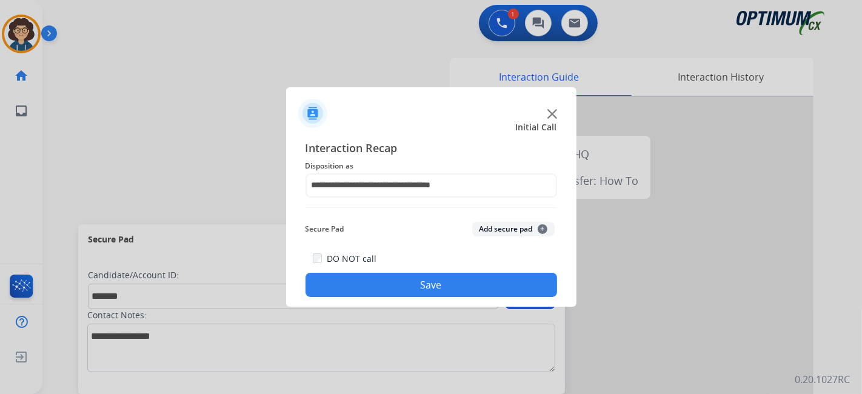
click at [505, 230] on button "Add secure pad +" at bounding box center [513, 229] width 82 height 15
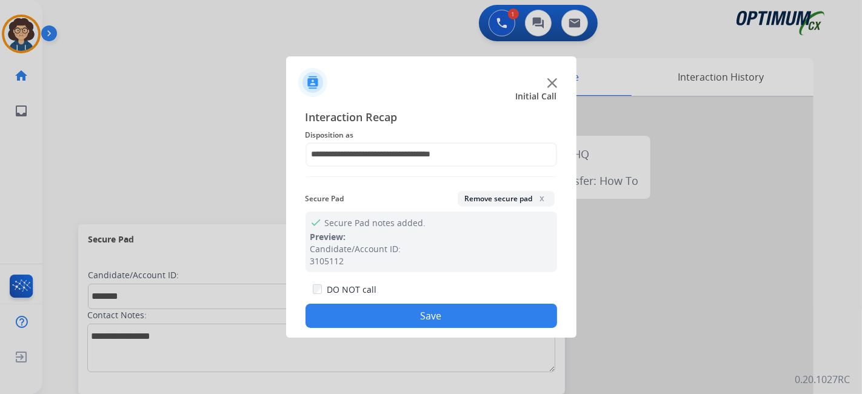
click at [451, 306] on button "Save" at bounding box center [431, 316] width 252 height 24
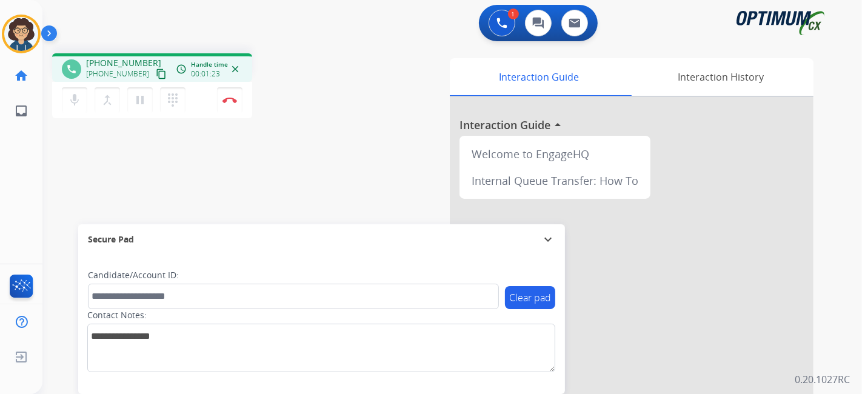
click at [156, 75] on mat-icon "content_copy" at bounding box center [161, 73] width 11 height 11
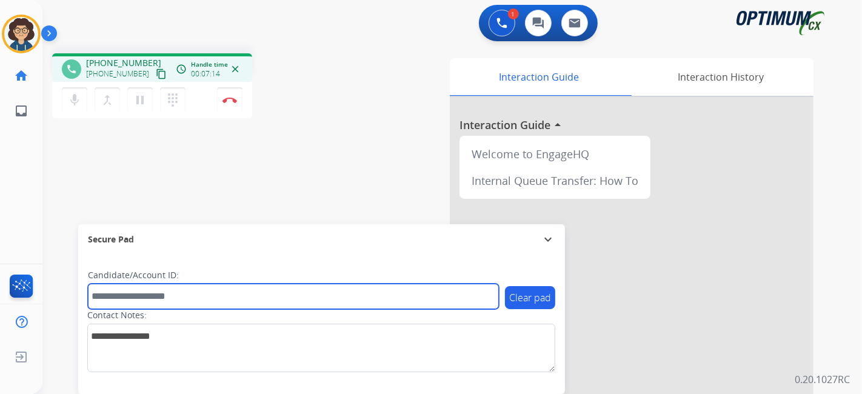
click at [239, 302] on input "text" at bounding box center [293, 296] width 411 height 25
paste input "*******"
type input "*******"
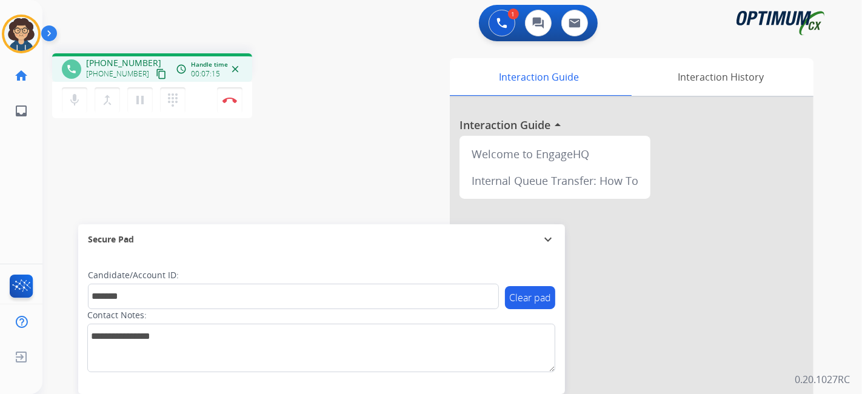
click at [206, 104] on div "mic Mute merge_type Bridge pause Hold dialpad Dialpad Disconnect" at bounding box center [152, 100] width 200 height 36
click at [218, 101] on button "Disconnect" at bounding box center [229, 99] width 25 height 25
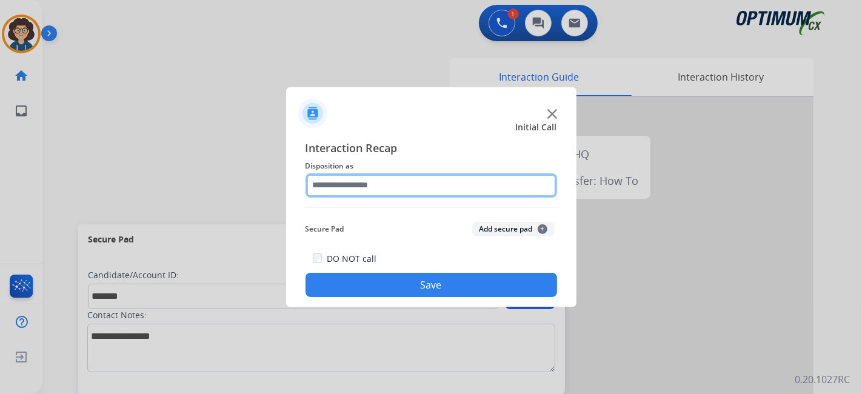
click at [418, 184] on input "text" at bounding box center [431, 185] width 252 height 24
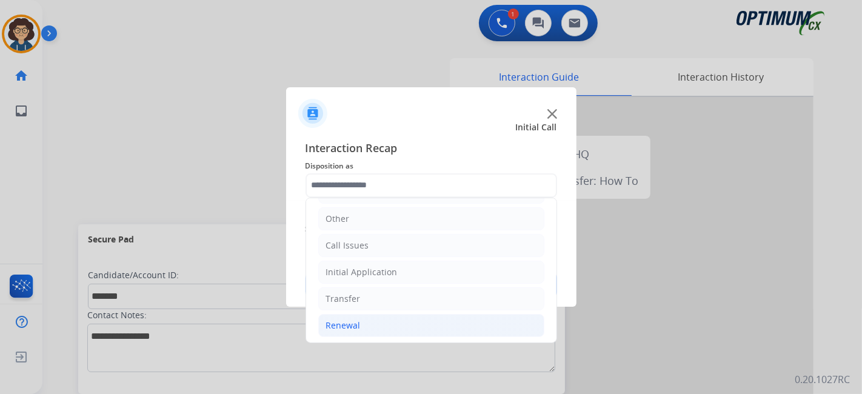
click at [392, 314] on li "Renewal" at bounding box center [431, 325] width 226 height 23
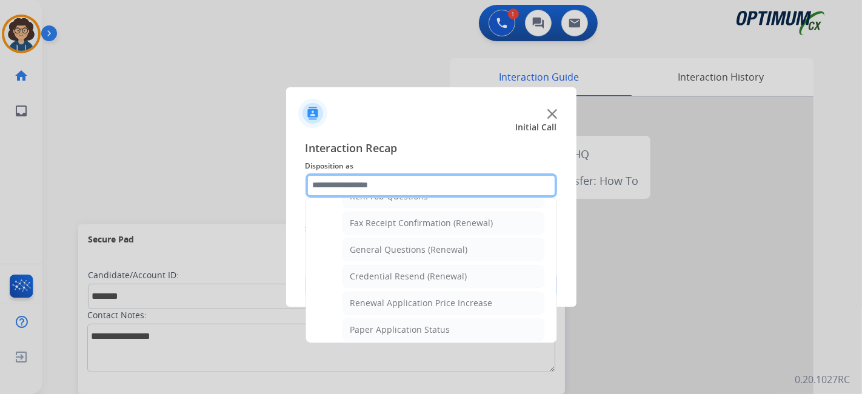
scroll to position [321, 0]
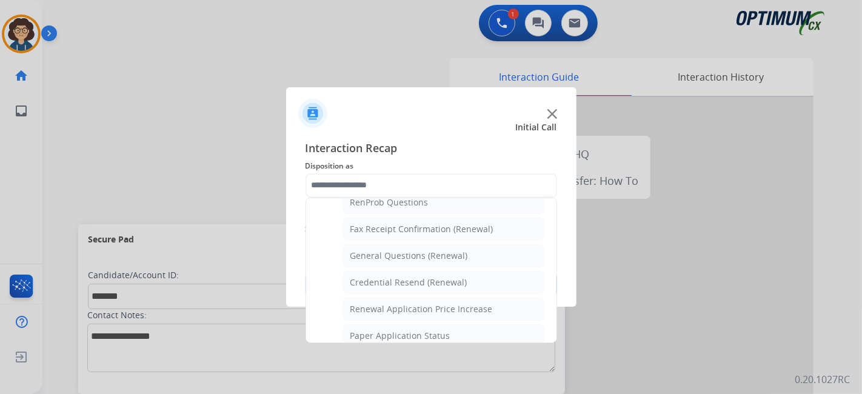
click at [458, 253] on div "General Questions (Renewal)" at bounding box center [409, 256] width 118 height 12
type input "**********"
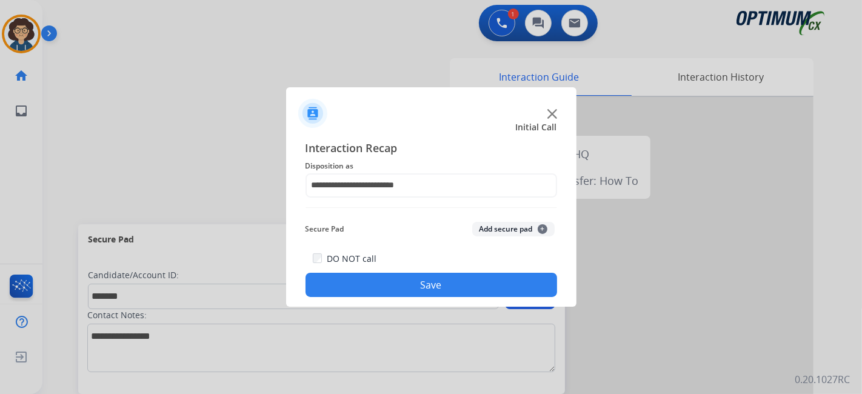
click at [492, 222] on button "Add secure pad +" at bounding box center [513, 229] width 82 height 15
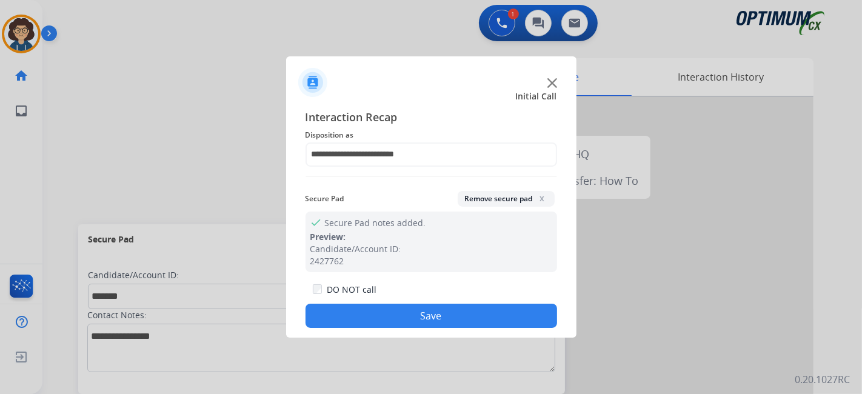
drag, startPoint x: 444, startPoint y: 318, endPoint x: 304, endPoint y: 44, distance: 307.6
click at [442, 314] on button "Save" at bounding box center [431, 316] width 252 height 24
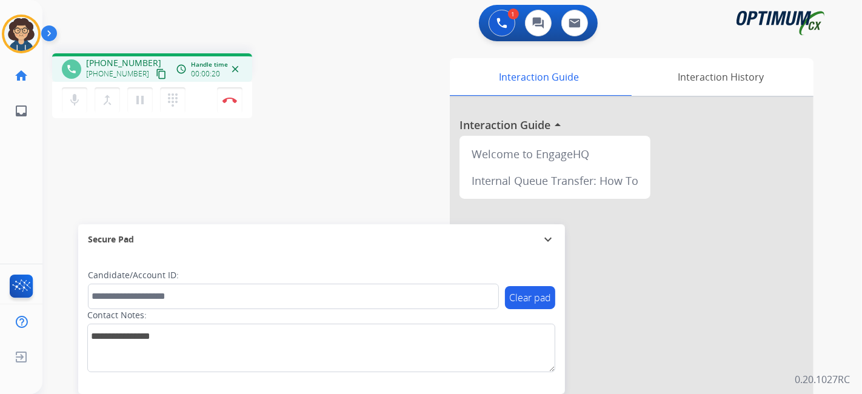
click at [156, 72] on mat-icon "content_copy" at bounding box center [161, 73] width 11 height 11
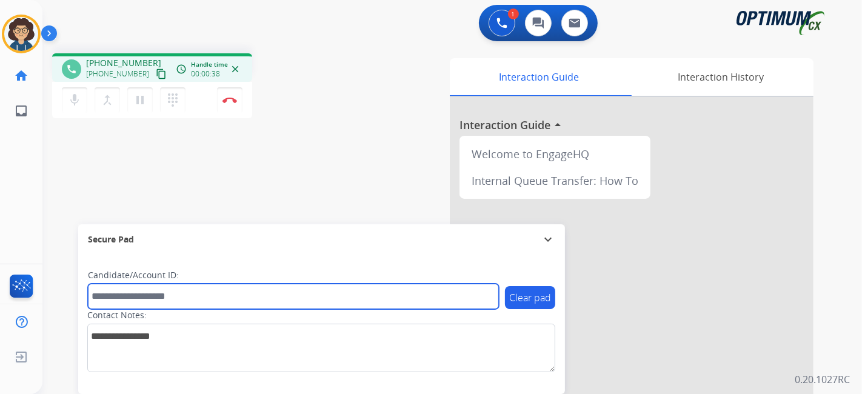
click at [175, 295] on input "text" at bounding box center [293, 296] width 411 height 25
paste input "*******"
type input "*******"
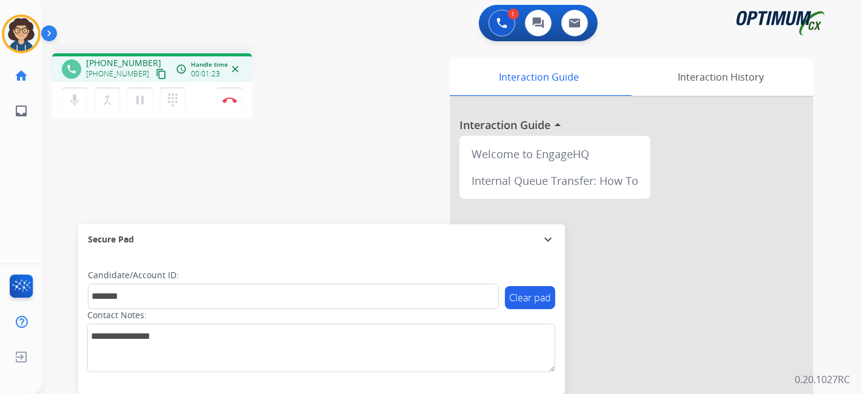
click at [313, 83] on div "phone [PHONE_NUMBER] [PHONE_NUMBER] content_copy access_time Call metrics Queue…" at bounding box center [204, 87] width 305 height 68
click at [232, 99] on img at bounding box center [229, 100] width 15 height 6
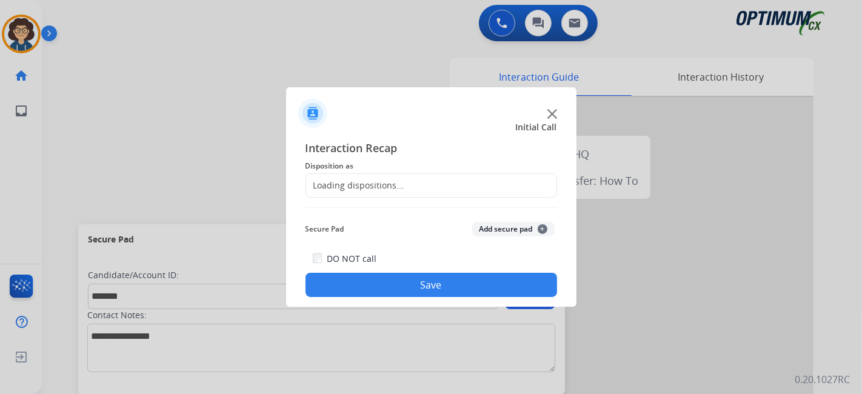
click at [442, 185] on div "Loading dispositions..." at bounding box center [431, 185] width 252 height 24
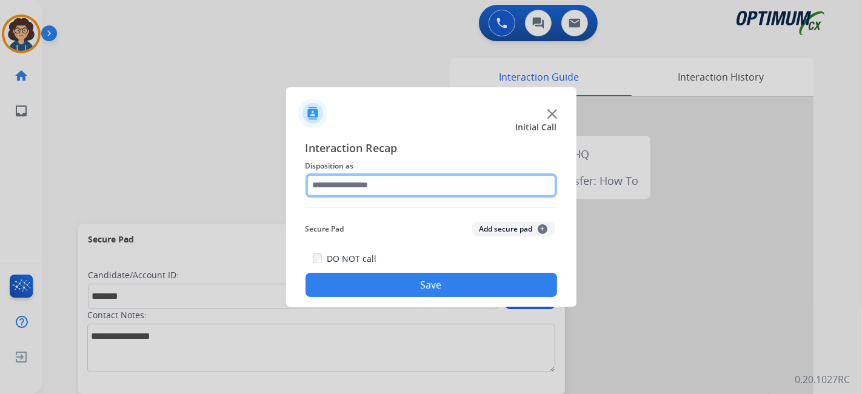
click at [442, 185] on input "text" at bounding box center [431, 185] width 252 height 24
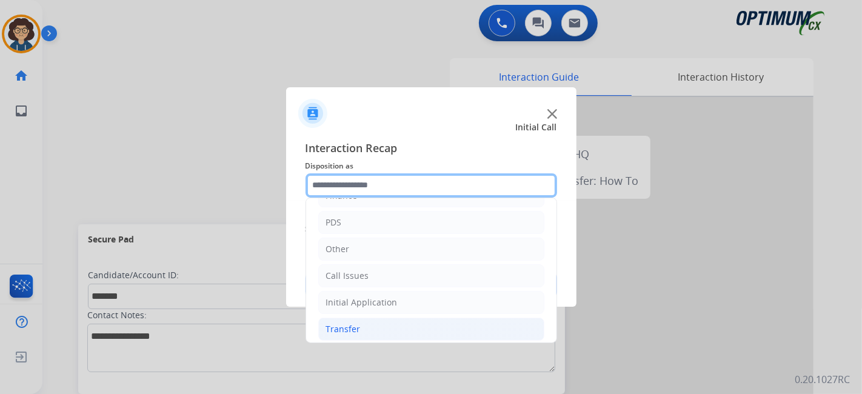
scroll to position [79, 0]
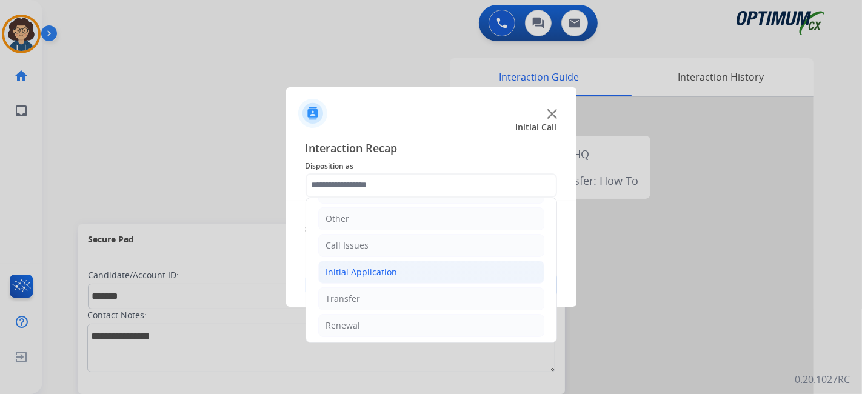
click at [444, 268] on li "Initial Application" at bounding box center [431, 272] width 226 height 23
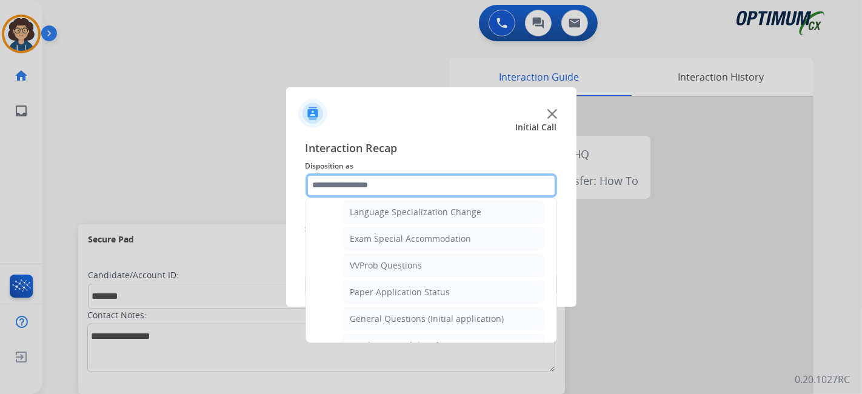
scroll to position [621, 0]
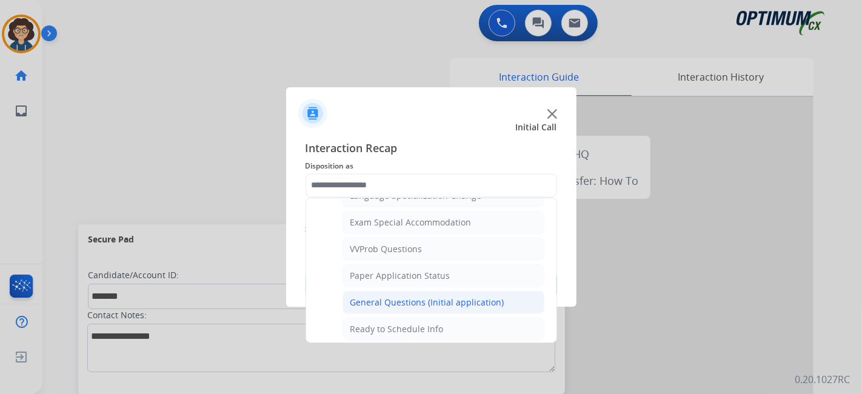
click at [496, 298] on div "General Questions (Initial application)" at bounding box center [427, 302] width 154 height 12
type input "**********"
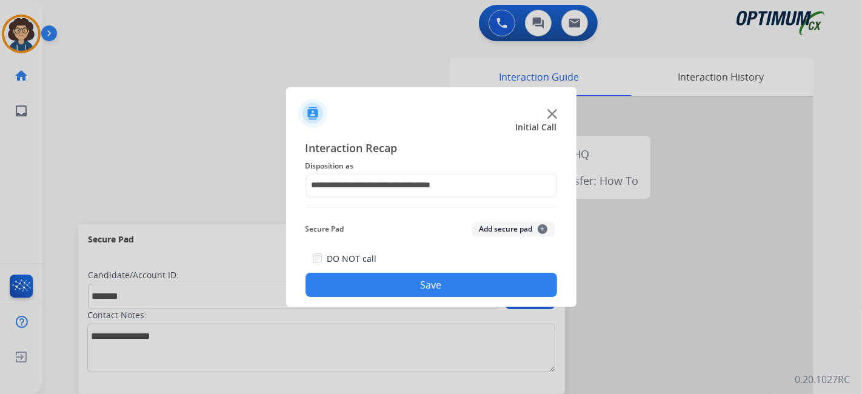
click at [516, 222] on div "Secure Pad Add secure pad +" at bounding box center [431, 229] width 252 height 24
click at [504, 232] on button "Add secure pad +" at bounding box center [513, 229] width 82 height 15
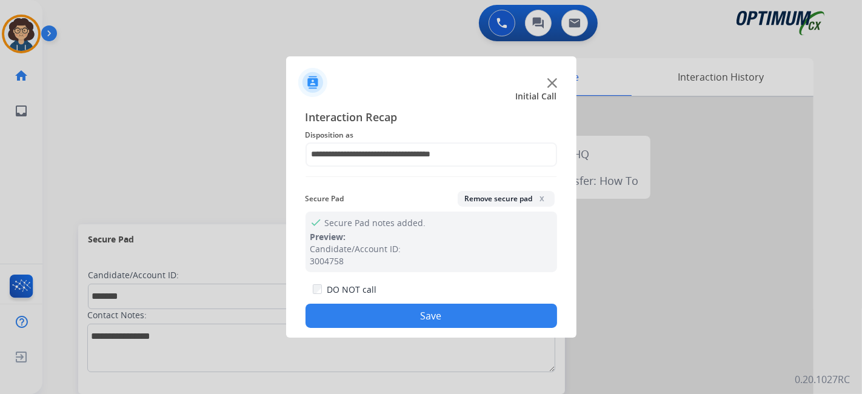
drag, startPoint x: 438, startPoint y: 313, endPoint x: 214, endPoint y: 198, distance: 252.1
click at [435, 313] on button "Save" at bounding box center [431, 316] width 252 height 24
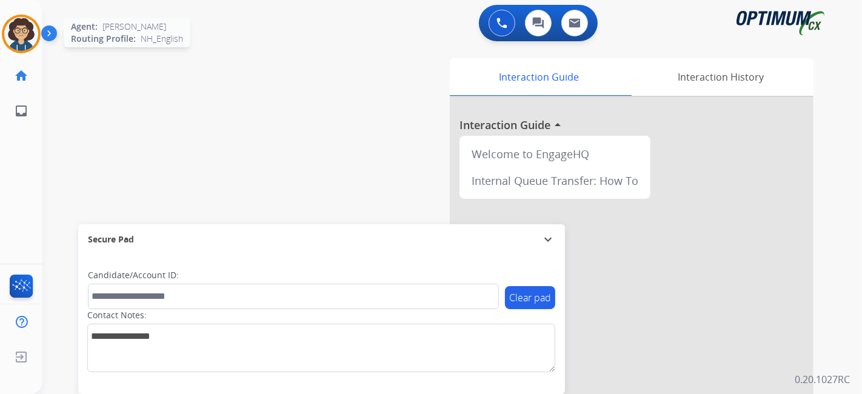
click at [21, 41] on img at bounding box center [21, 34] width 34 height 34
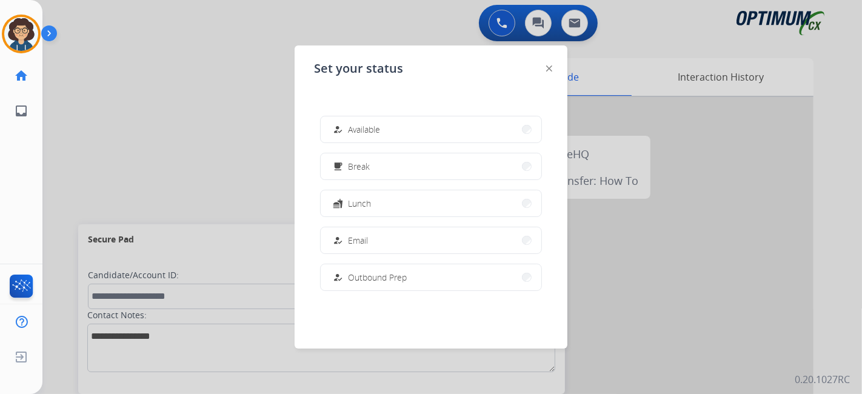
scroll to position [302, 0]
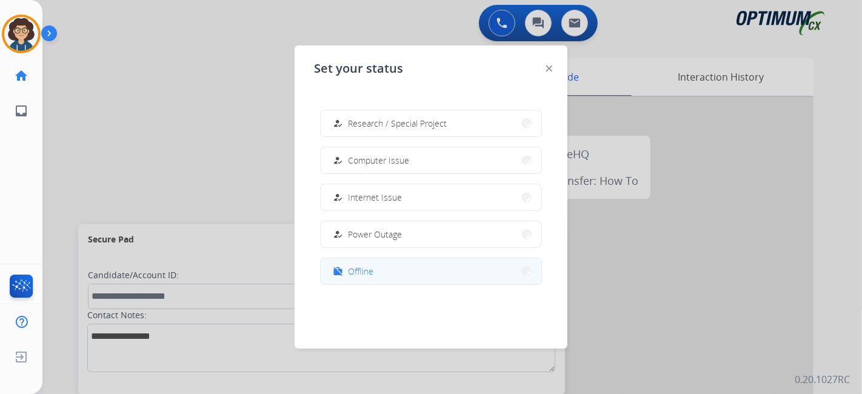
click at [399, 270] on button "work_off Offline" at bounding box center [431, 271] width 221 height 26
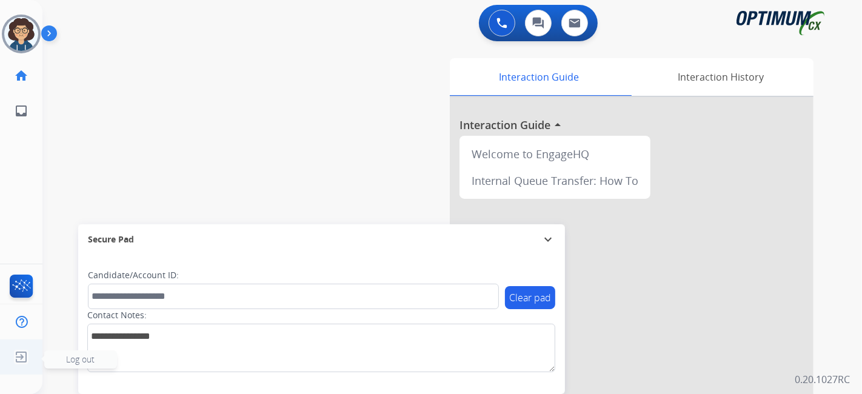
click at [13, 364] on img at bounding box center [21, 356] width 22 height 23
